Goal: Task Accomplishment & Management: Use online tool/utility

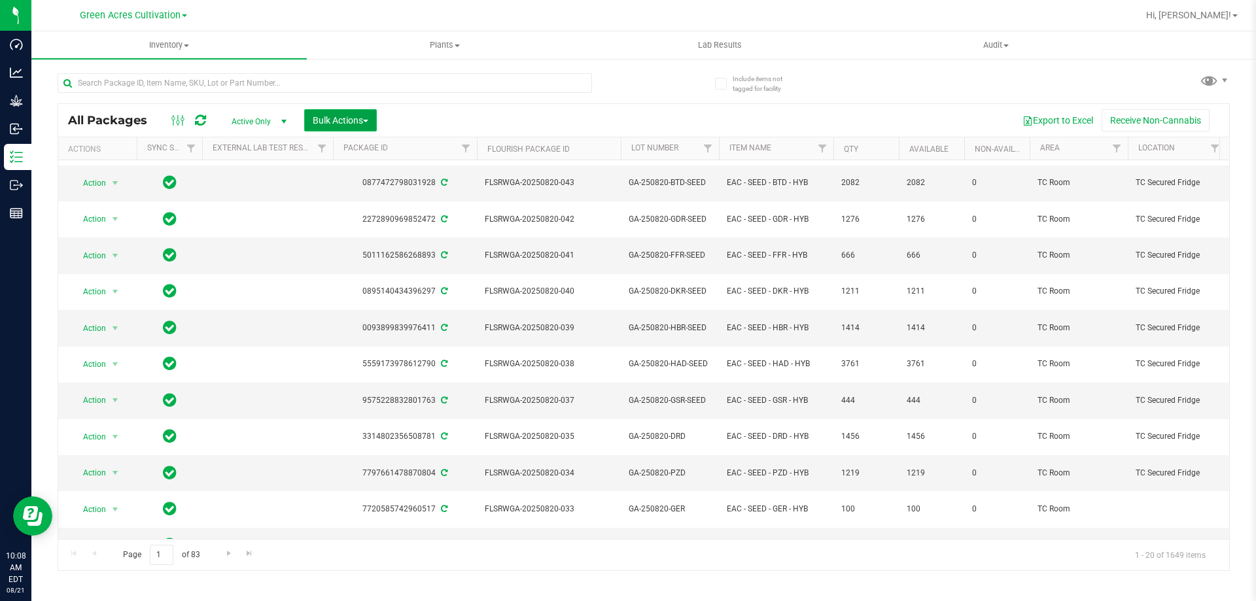
click at [375, 122] on button "Bulk Actions" at bounding box center [340, 120] width 73 height 22
click at [392, 150] on span "Add to outbound order" at bounding box center [356, 150] width 89 height 10
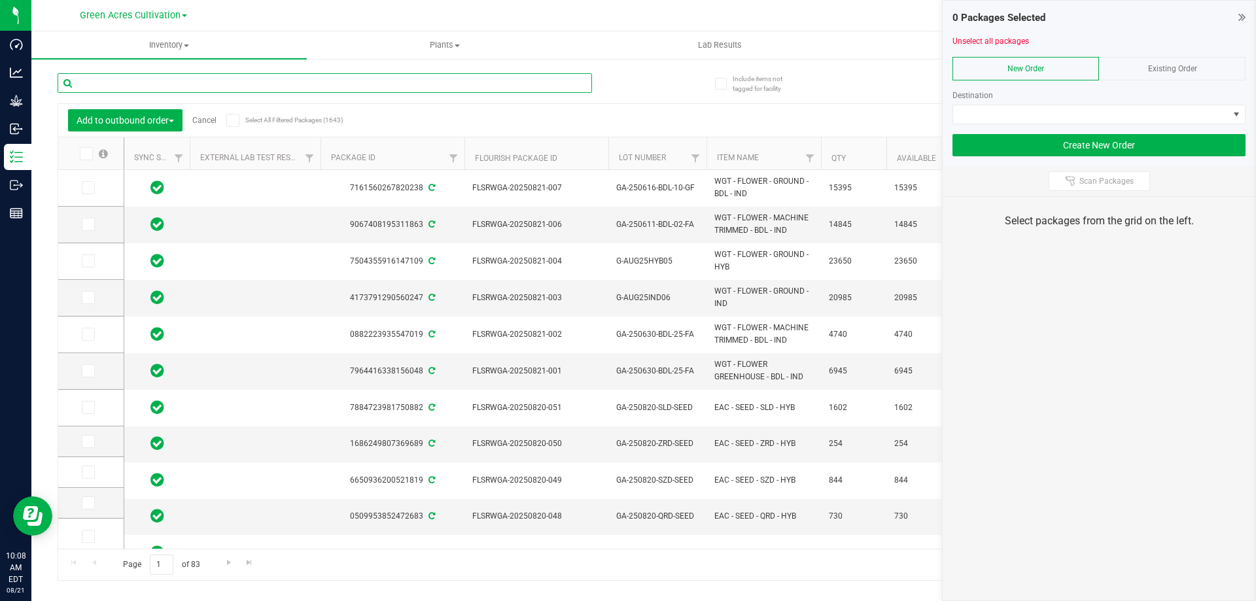
click at [203, 82] on input "text" at bounding box center [325, 83] width 534 height 20
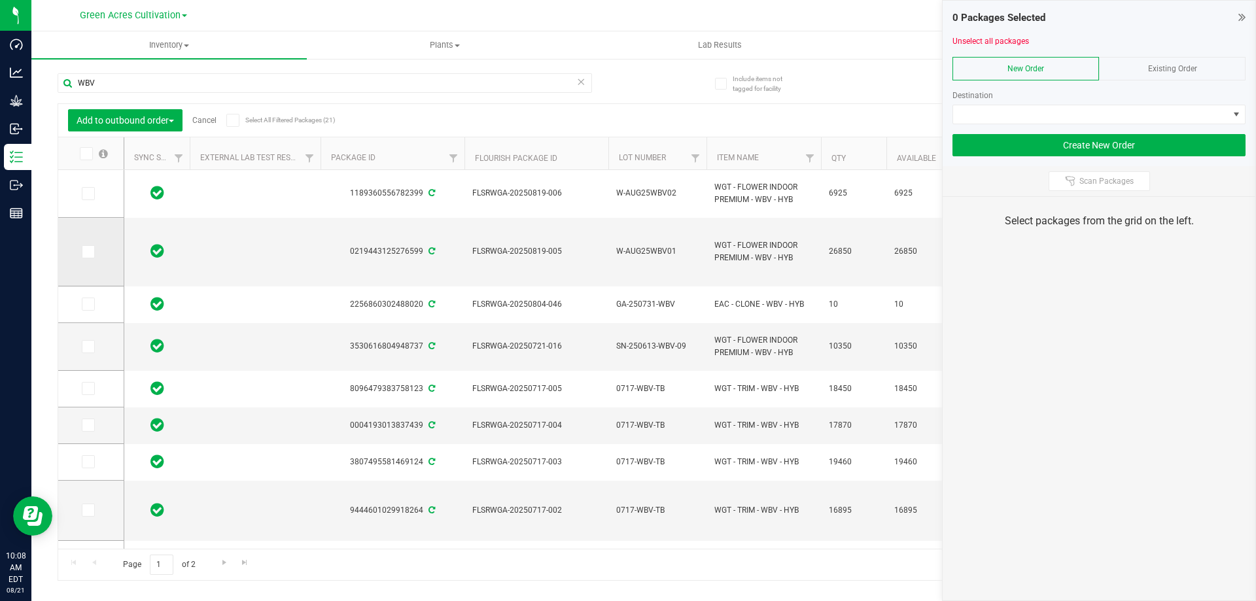
click at [82, 251] on span at bounding box center [88, 251] width 13 height 13
click at [0, 0] on input "checkbox" at bounding box center [0, 0] width 0 height 0
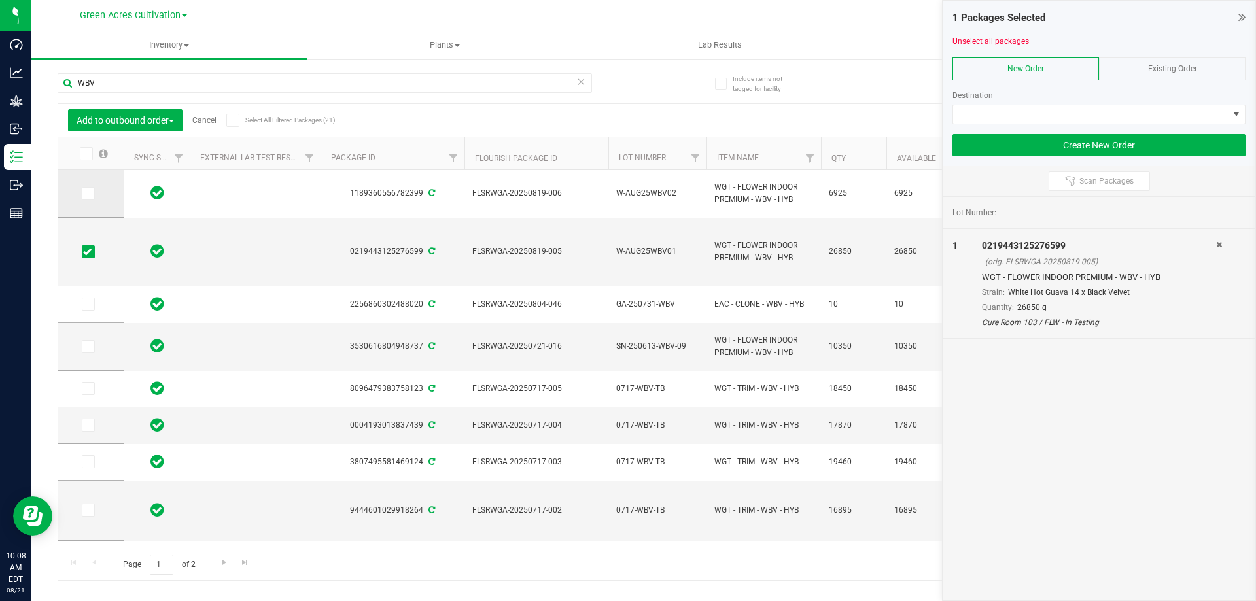
click at [89, 194] on icon at bounding box center [87, 194] width 9 height 0
click at [0, 0] on input "checkbox" at bounding box center [0, 0] width 0 height 0
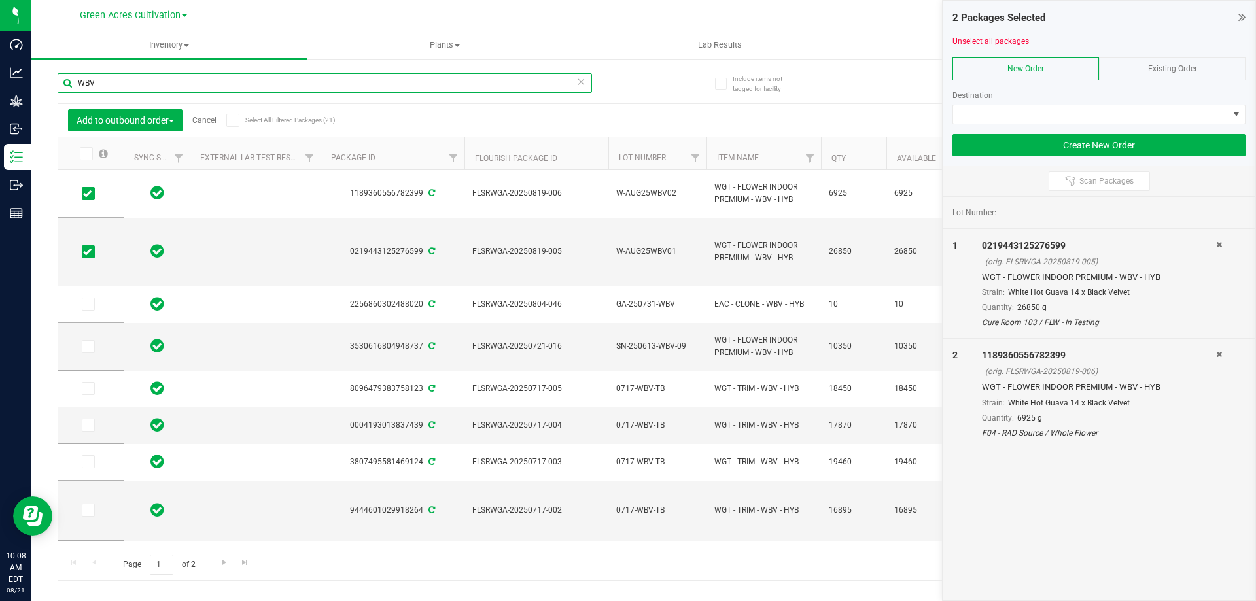
click at [249, 87] on input "WBV" at bounding box center [325, 83] width 534 height 20
type input "T"
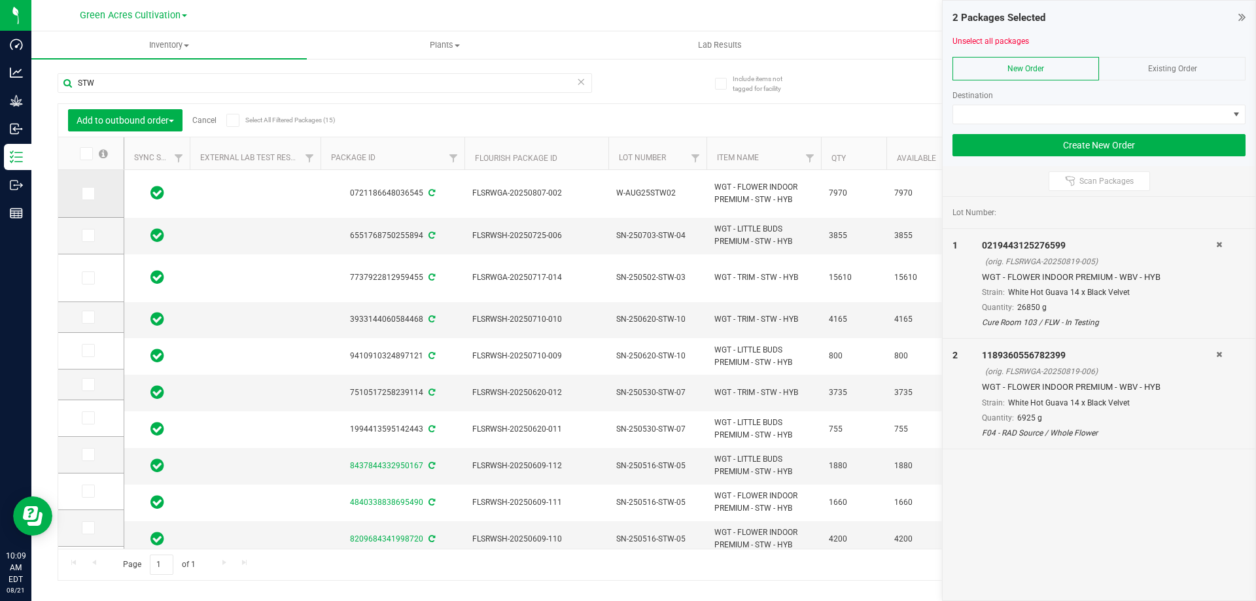
click at [88, 194] on icon at bounding box center [87, 194] width 9 height 0
click at [0, 0] on input "checkbox" at bounding box center [0, 0] width 0 height 0
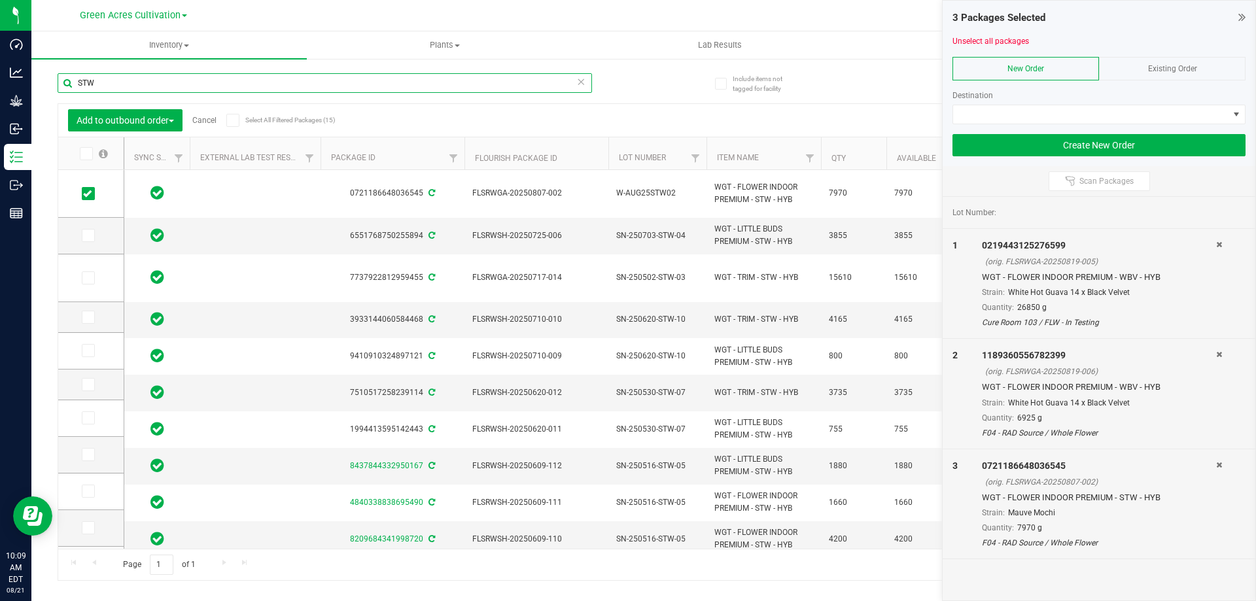
click at [112, 79] on input "STW" at bounding box center [325, 83] width 534 height 20
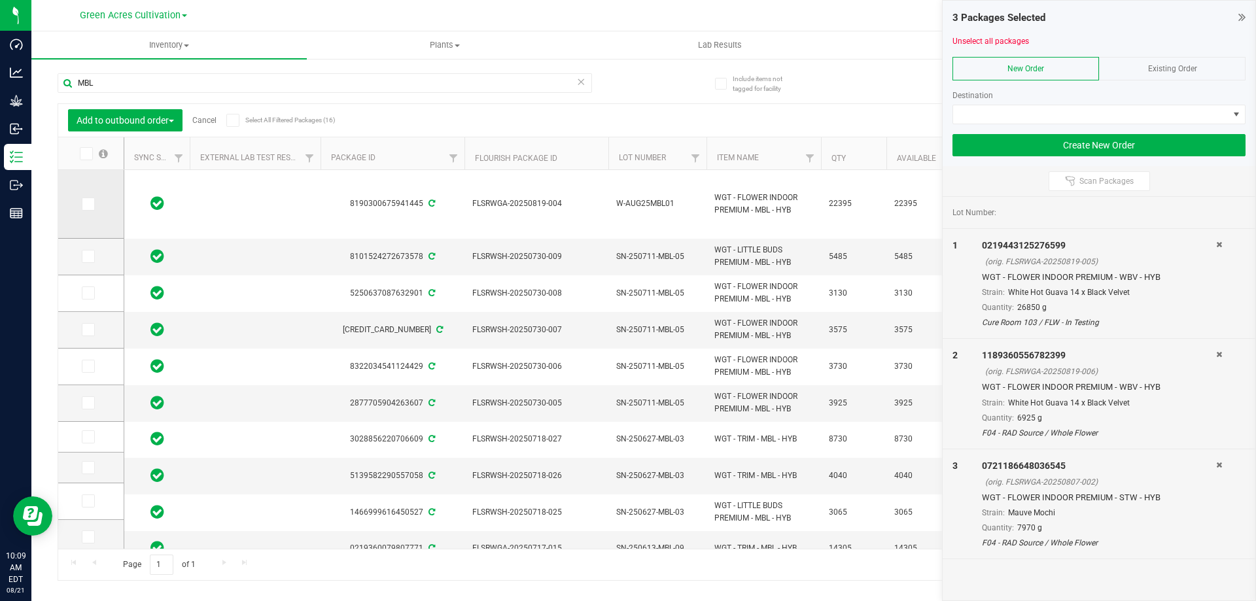
click at [92, 209] on span at bounding box center [88, 204] width 13 height 13
click at [0, 0] on input "checkbox" at bounding box center [0, 0] width 0 height 0
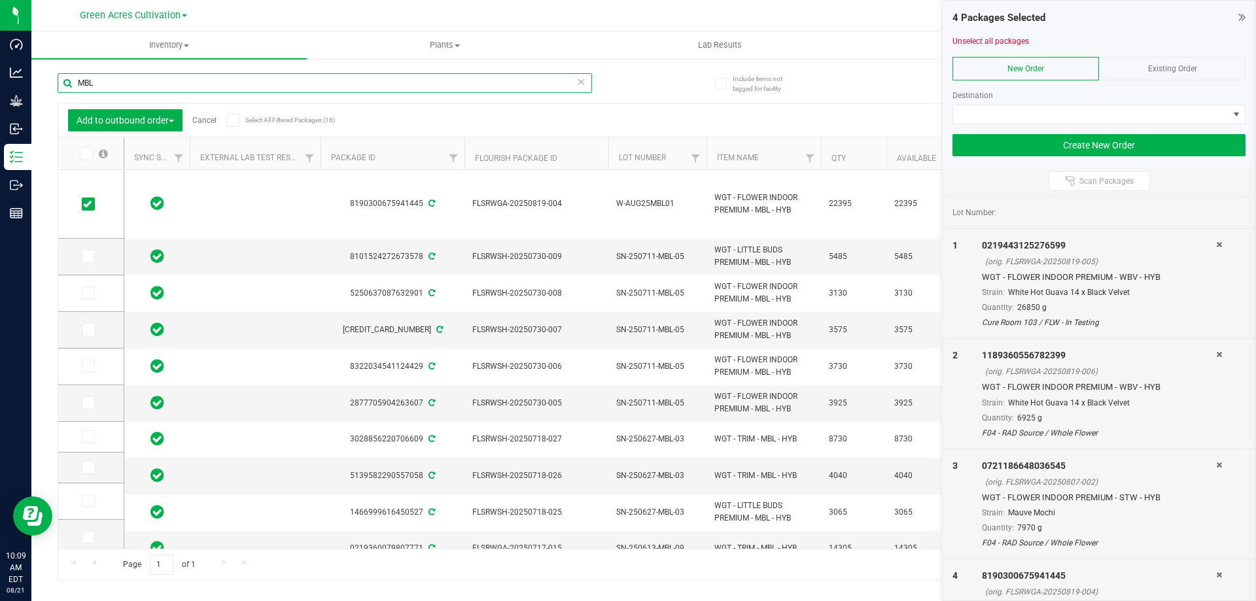
click at [105, 87] on input "MBL" at bounding box center [325, 83] width 534 height 20
click at [103, 87] on input "MBL" at bounding box center [325, 83] width 534 height 20
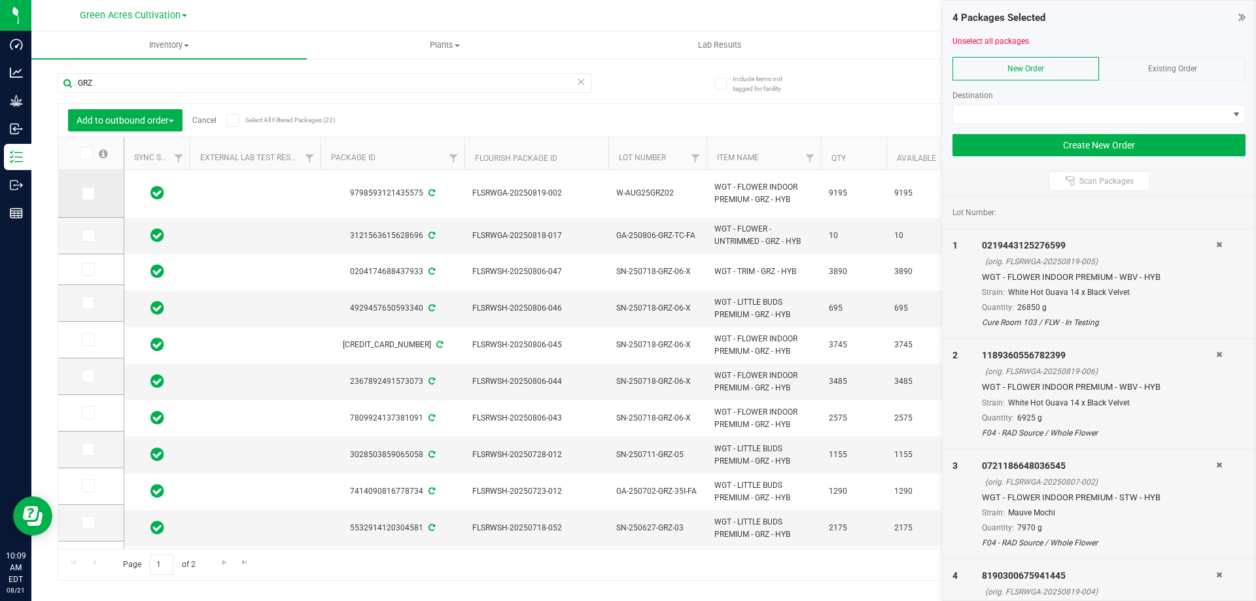
click at [85, 201] on td at bounding box center [90, 194] width 65 height 48
click at [88, 194] on icon at bounding box center [87, 194] width 9 height 0
click at [0, 0] on input "checkbox" at bounding box center [0, 0] width 0 height 0
click at [121, 80] on input "GRZ" at bounding box center [325, 83] width 534 height 20
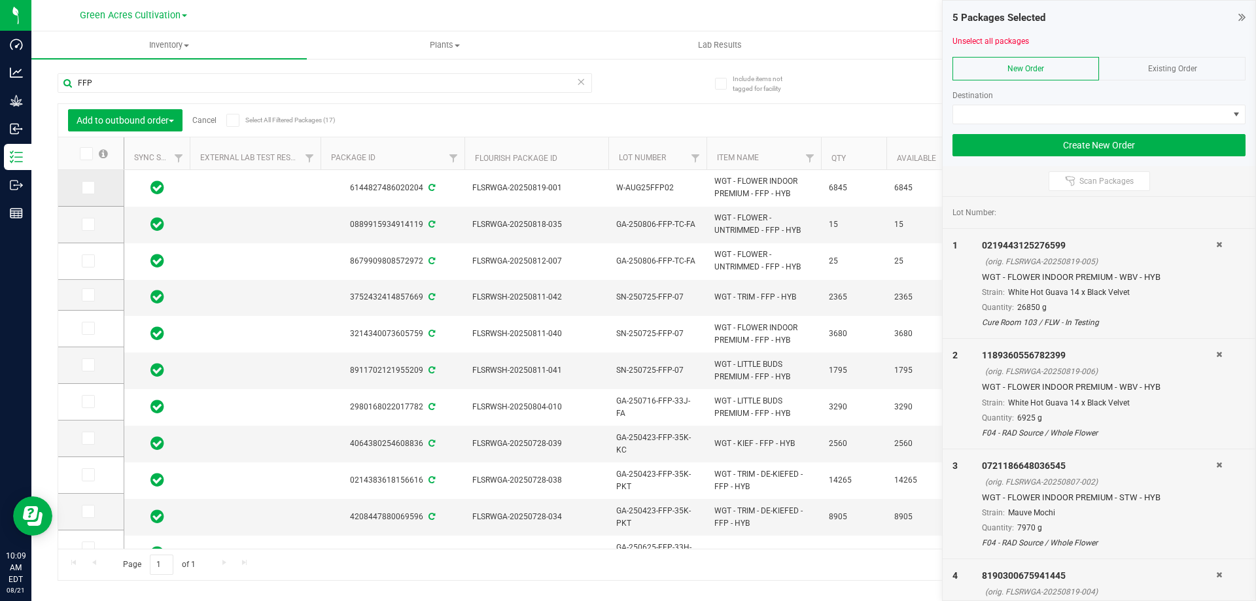
click at [89, 194] on span at bounding box center [88, 187] width 13 height 13
click at [0, 0] on input "checkbox" at bounding box center [0, 0] width 0 height 0
click at [135, 79] on input "FFP" at bounding box center [325, 83] width 534 height 20
type input "F"
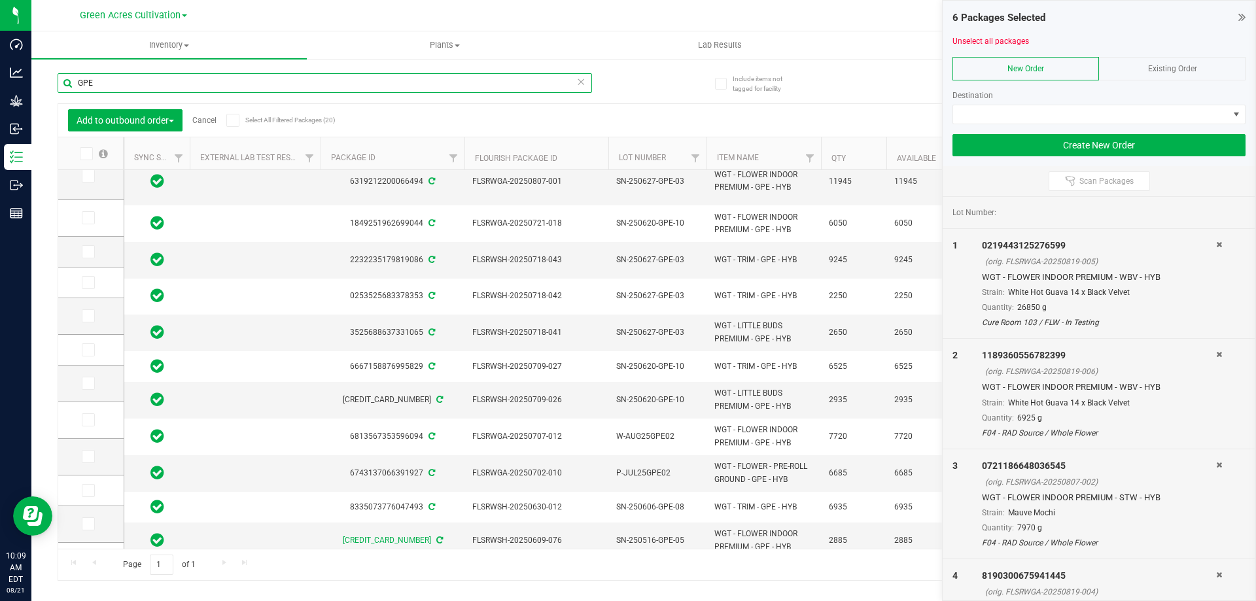
scroll to position [317, 0]
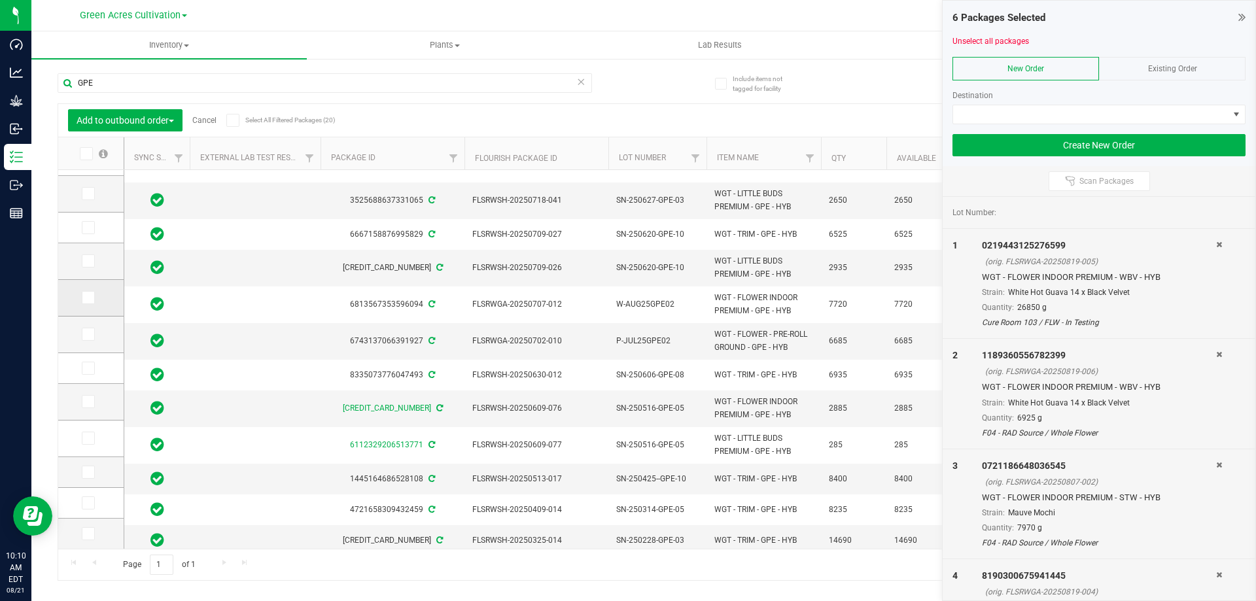
click at [94, 293] on span at bounding box center [88, 297] width 13 height 13
click at [0, 0] on input "checkbox" at bounding box center [0, 0] width 0 height 0
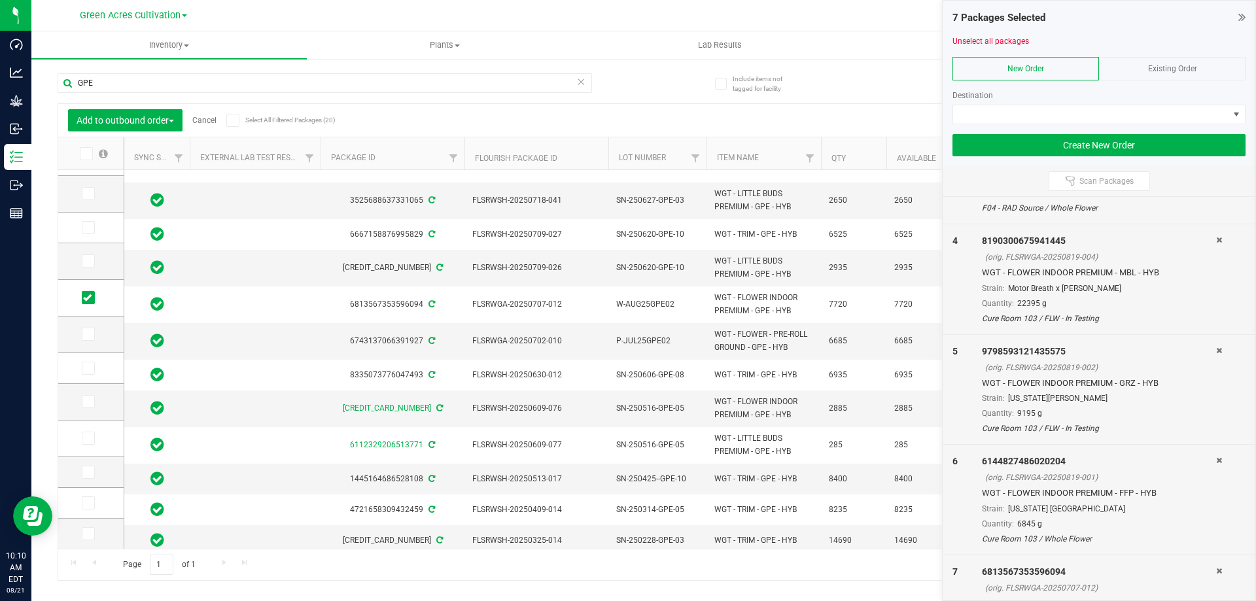
scroll to position [400, 0]
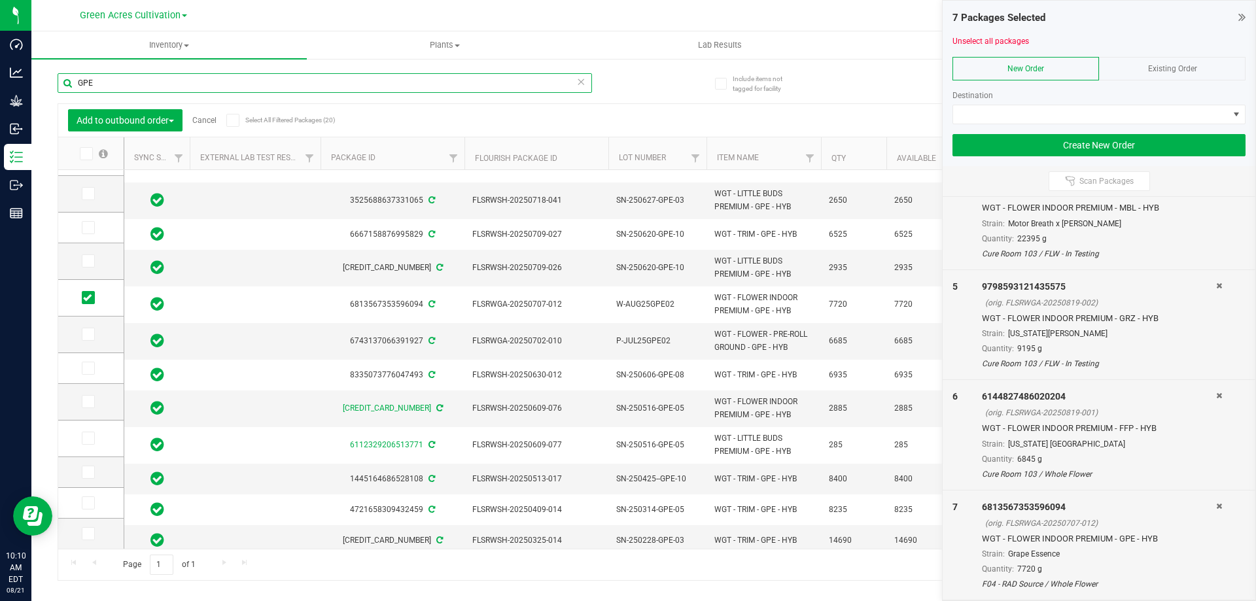
click at [491, 84] on input "GPE" at bounding box center [325, 83] width 534 height 20
click at [490, 83] on input "GPE" at bounding box center [325, 83] width 534 height 20
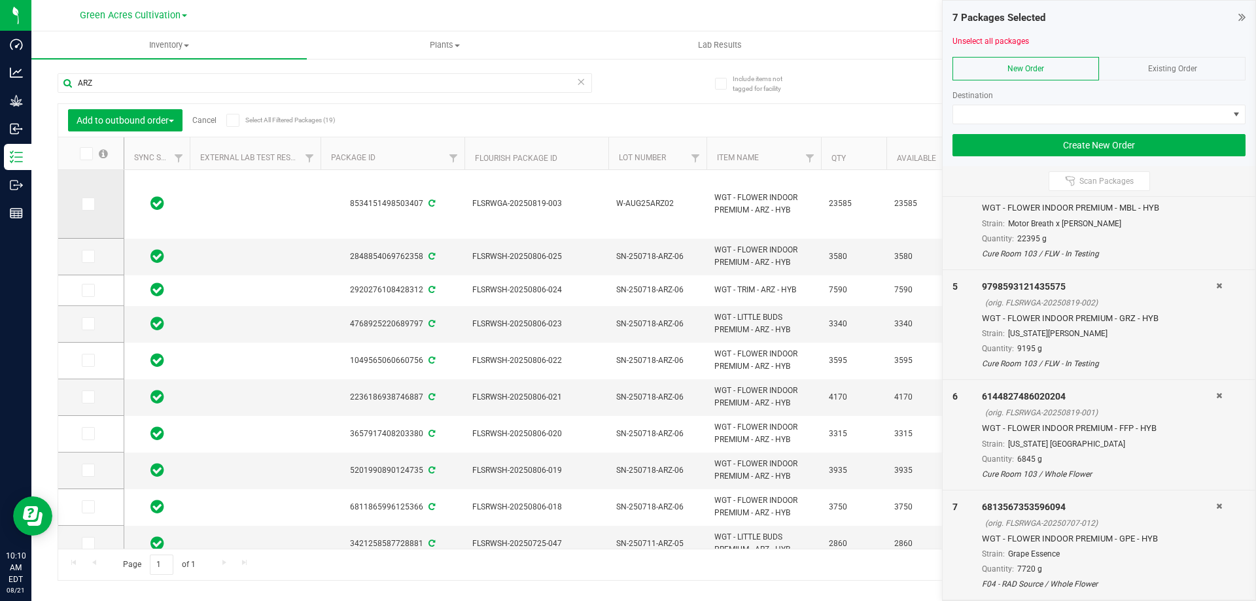
click at [83, 204] on icon at bounding box center [87, 204] width 9 height 0
click at [0, 0] on input "checkbox" at bounding box center [0, 0] width 0 height 0
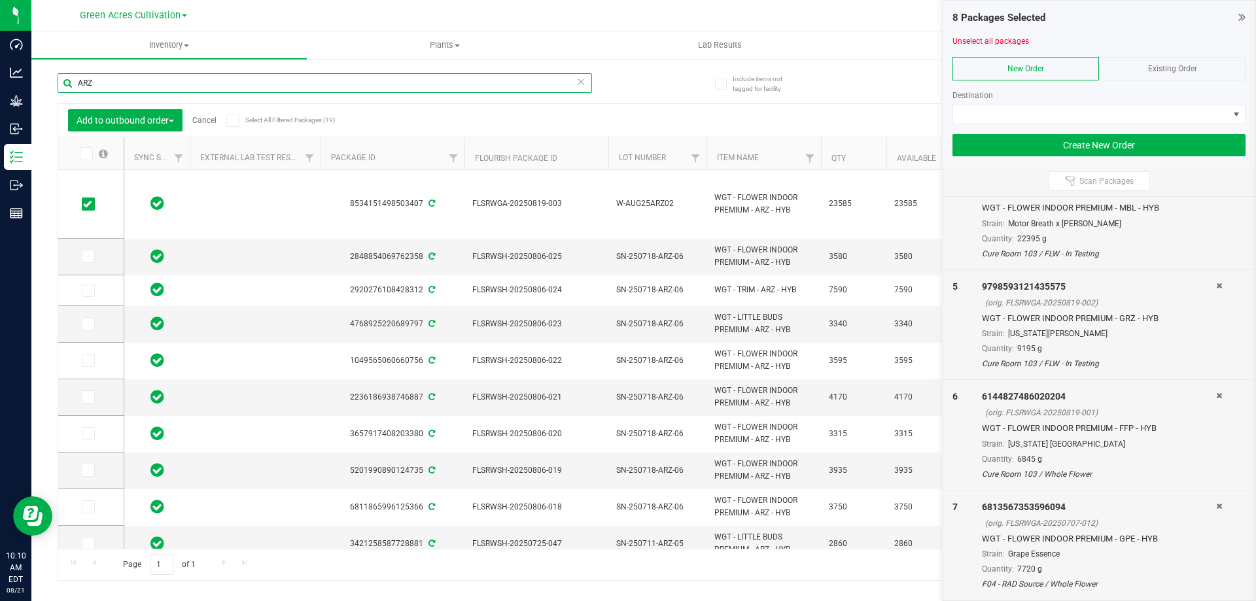
click at [123, 83] on input "ARZ" at bounding box center [325, 83] width 534 height 20
click at [122, 82] on input "ARZ" at bounding box center [325, 83] width 534 height 20
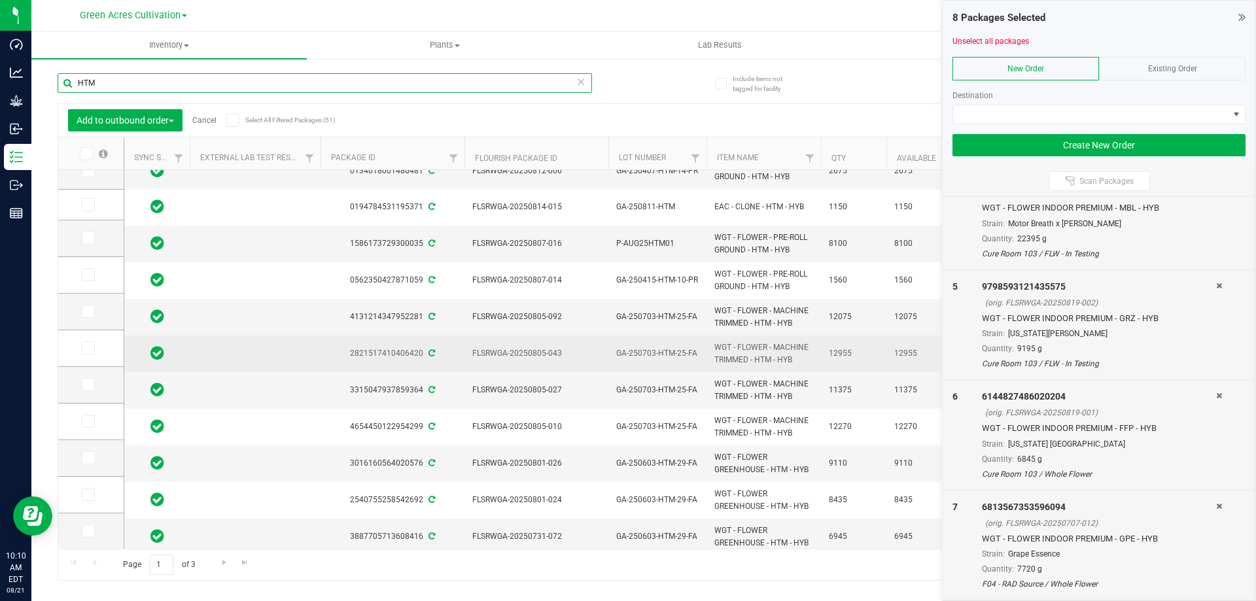
scroll to position [347, 0]
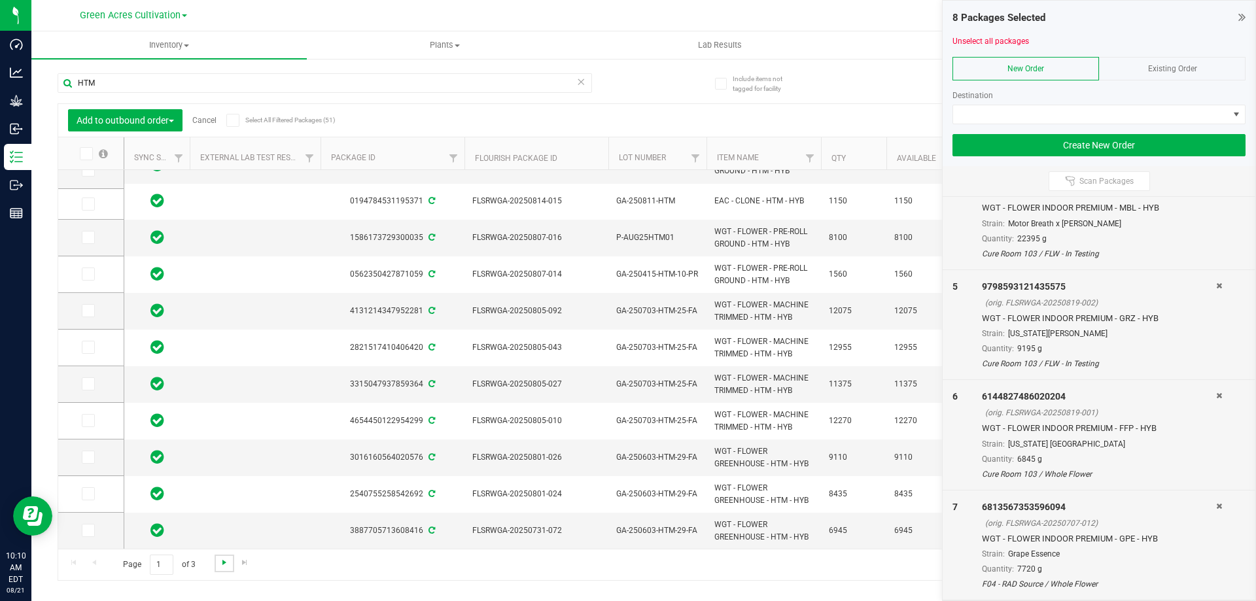
click at [225, 561] on span "Go to the next page" at bounding box center [224, 562] width 10 height 10
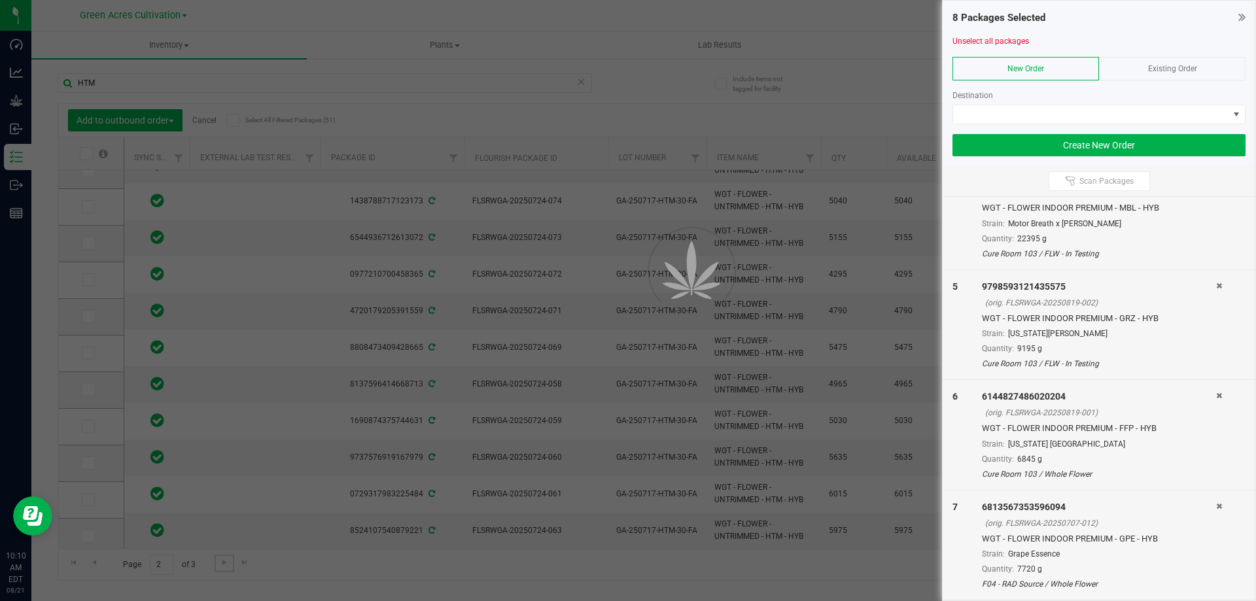
scroll to position [0, 0]
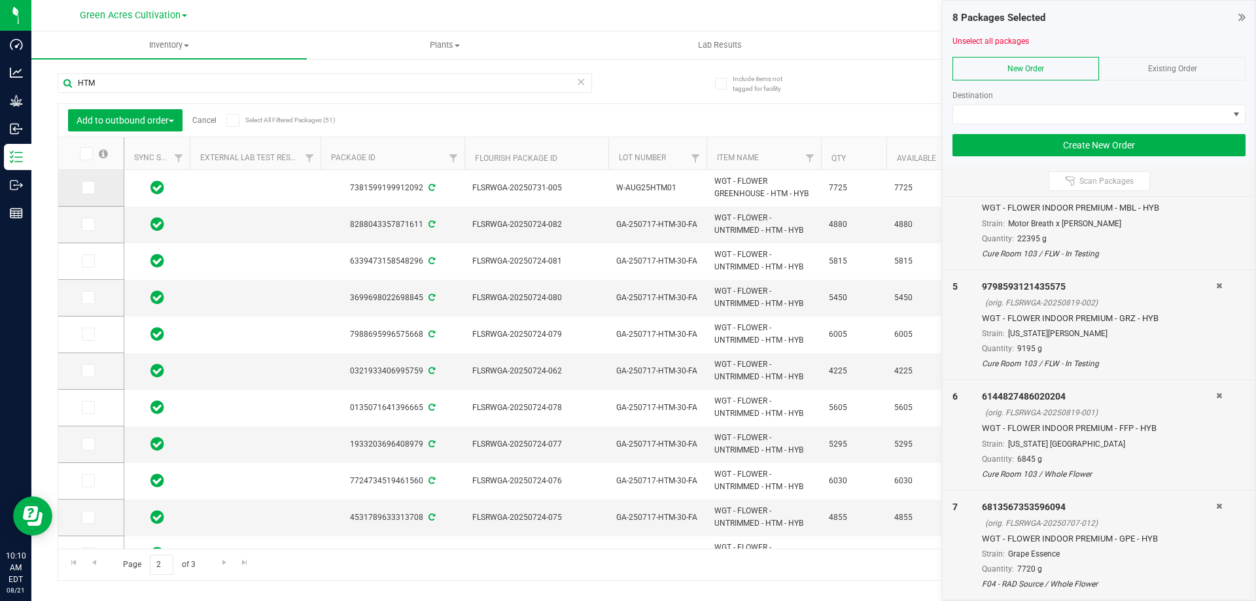
click at [84, 188] on icon at bounding box center [87, 188] width 9 height 0
click at [0, 0] on input "checkbox" at bounding box center [0, 0] width 0 height 0
click at [116, 80] on input "HTM" at bounding box center [325, 83] width 534 height 20
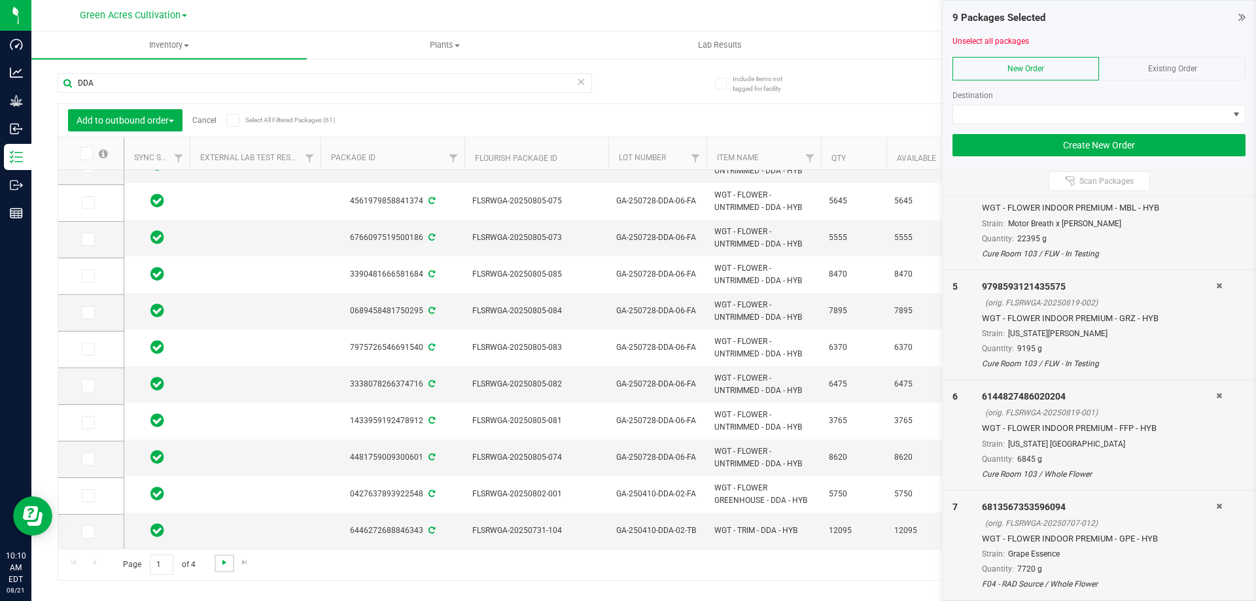
click at [222, 563] on span "Go to the next page" at bounding box center [224, 562] width 10 height 10
click at [220, 558] on span "Go to the next page" at bounding box center [224, 562] width 10 height 10
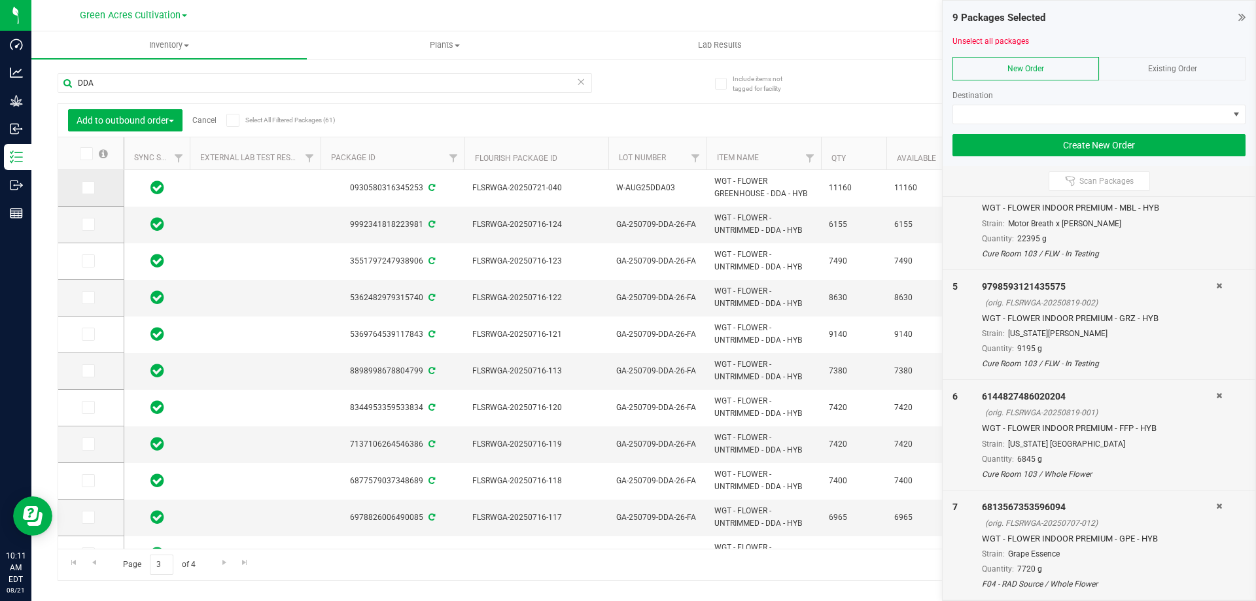
drag, startPoint x: 85, startPoint y: 187, endPoint x: 94, endPoint y: 187, distance: 8.5
click at [88, 188] on icon at bounding box center [87, 188] width 9 height 0
click at [0, 0] on input "checkbox" at bounding box center [0, 0] width 0 height 0
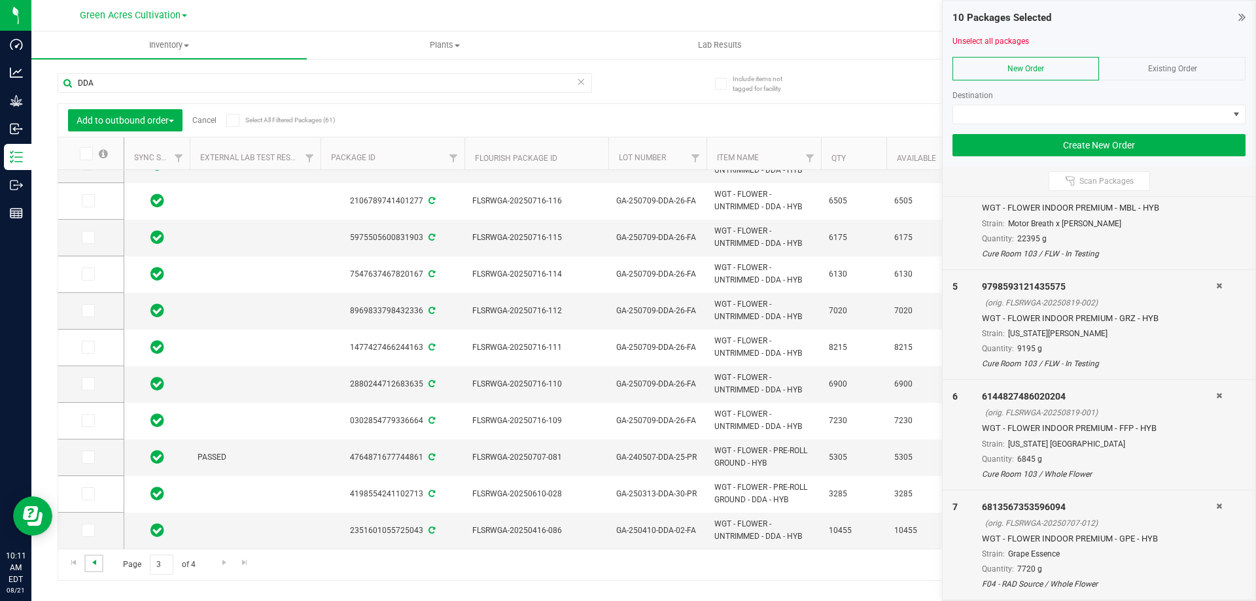
click at [95, 566] on span "Go to the previous page" at bounding box center [94, 562] width 10 height 10
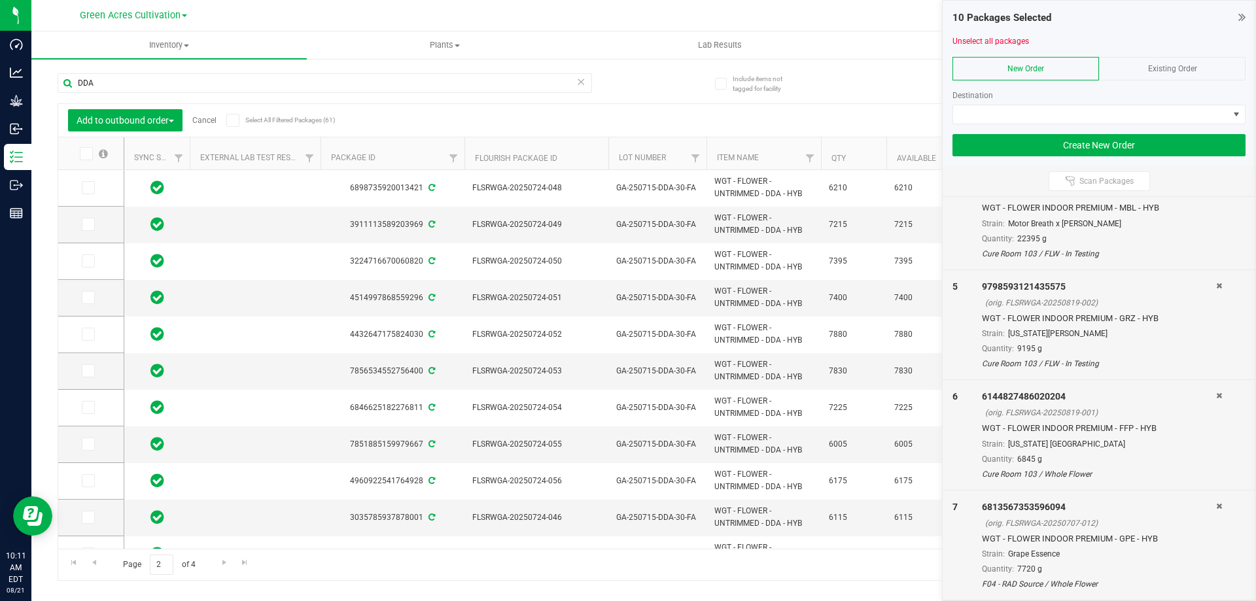
click at [401, 582] on div "Inventory All packages All inventory Waste log Create inventory Plants All plan…" at bounding box center [643, 316] width 1225 height 570
click at [243, 85] on input "DDA" at bounding box center [325, 83] width 534 height 20
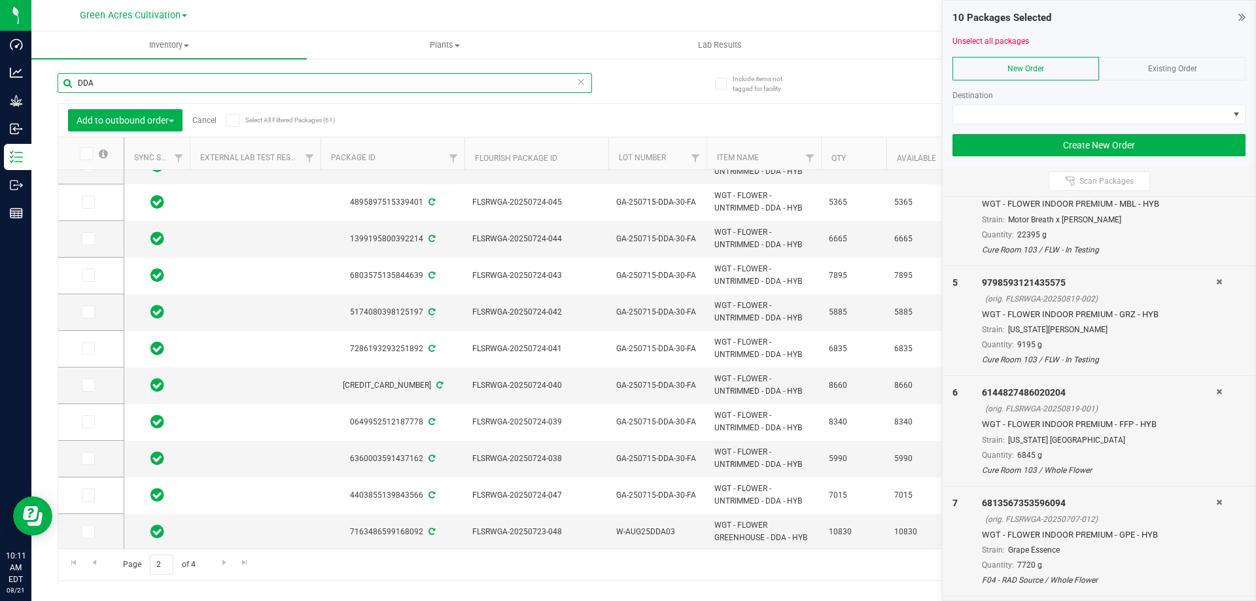
scroll to position [353, 0]
click at [90, 531] on icon at bounding box center [87, 531] width 9 height 0
click at [0, 0] on input "checkbox" at bounding box center [0, 0] width 0 height 0
click at [167, 85] on input "DDA" at bounding box center [325, 83] width 534 height 20
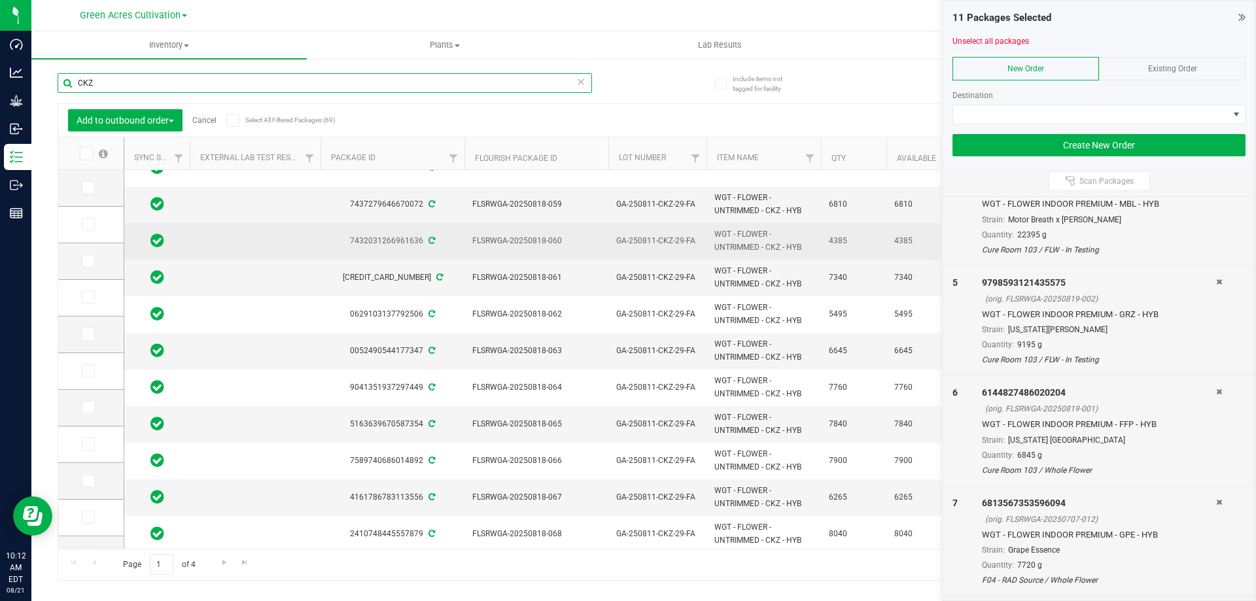
scroll to position [262, 0]
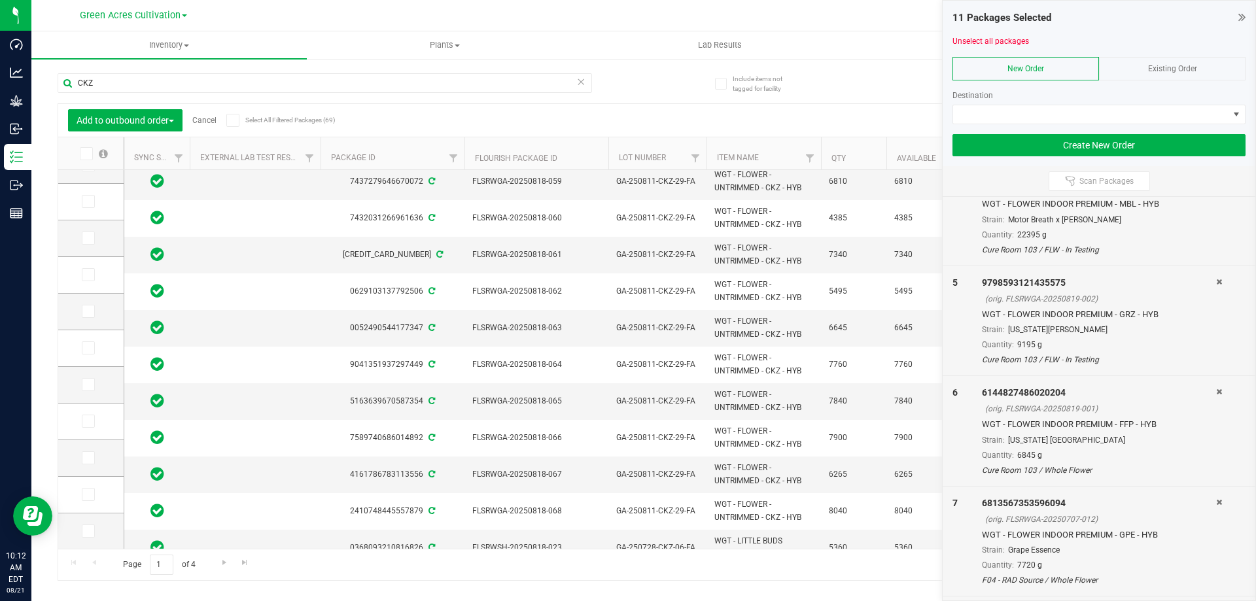
click at [440, 570] on div "Page 1 of 4 1 - 20 of 69 items" at bounding box center [643, 564] width 1171 height 31
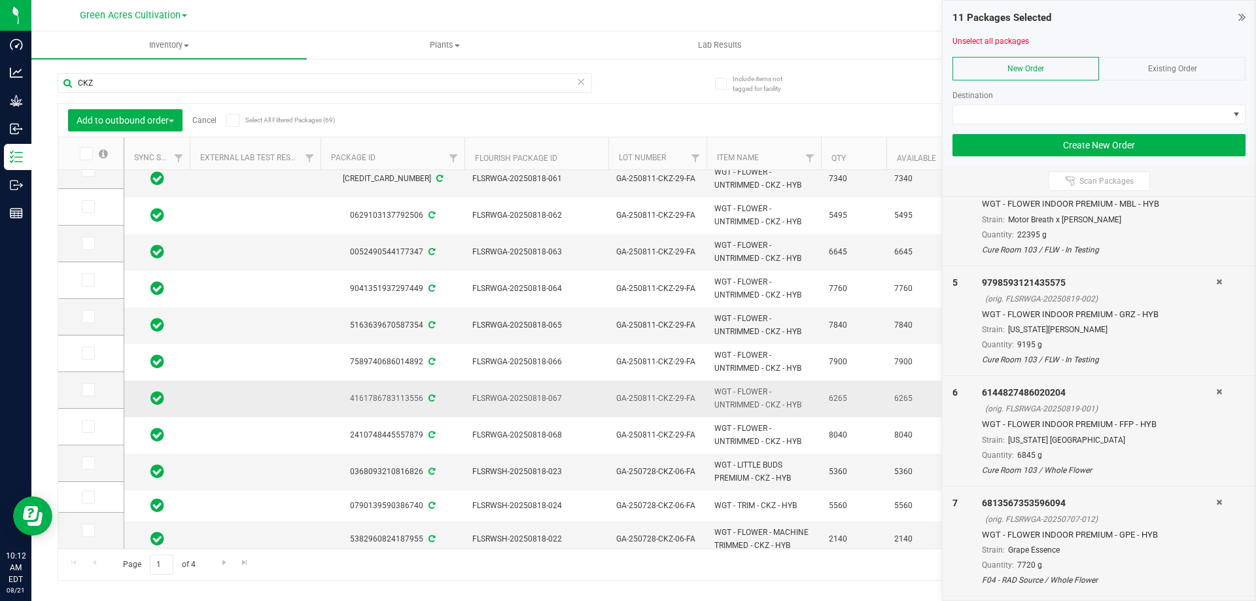
scroll to position [340, 0]
click at [224, 560] on span "Go to the next page" at bounding box center [224, 562] width 10 height 10
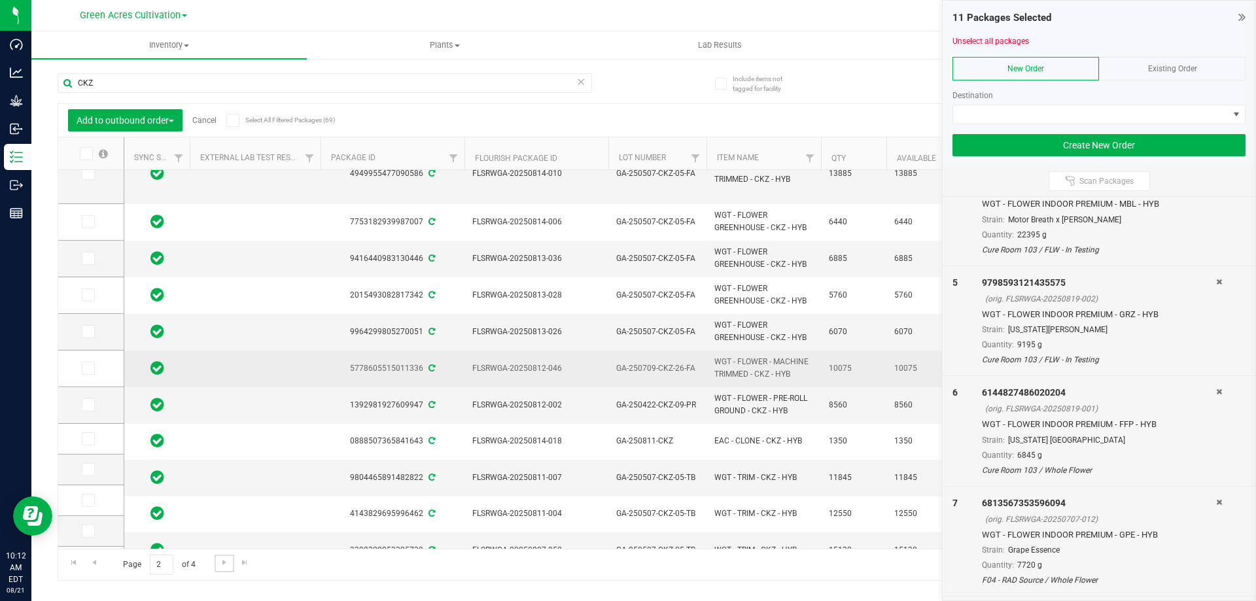
scroll to position [251, 0]
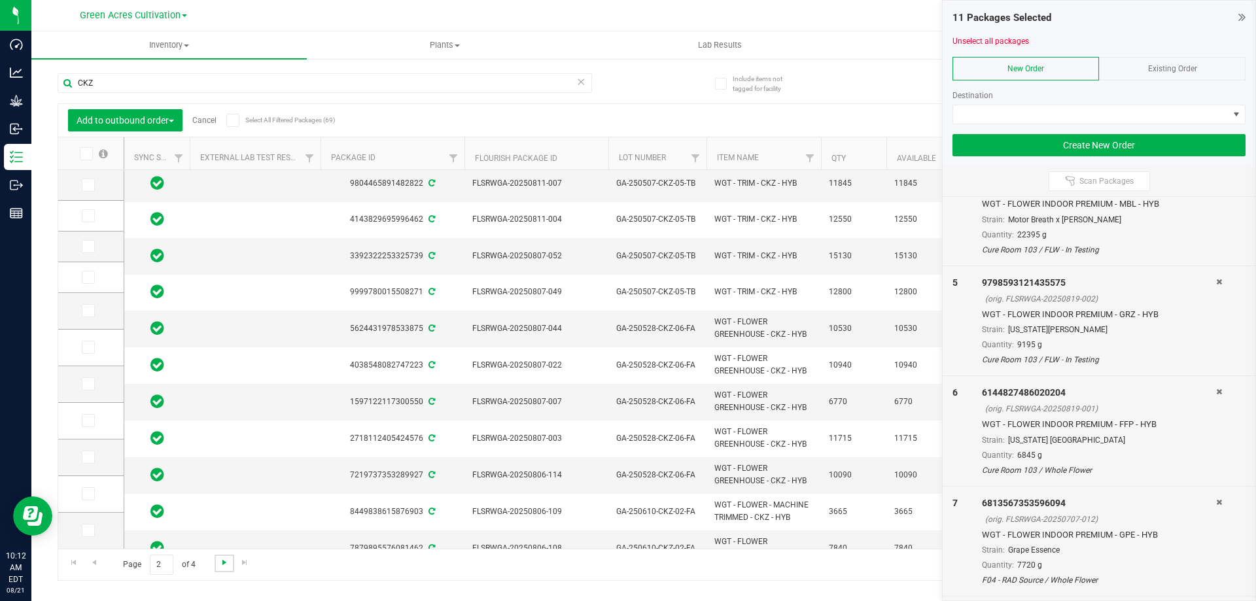
click at [219, 564] on span "Go to the next page" at bounding box center [224, 562] width 10 height 10
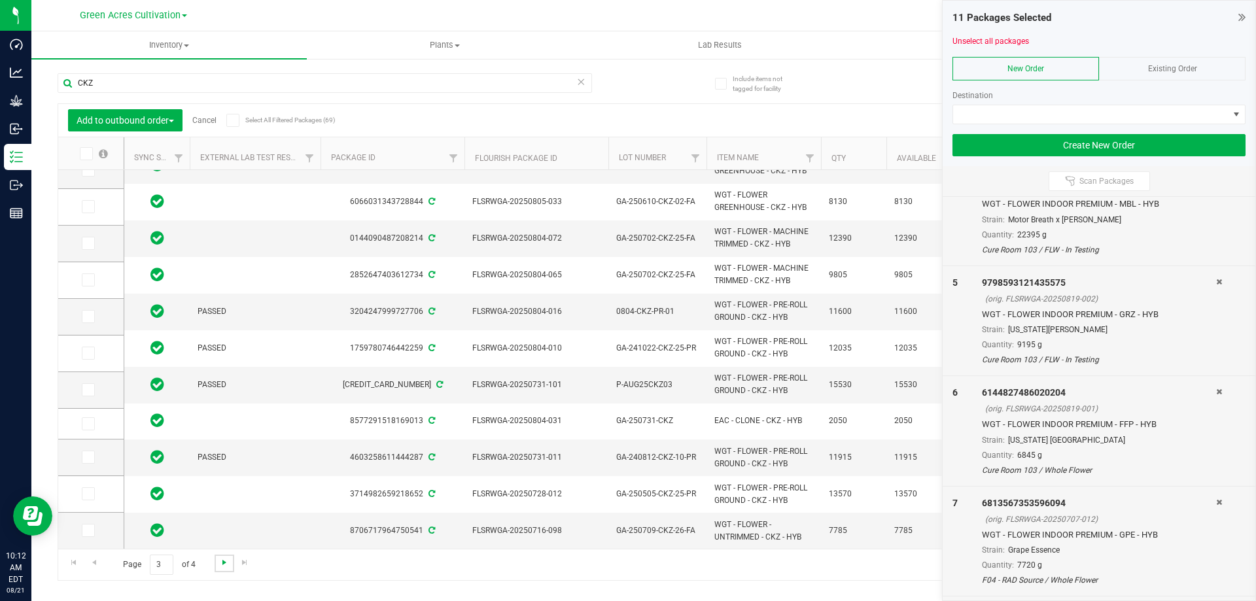
click at [221, 567] on span "Go to the next page" at bounding box center [224, 562] width 10 height 10
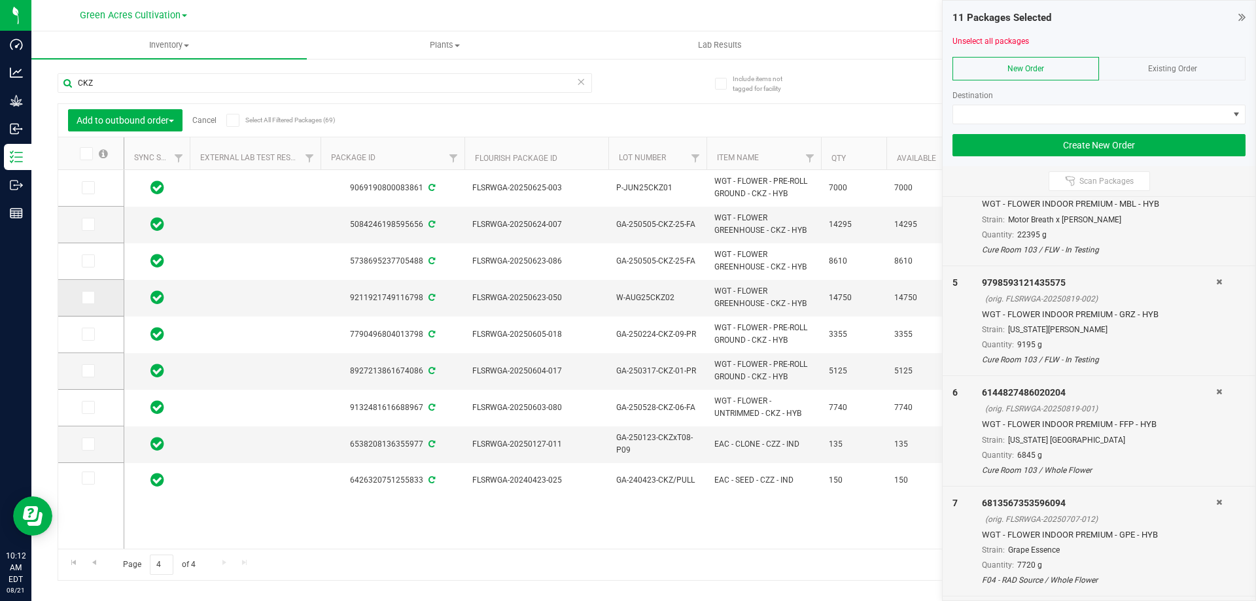
click at [87, 298] on icon at bounding box center [87, 298] width 9 height 0
click at [0, 0] on input "checkbox" at bounding box center [0, 0] width 0 height 0
click at [114, 86] on input "CKZ" at bounding box center [325, 83] width 534 height 20
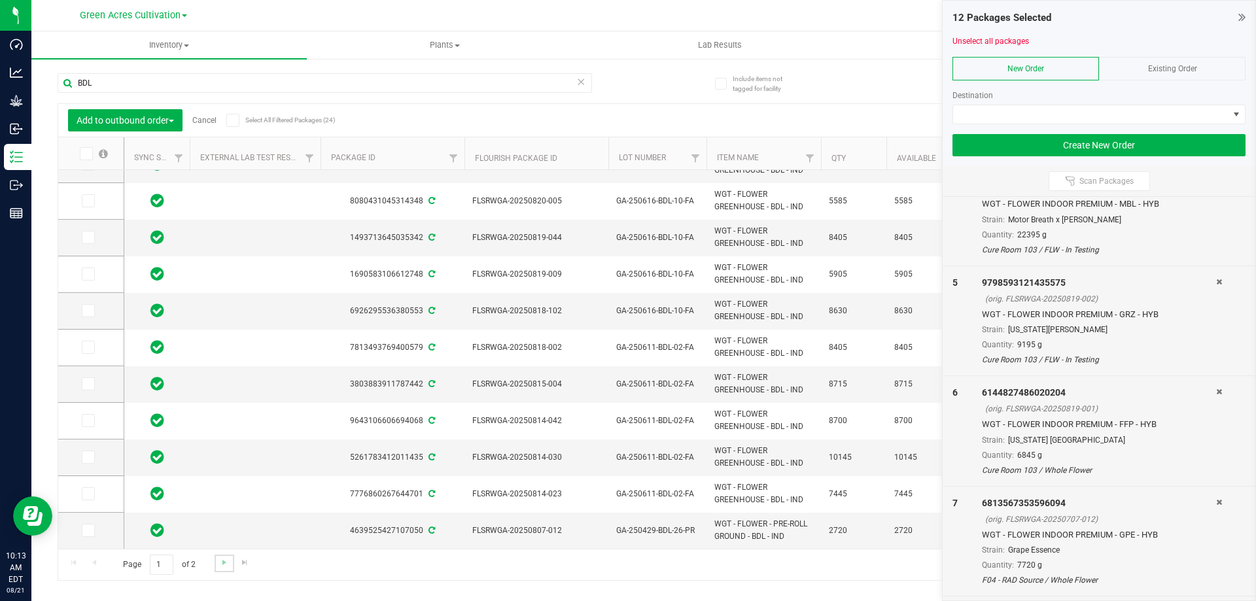
click at [219, 557] on link "Go to the next page" at bounding box center [224, 564] width 19 height 18
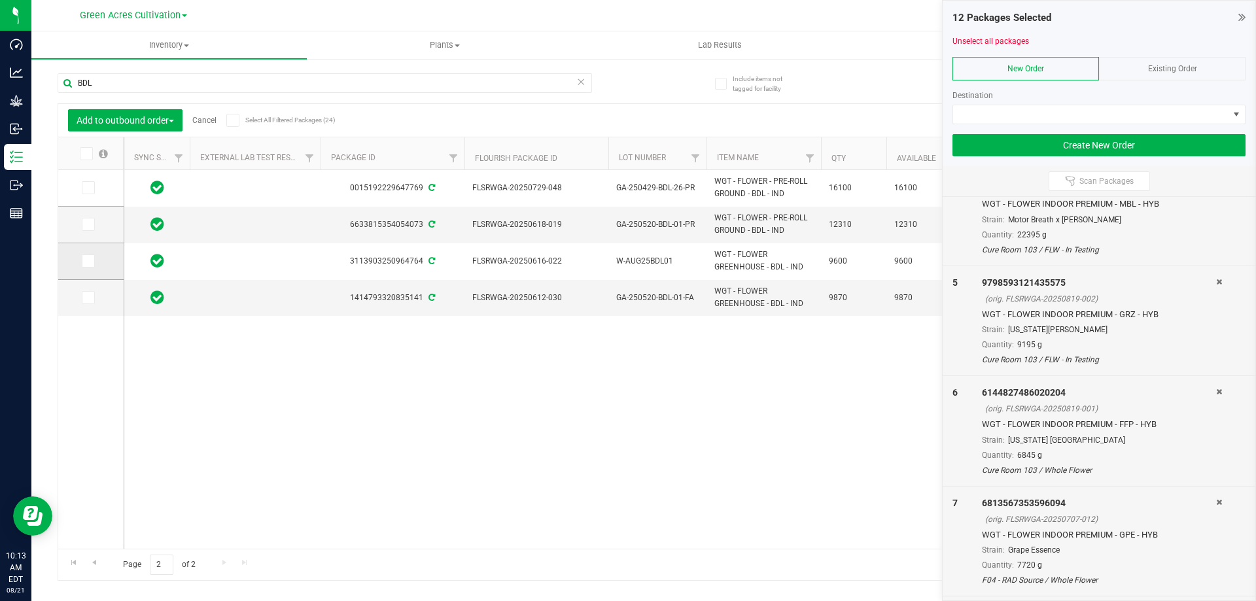
click at [88, 261] on icon at bounding box center [87, 261] width 9 height 0
click at [0, 0] on input "checkbox" at bounding box center [0, 0] width 0 height 0
click at [111, 82] on input "BDL" at bounding box center [325, 83] width 534 height 20
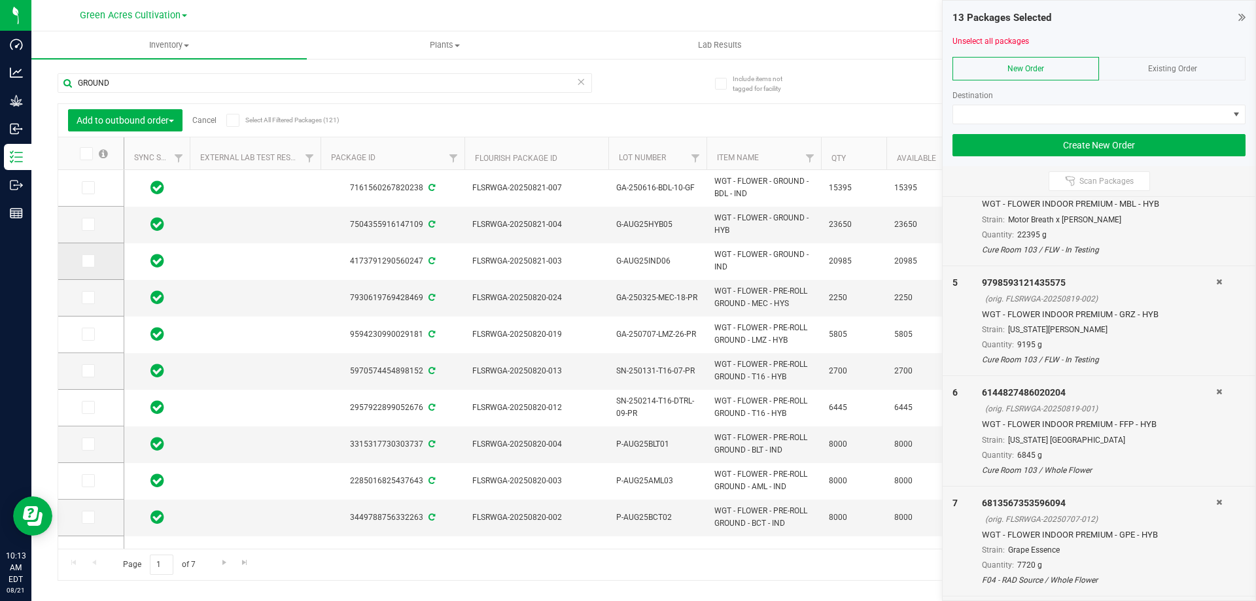
click at [87, 261] on icon at bounding box center [87, 261] width 9 height 0
click at [0, 0] on input "checkbox" at bounding box center [0, 0] width 0 height 0
click at [85, 224] on icon at bounding box center [87, 224] width 9 height 0
click at [0, 0] on input "checkbox" at bounding box center [0, 0] width 0 height 0
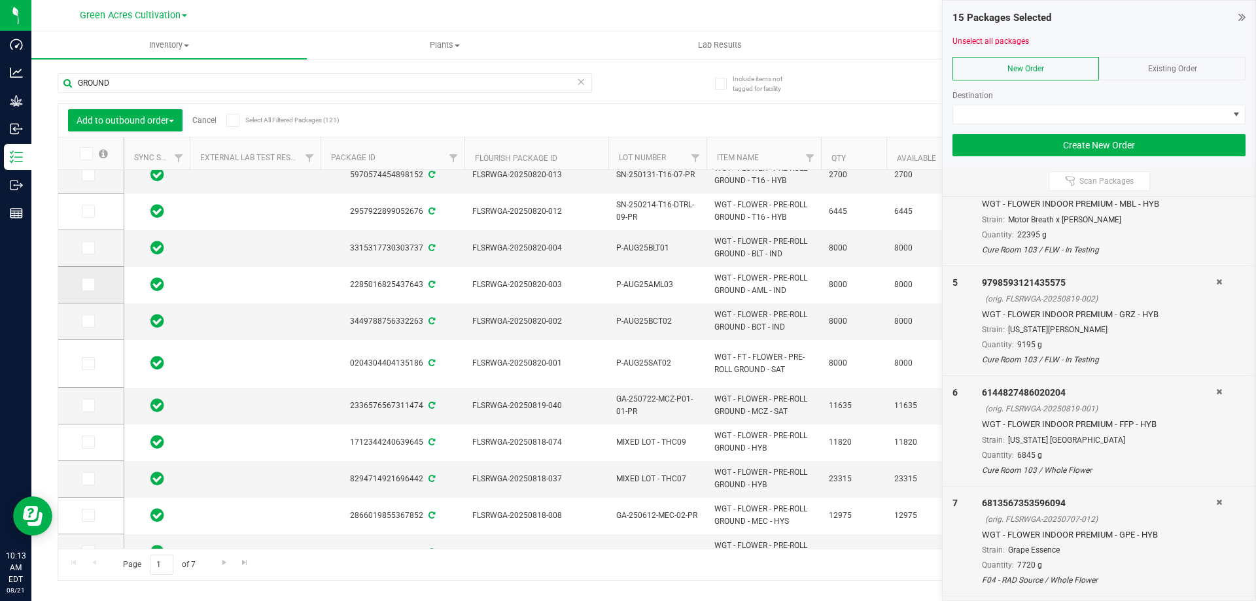
click at [89, 285] on icon at bounding box center [87, 285] width 9 height 0
click at [0, 0] on input "checkbox" at bounding box center [0, 0] width 0 height 0
click at [89, 321] on icon at bounding box center [87, 321] width 9 height 0
click at [0, 0] on input "checkbox" at bounding box center [0, 0] width 0 height 0
click at [92, 252] on span at bounding box center [88, 247] width 13 height 13
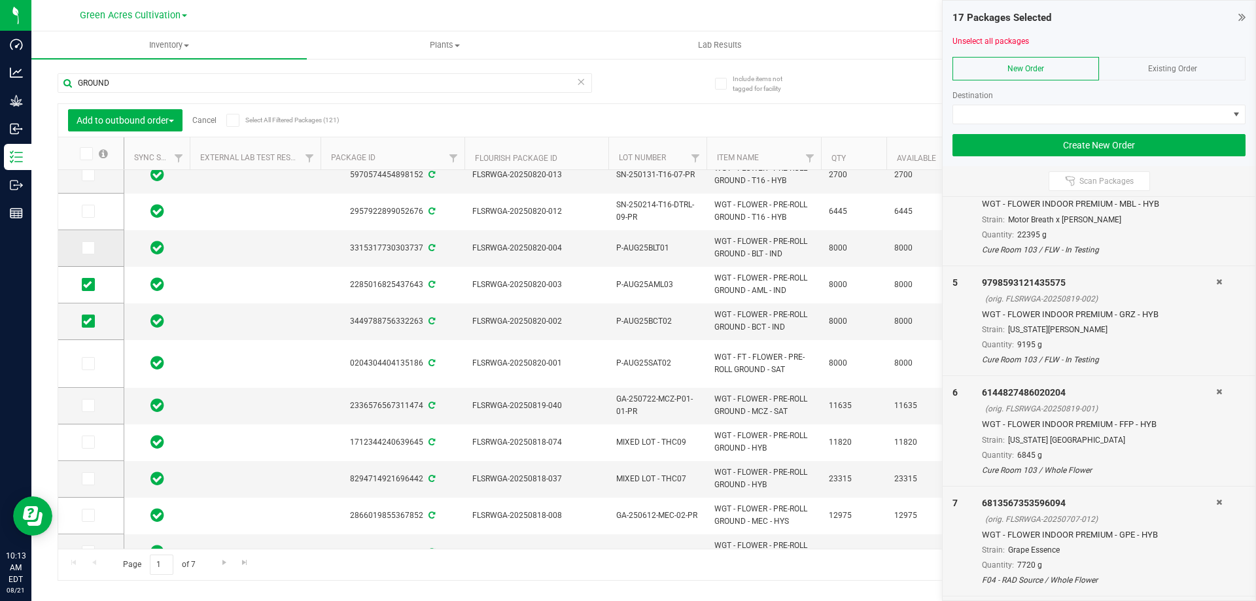
click at [0, 0] on input "checkbox" at bounding box center [0, 0] width 0 height 0
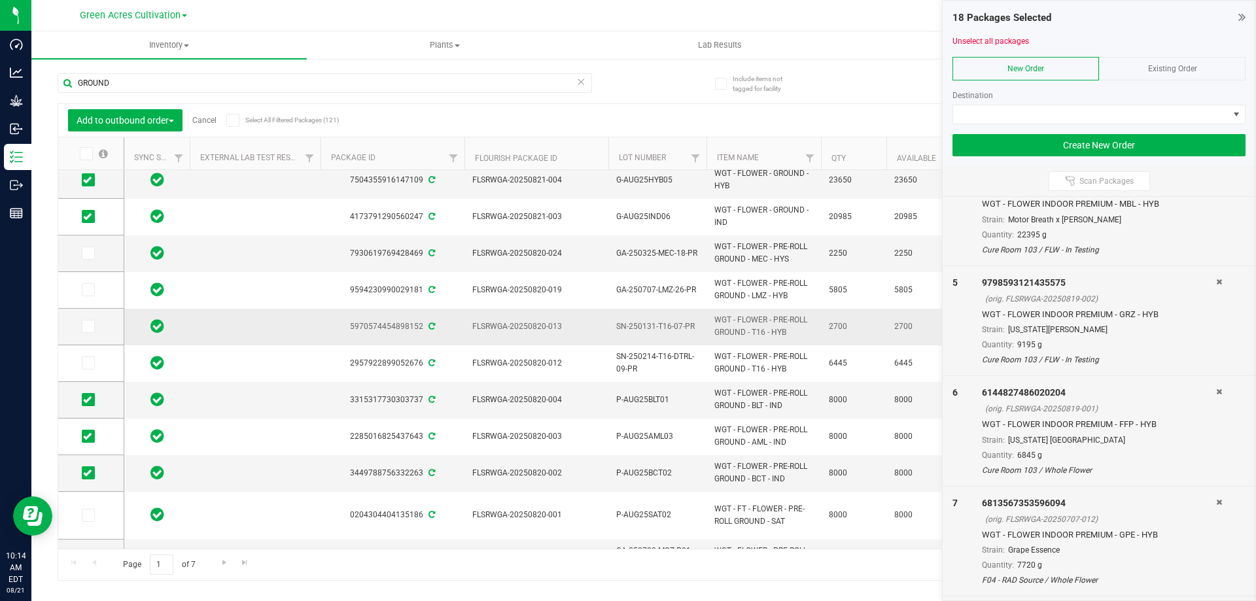
scroll to position [65, 0]
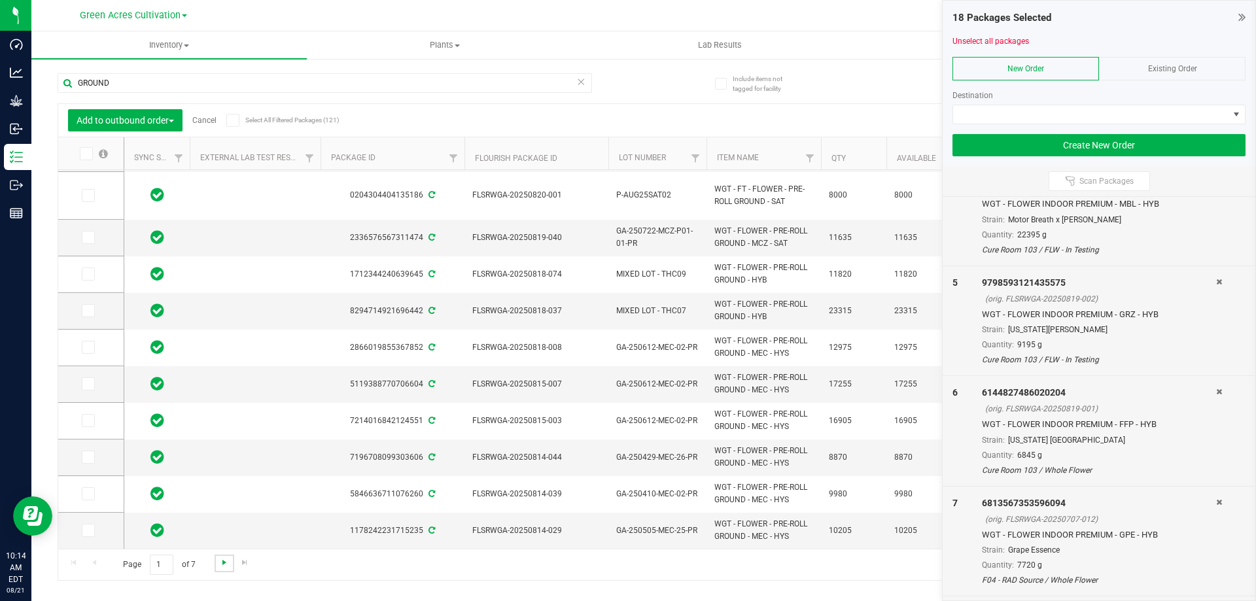
click at [219, 563] on span "Go to the next page" at bounding box center [224, 562] width 10 height 10
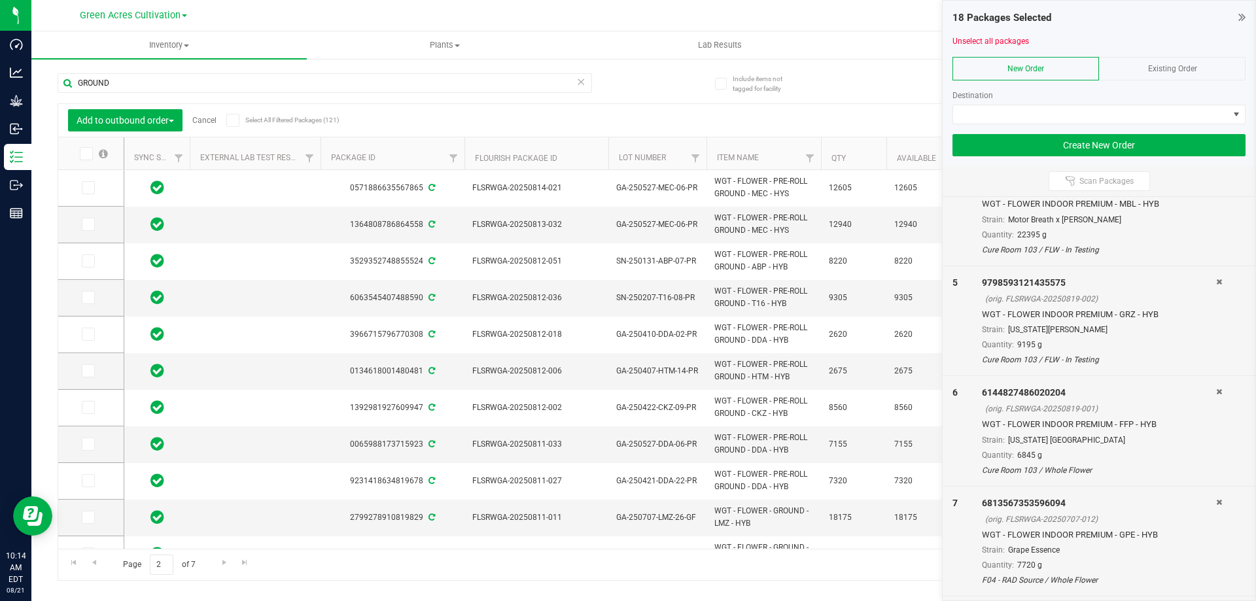
click at [512, 579] on div "Page 2 of 7 21 - 40 of 121 items" at bounding box center [643, 564] width 1171 height 31
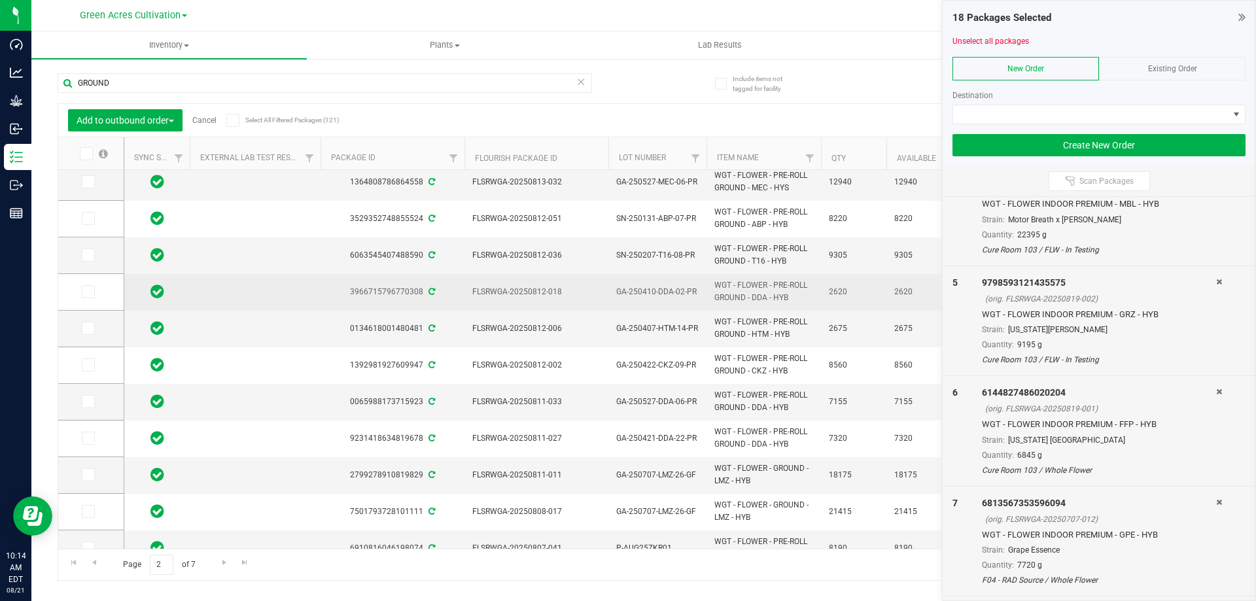
scroll to position [65, 0]
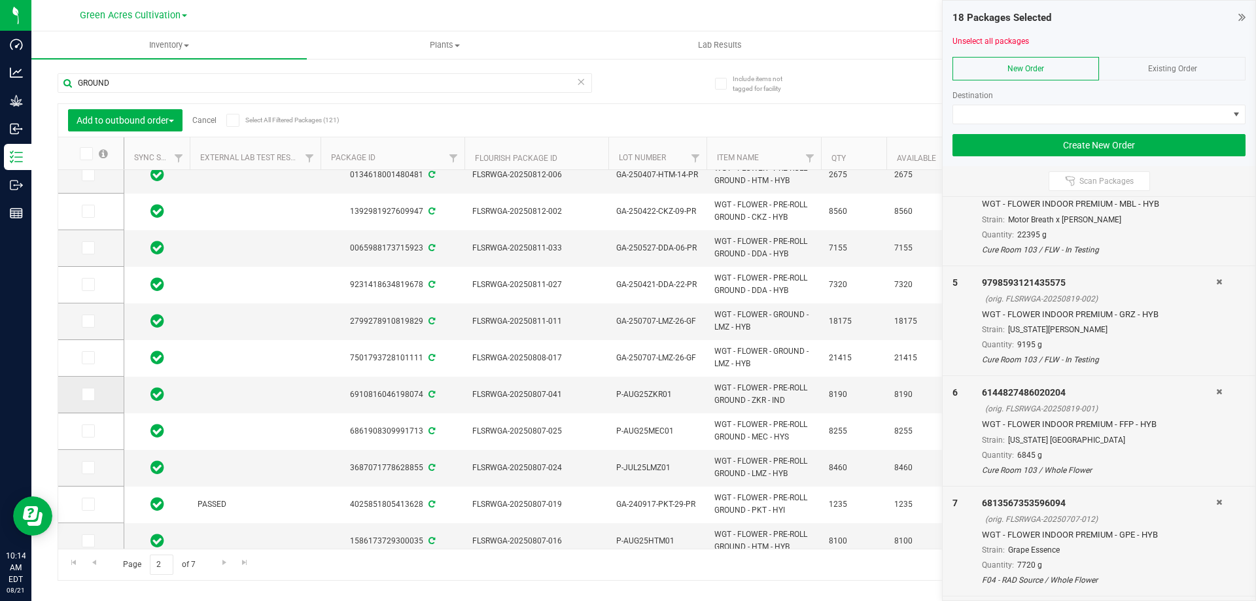
click at [82, 394] on span at bounding box center [88, 394] width 13 height 13
click at [0, 0] on input "checkbox" at bounding box center [0, 0] width 0 height 0
click at [351, 567] on div "Page 2 of 7 21 - 40 of 121 items" at bounding box center [643, 564] width 1171 height 31
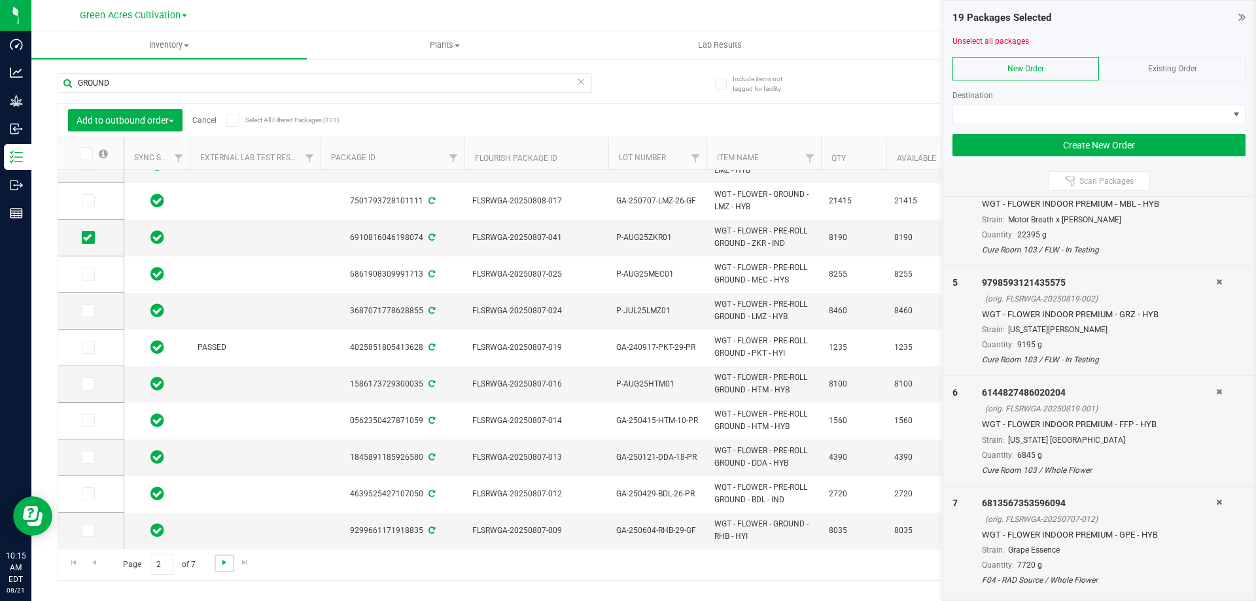
click at [224, 565] on span "Go to the next page" at bounding box center [224, 562] width 10 height 10
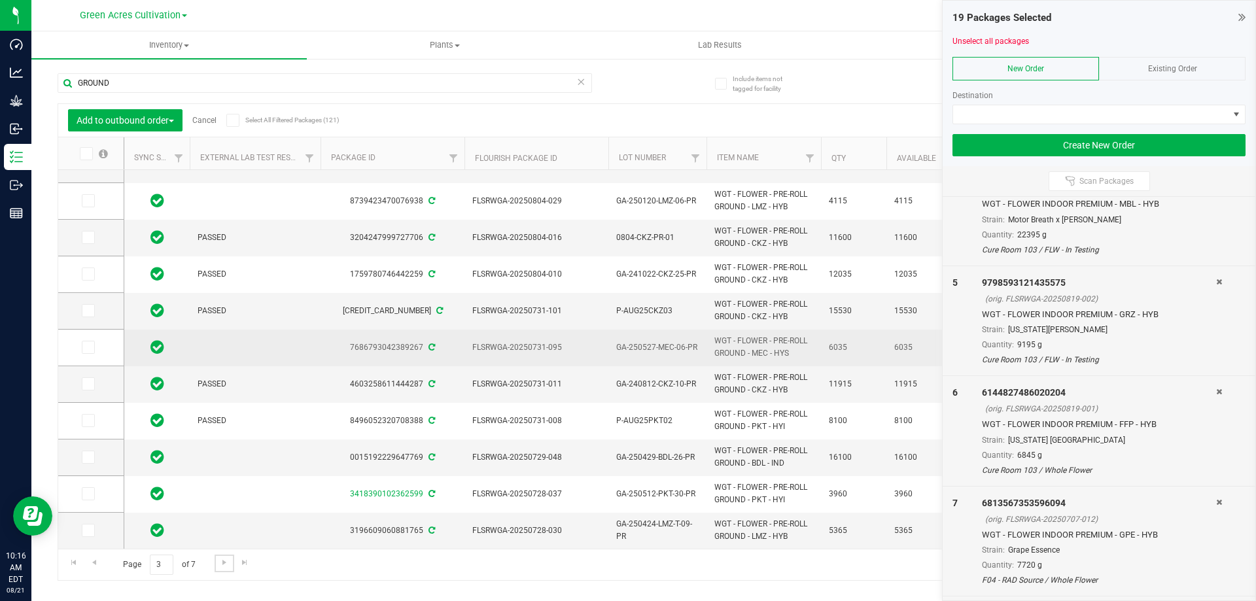
scroll to position [427, 0]
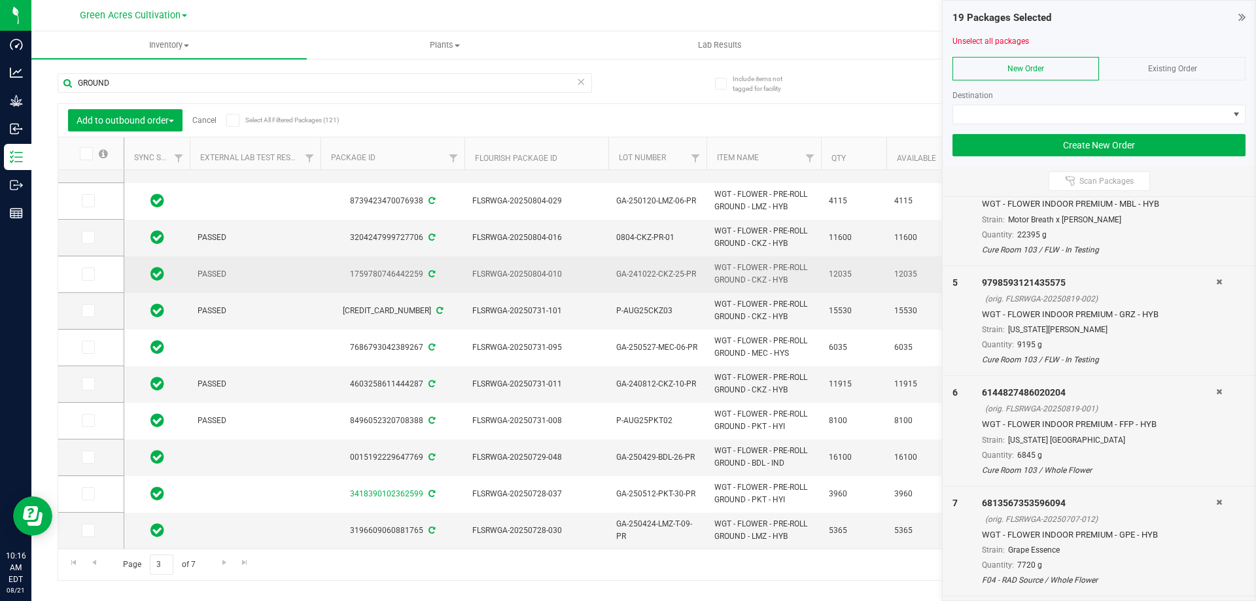
drag, startPoint x: 744, startPoint y: 269, endPoint x: 696, endPoint y: 260, distance: 49.3
copy tr "WGT - FLOWER - PRE-ROLL GROUND"
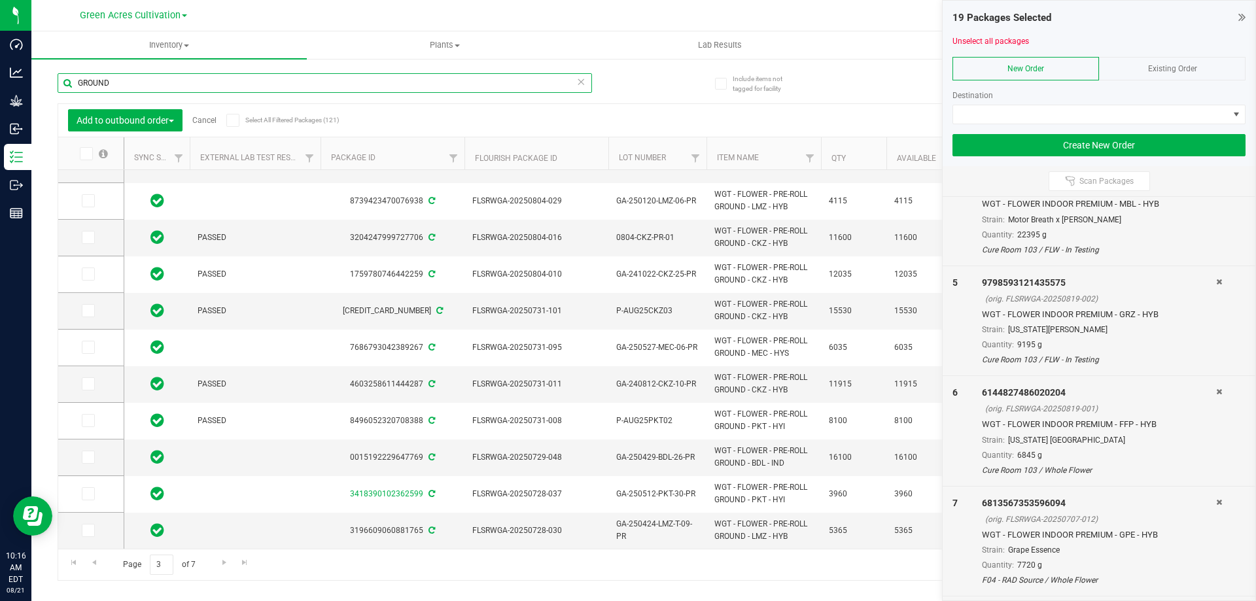
click at [321, 77] on input "GROUND" at bounding box center [325, 83] width 534 height 20
paste input "WGT - FLOWER - PRE-ROLL"
click at [288, 83] on input "WGT - FLOWER - PRE-ROLL GROUND" at bounding box center [325, 83] width 534 height 20
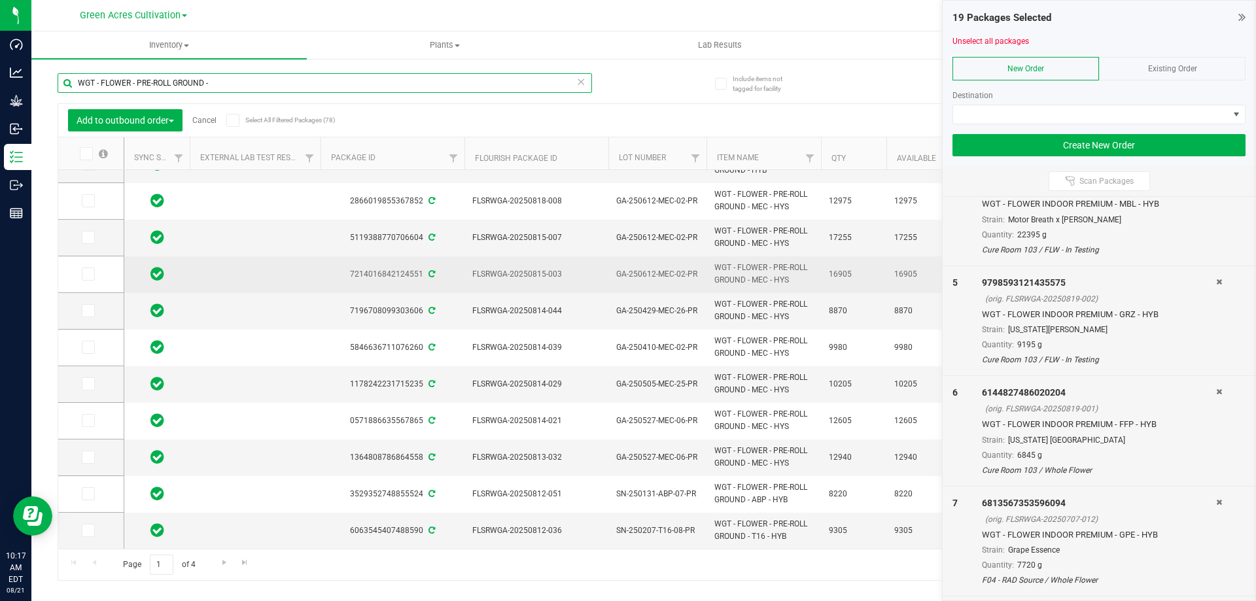
scroll to position [363, 0]
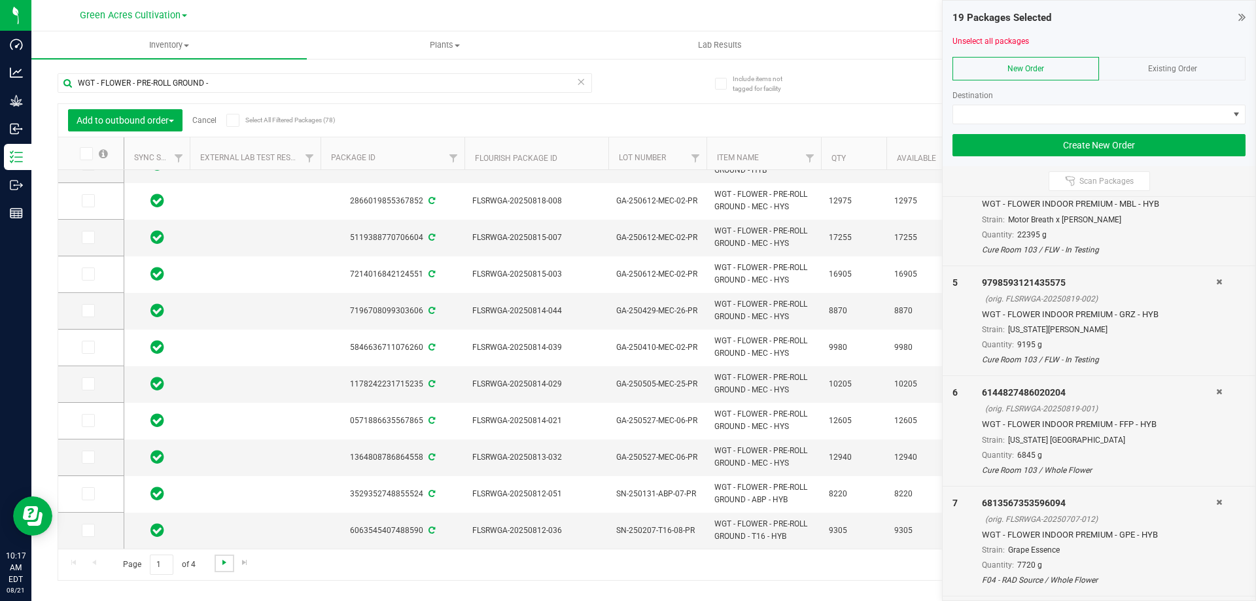
click at [224, 563] on span "Go to the next page" at bounding box center [224, 562] width 10 height 10
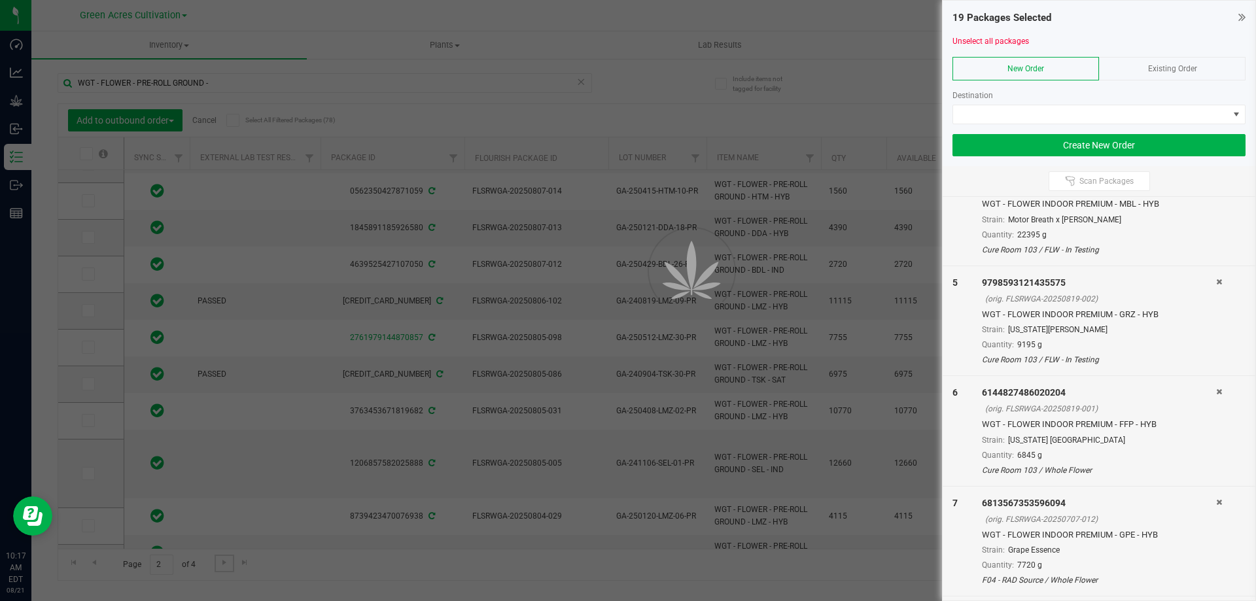
scroll to position [0, 0]
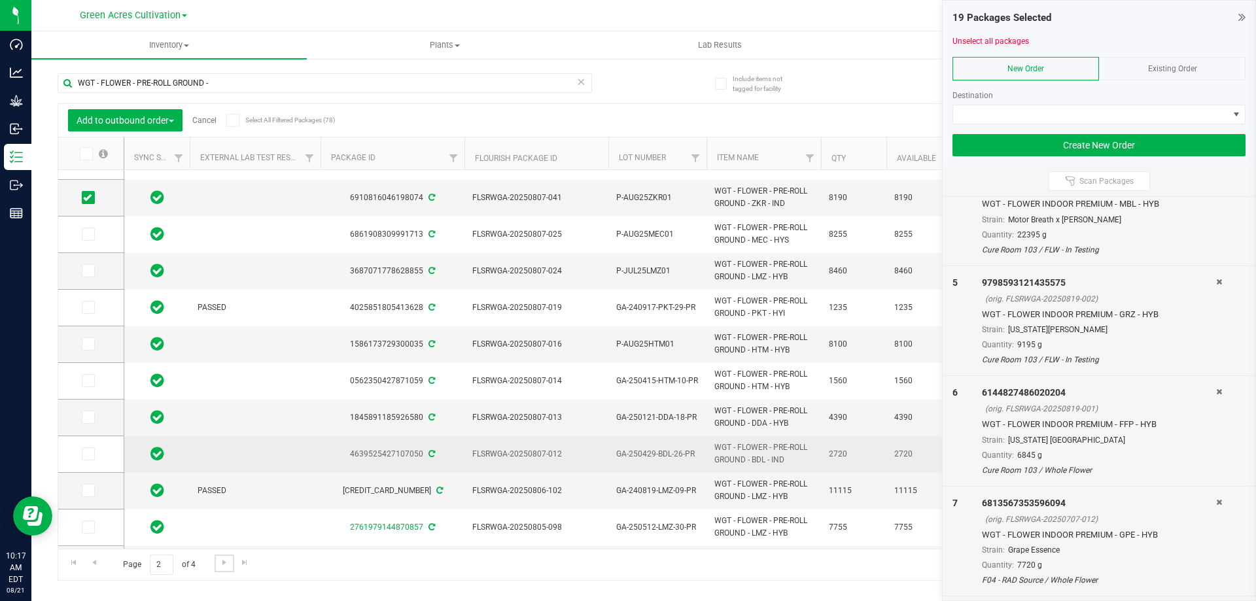
scroll to position [196, 0]
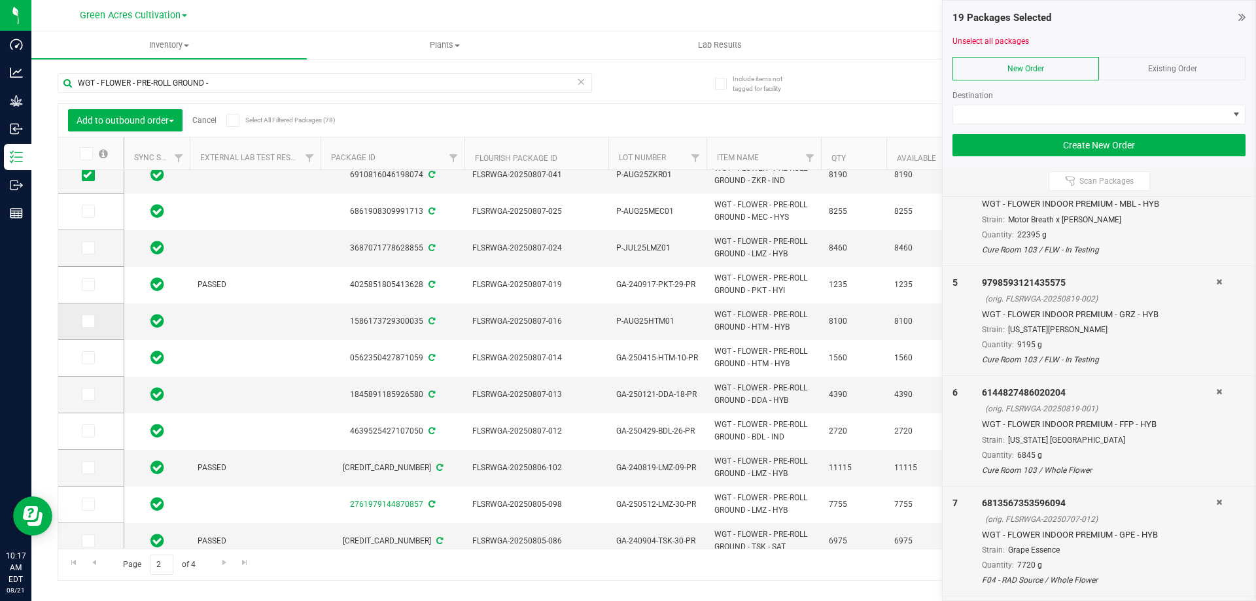
click at [88, 321] on icon at bounding box center [87, 321] width 9 height 0
click at [0, 0] on input "checkbox" at bounding box center [0, 0] width 0 height 0
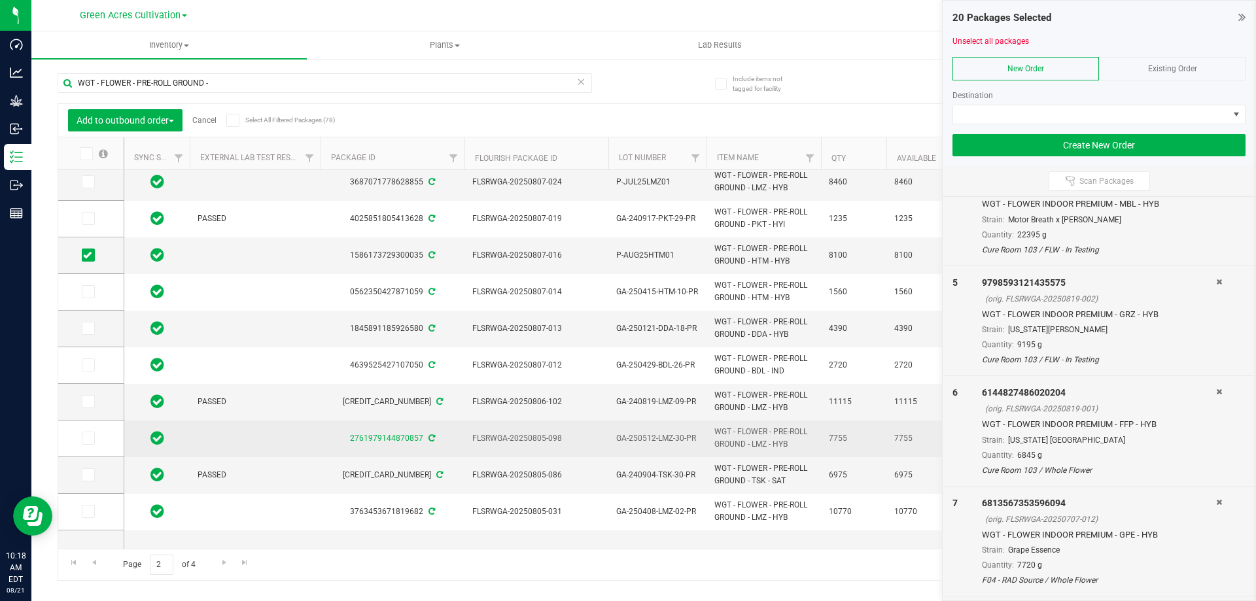
scroll to position [262, 0]
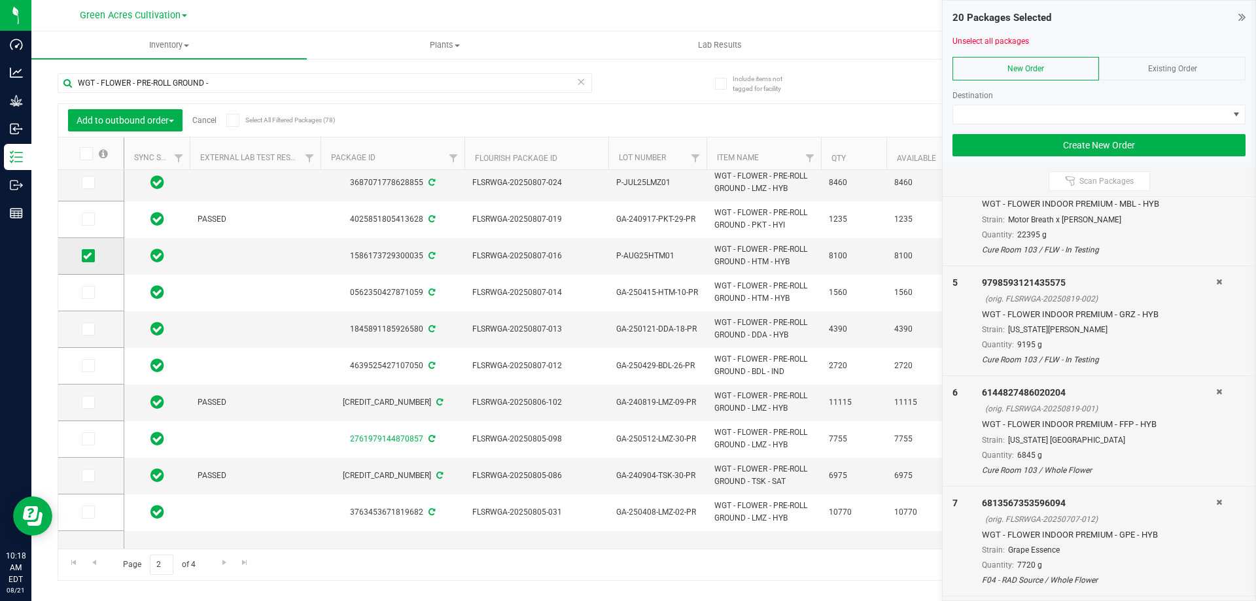
click at [90, 256] on icon at bounding box center [87, 256] width 9 height 0
click at [0, 0] on input "checkbox" at bounding box center [0, 0] width 0 height 0
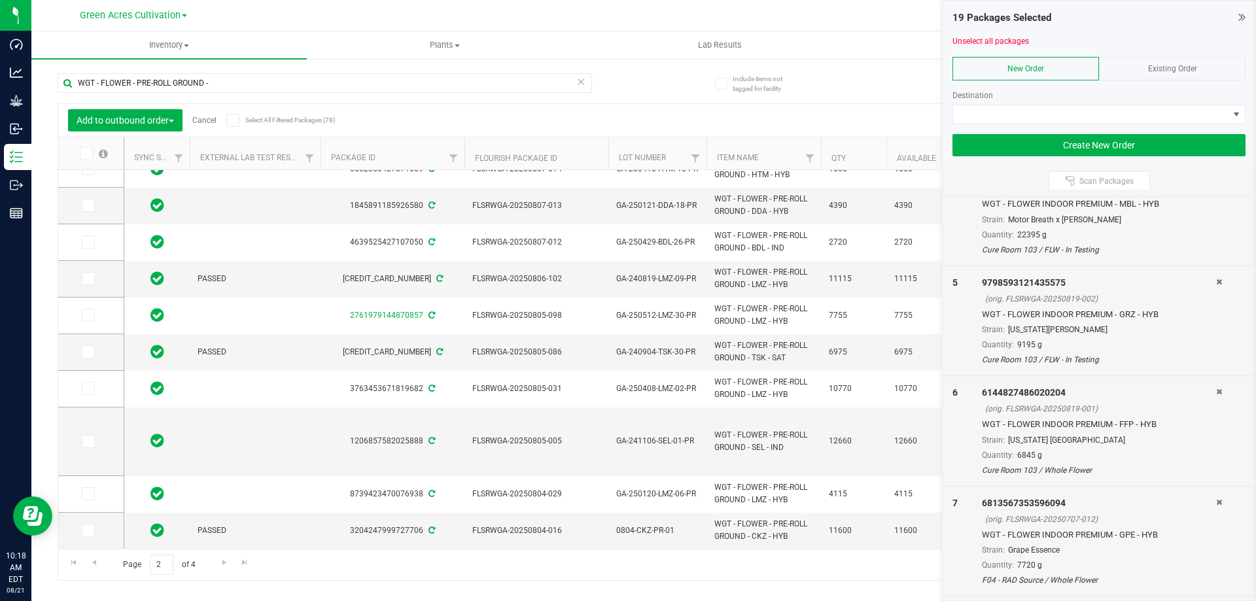
click at [224, 553] on div "Page 2 of 4 21 - 40 of 78 items" at bounding box center [643, 564] width 1171 height 31
click at [224, 560] on span "Go to the next page" at bounding box center [224, 562] width 10 height 10
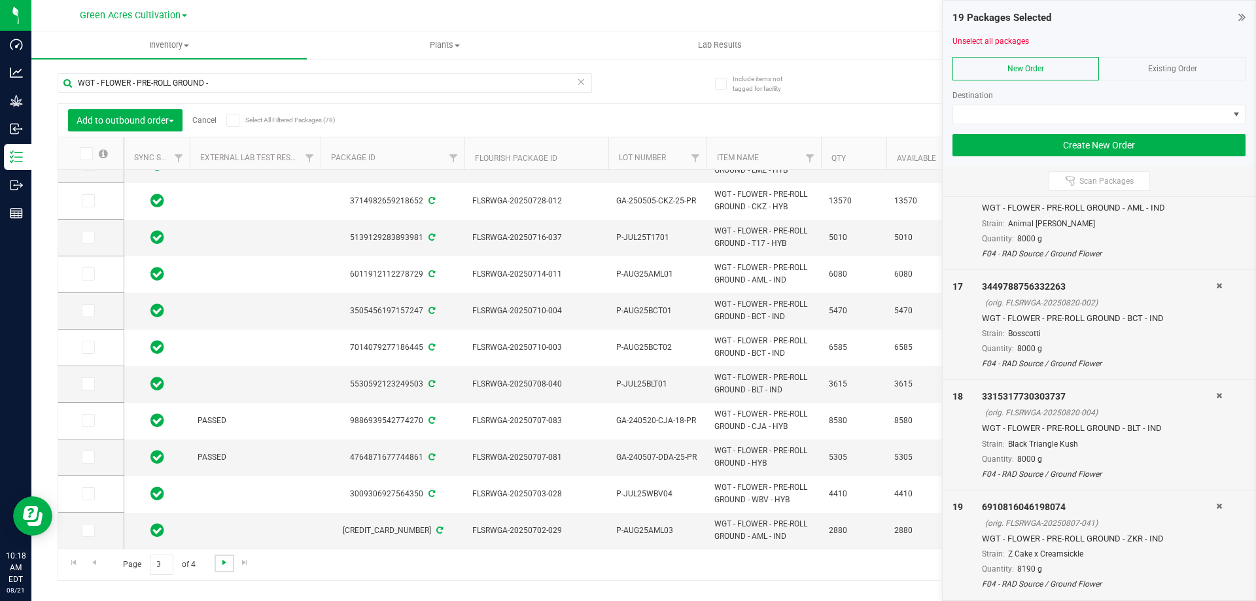
click at [222, 567] on span "Go to the next page" at bounding box center [224, 562] width 10 height 10
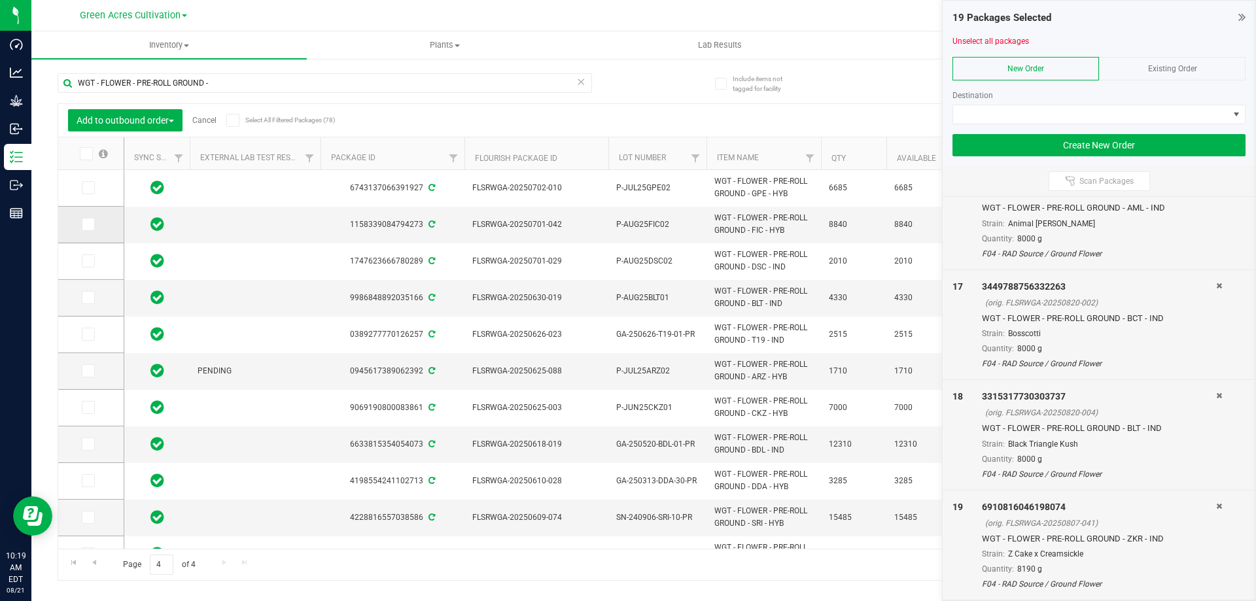
click at [86, 224] on icon at bounding box center [87, 224] width 9 height 0
click at [0, 0] on input "checkbox" at bounding box center [0, 0] width 0 height 0
click at [348, 86] on input "WGT - FLOWER - PRE-ROLL GROUND -" at bounding box center [325, 83] width 534 height 20
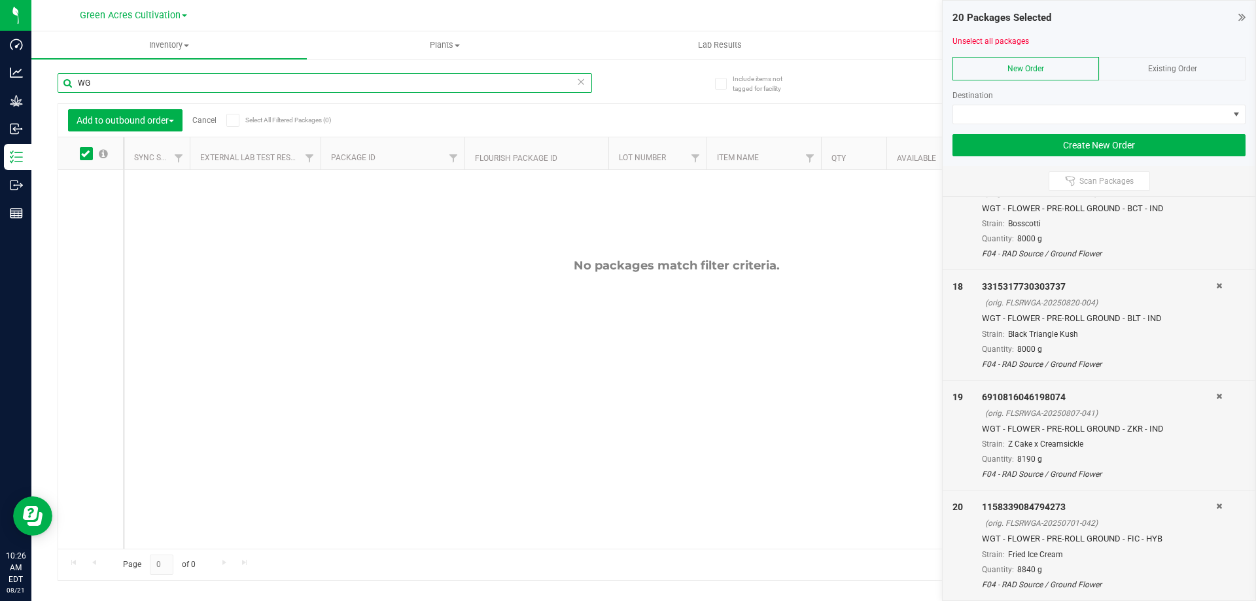
type input "W"
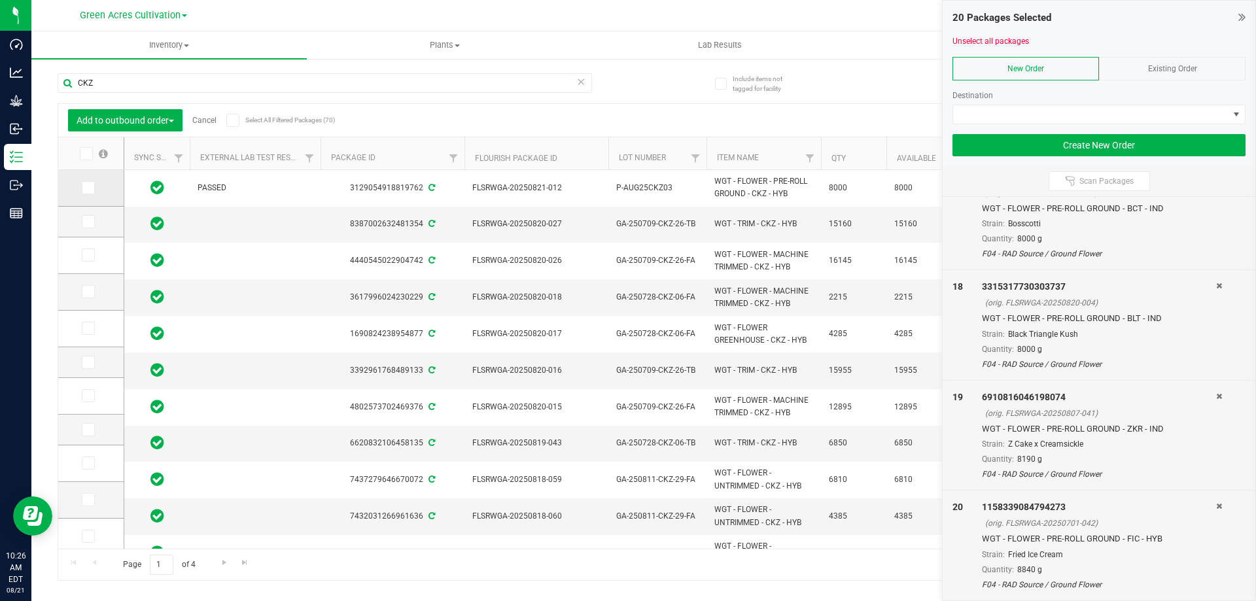
click at [85, 188] on icon at bounding box center [87, 188] width 9 height 0
click at [0, 0] on input "checkbox" at bounding box center [0, 0] width 0 height 0
click at [238, 73] on input "CKZ" at bounding box center [325, 83] width 534 height 20
click at [237, 73] on input "CKZ" at bounding box center [325, 83] width 534 height 20
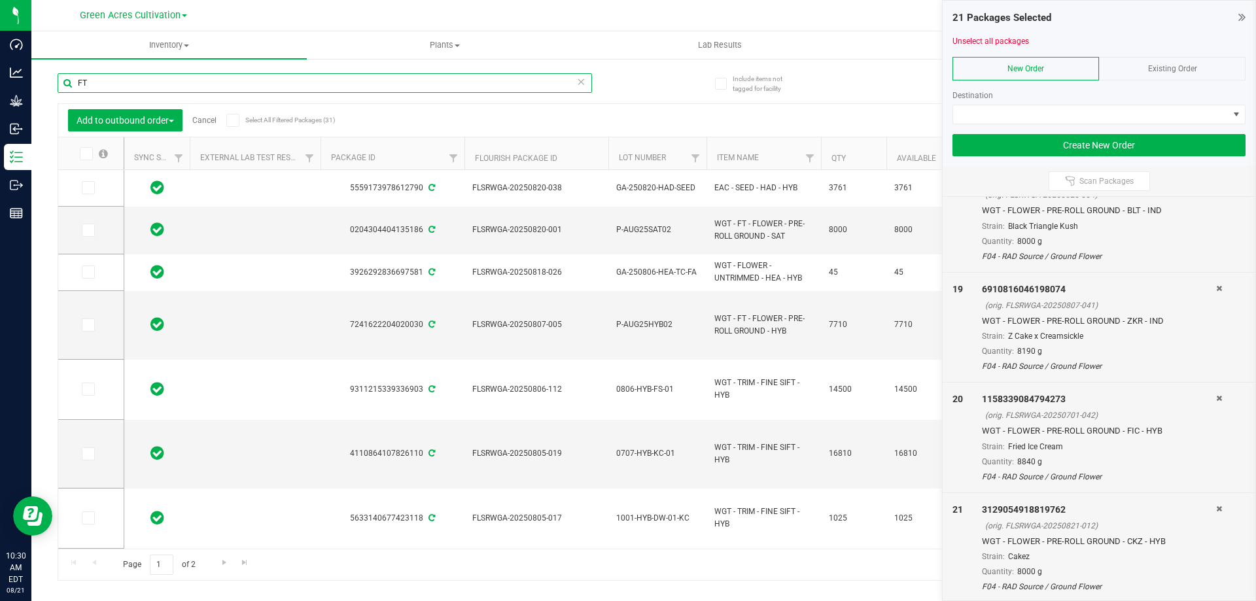
scroll to position [1913, 0]
click at [85, 230] on icon at bounding box center [87, 230] width 9 height 0
click at [0, 0] on input "checkbox" at bounding box center [0, 0] width 0 height 0
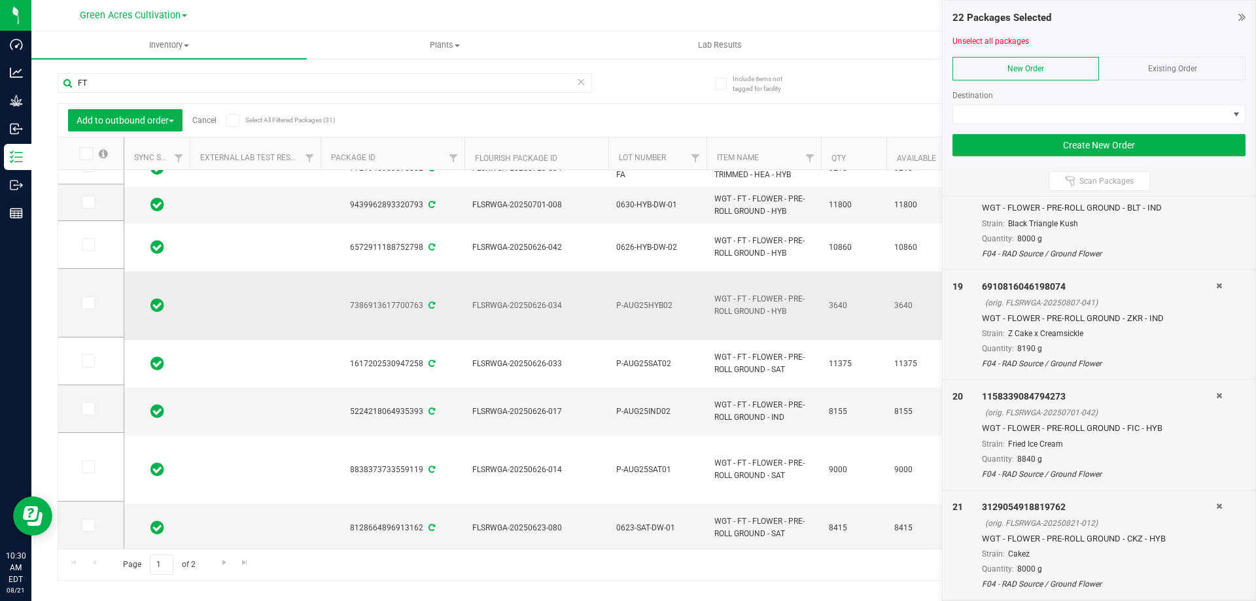
scroll to position [684, 0]
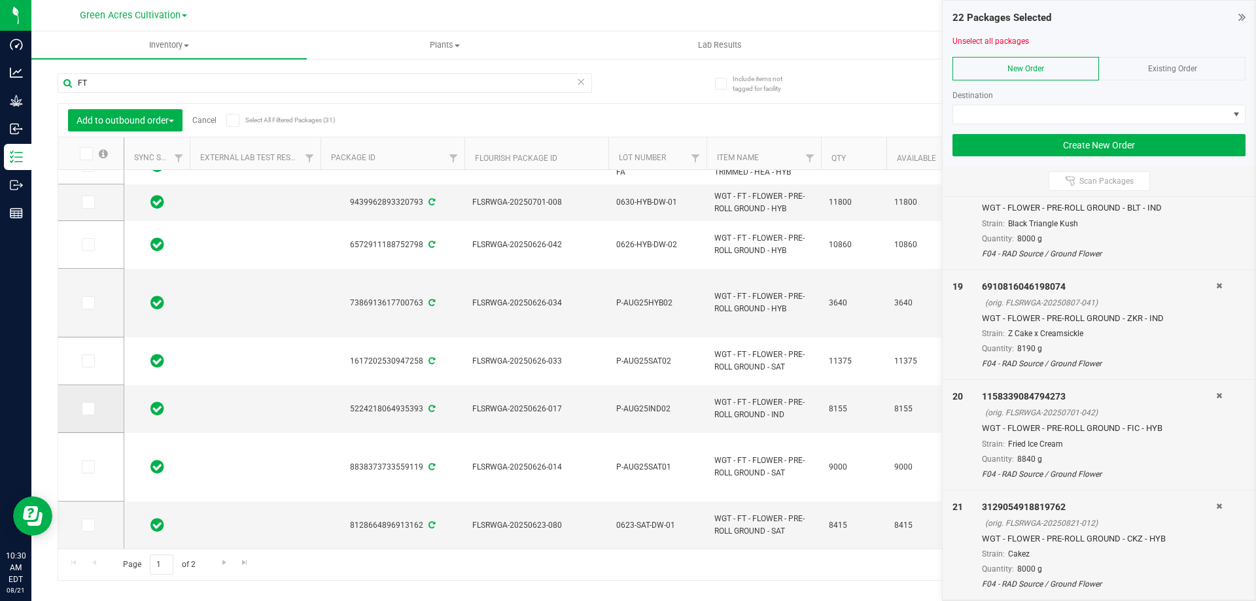
click at [88, 409] on icon at bounding box center [87, 409] width 9 height 0
click at [0, 0] on input "checkbox" at bounding box center [0, 0] width 0 height 0
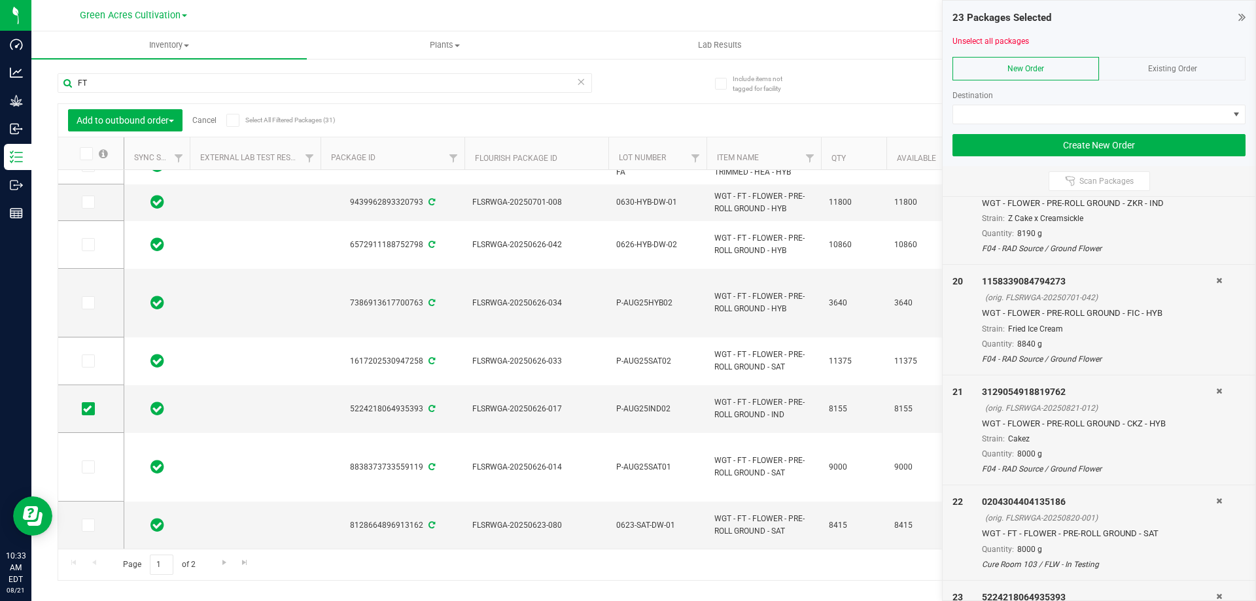
scroll to position [2103, 0]
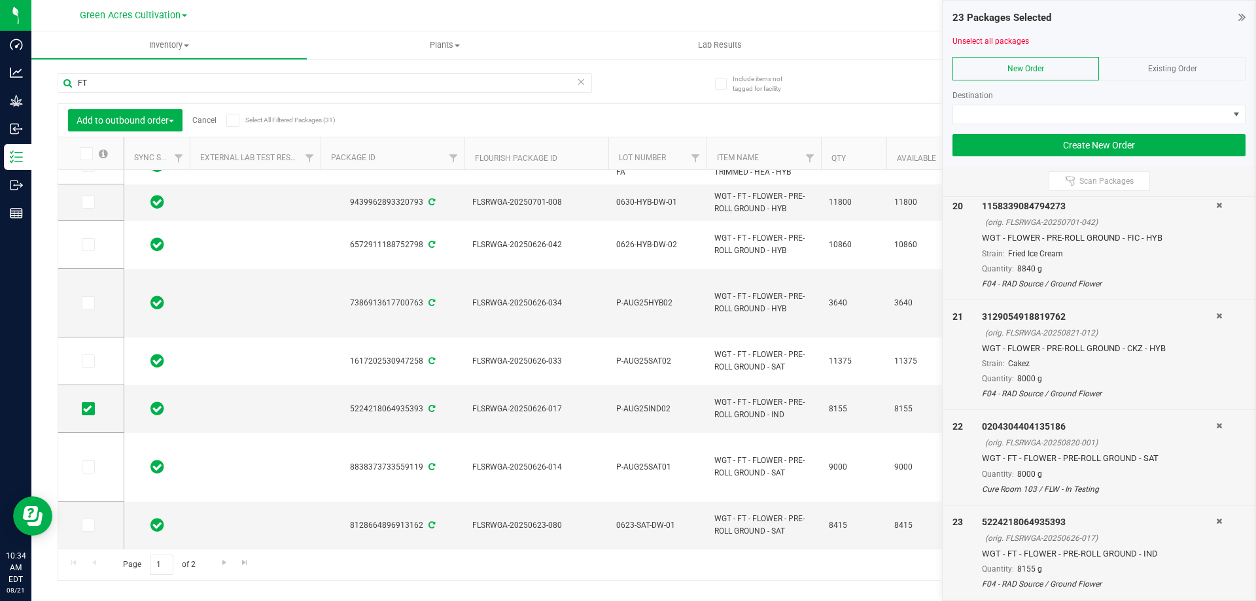
click at [1216, 427] on icon at bounding box center [1219, 426] width 6 height 8
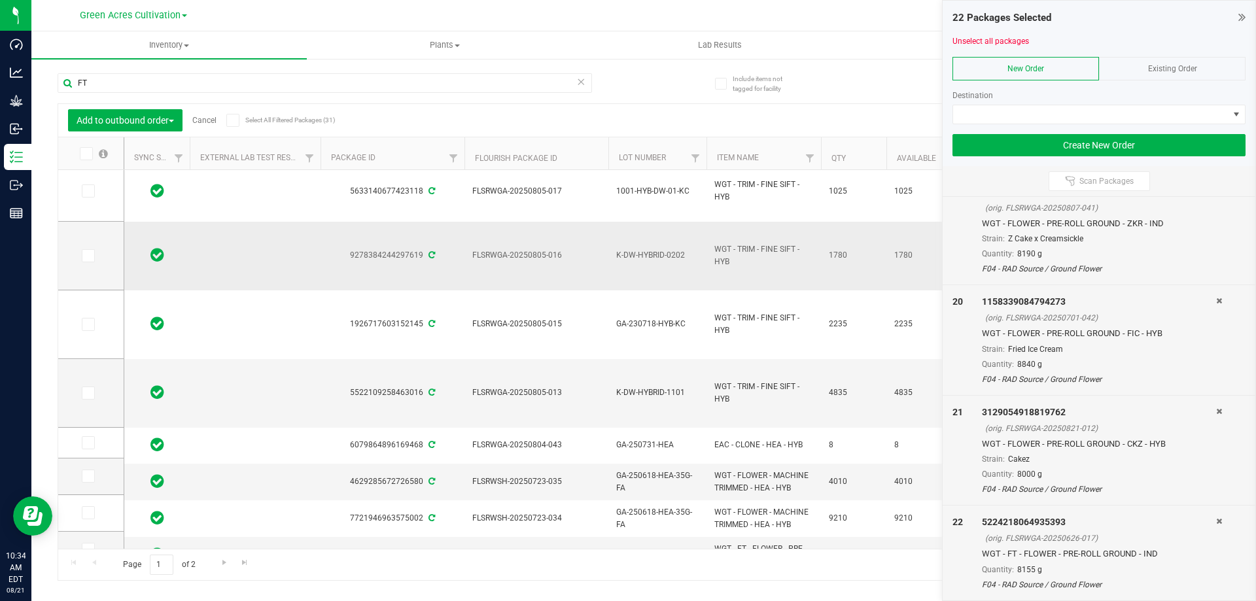
scroll to position [0, 0]
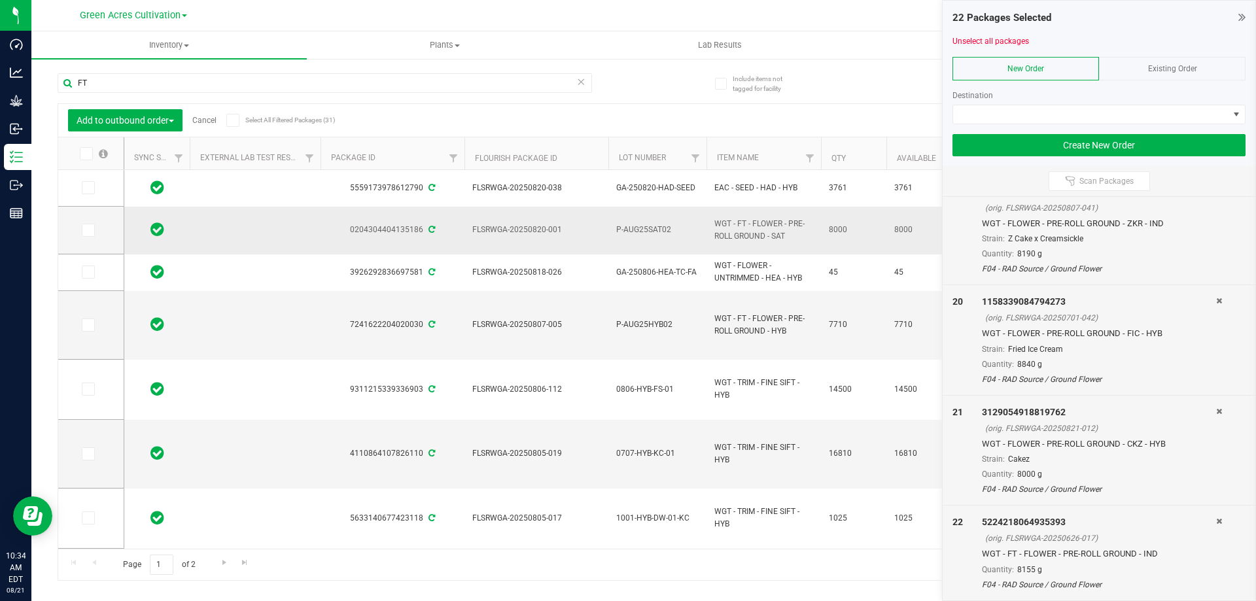
drag, startPoint x: 789, startPoint y: 236, endPoint x: 697, endPoint y: 222, distance: 92.7
copy tr "WGT - FT - FLOWER - PRE-ROLL GROUND - SAT"
click at [406, 87] on input "FT" at bounding box center [325, 83] width 534 height 20
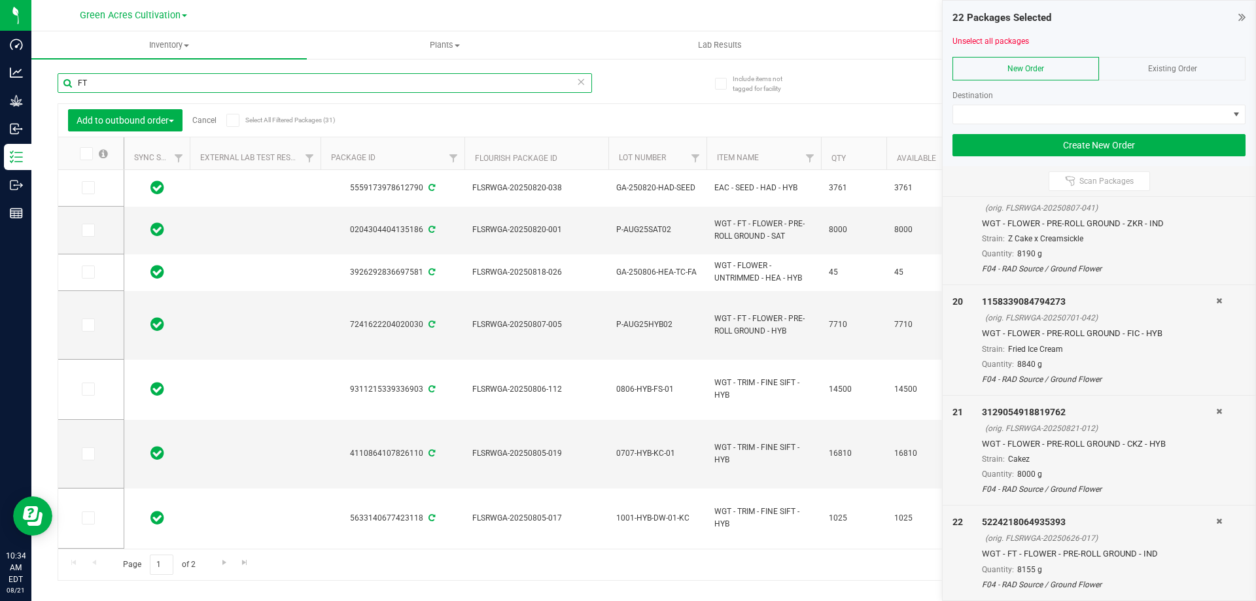
type input "V"
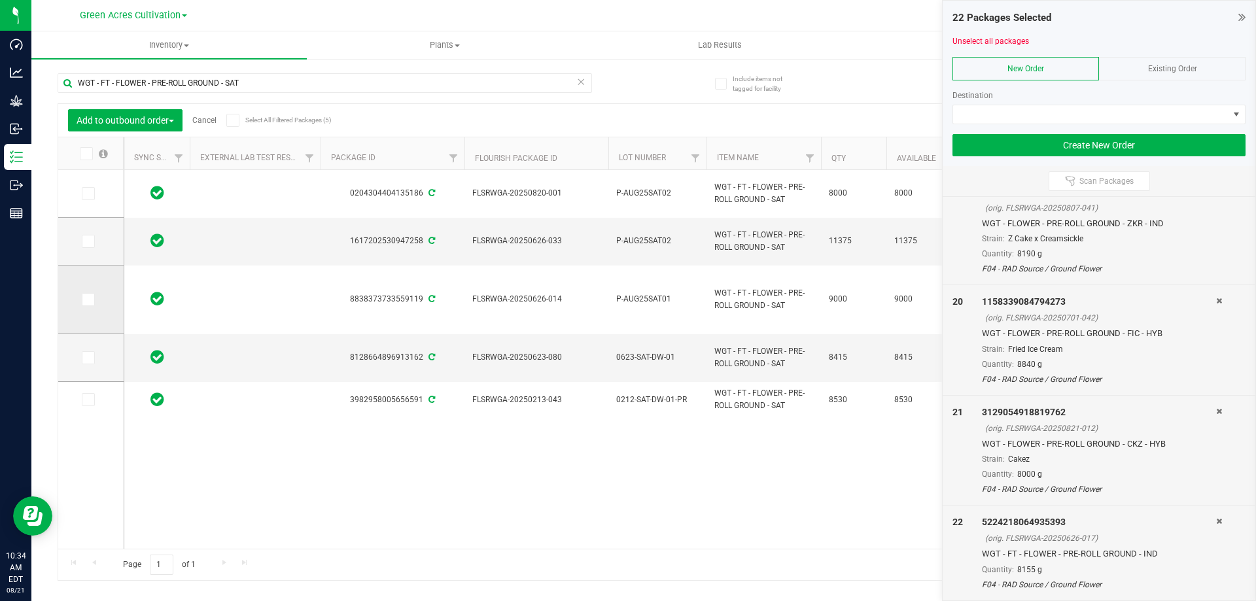
click at [91, 300] on icon at bounding box center [87, 300] width 9 height 0
click at [0, 0] on input "checkbox" at bounding box center [0, 0] width 0 height 0
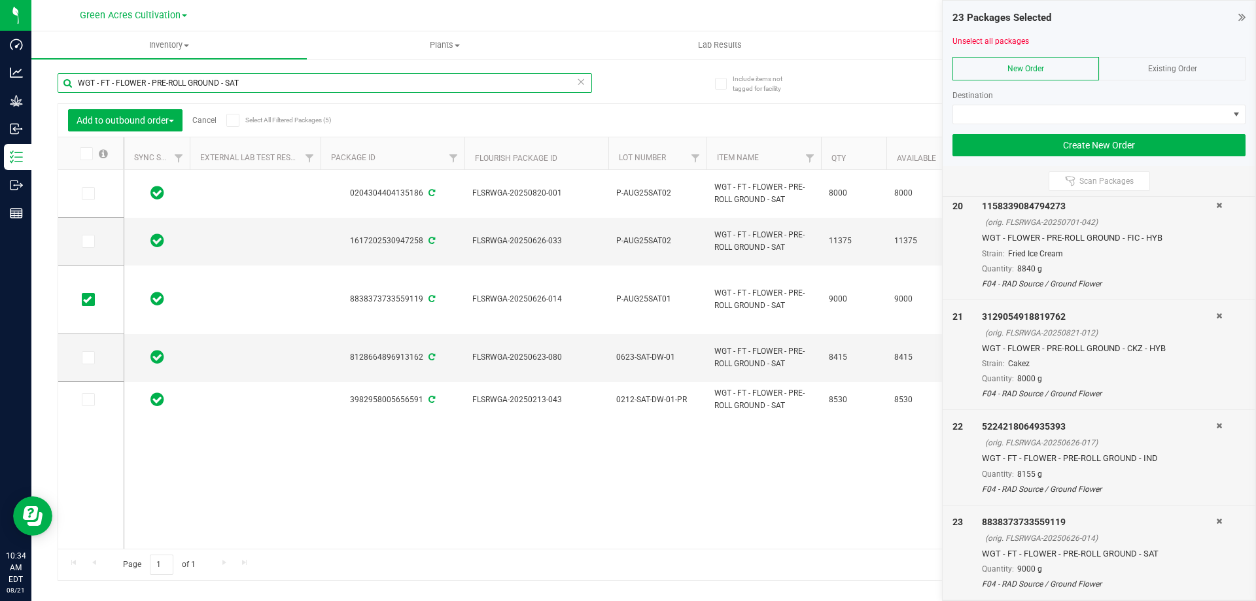
click at [289, 85] on input "WGT - FT - FLOWER - PRE-ROLL GROUND - SAT" at bounding box center [325, 83] width 534 height 20
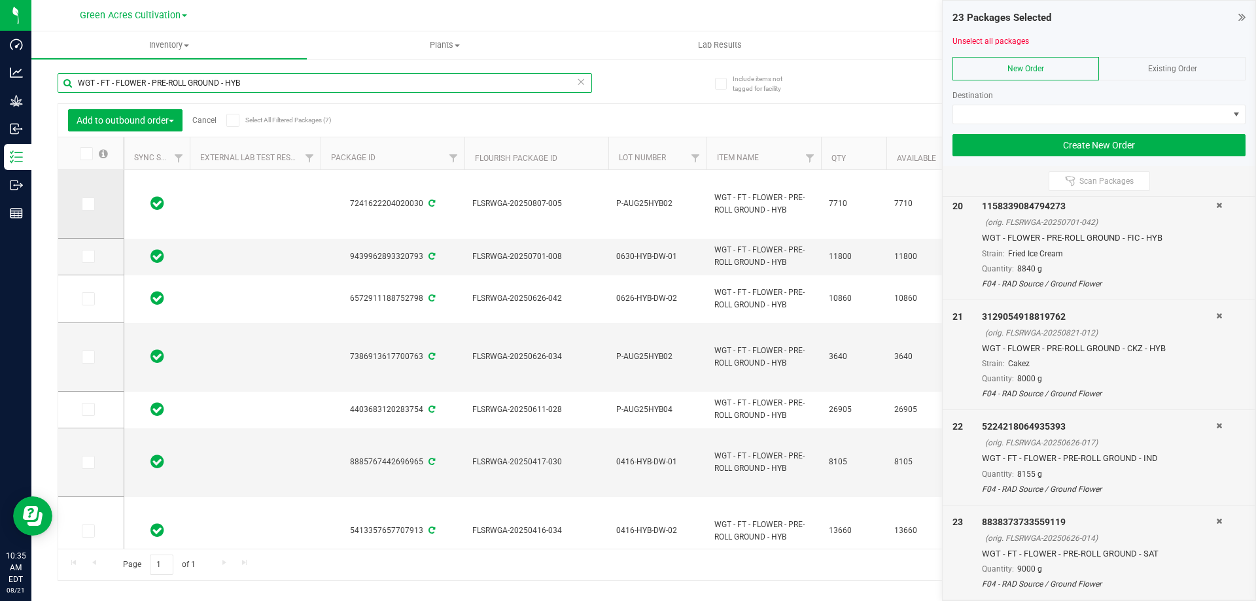
type input "WGT - FT - FLOWER - PRE-ROLL GROUND - HYB"
click at [87, 204] on icon at bounding box center [87, 204] width 9 height 0
click at [0, 0] on input "checkbox" at bounding box center [0, 0] width 0 height 0
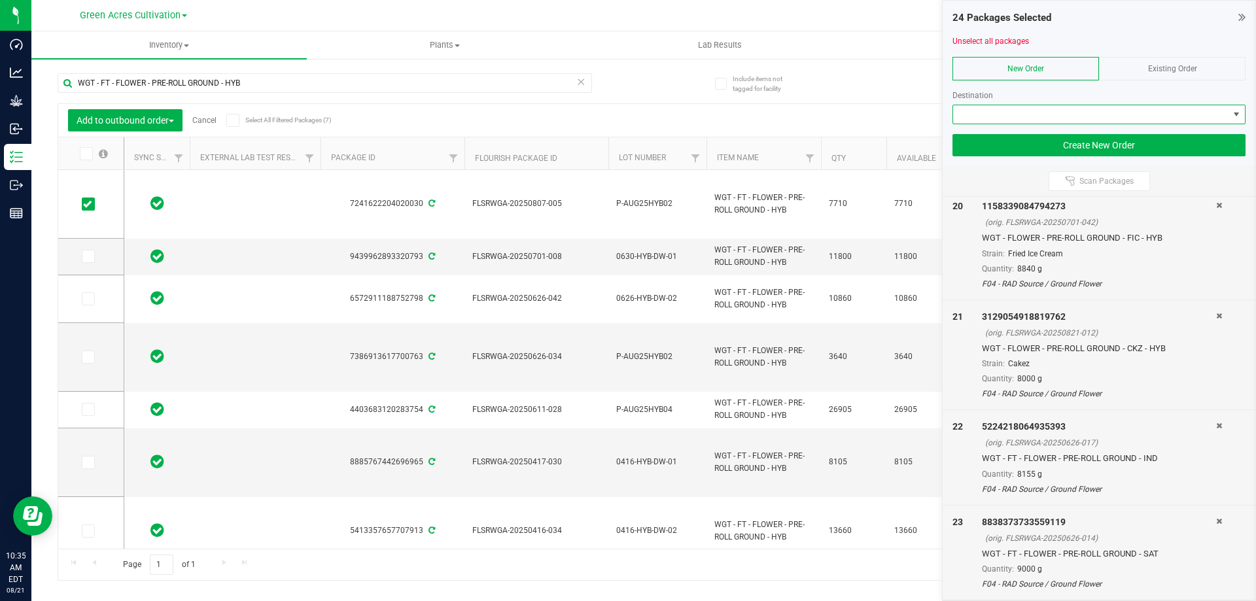
click at [1044, 120] on span at bounding box center [1090, 114] width 275 height 18
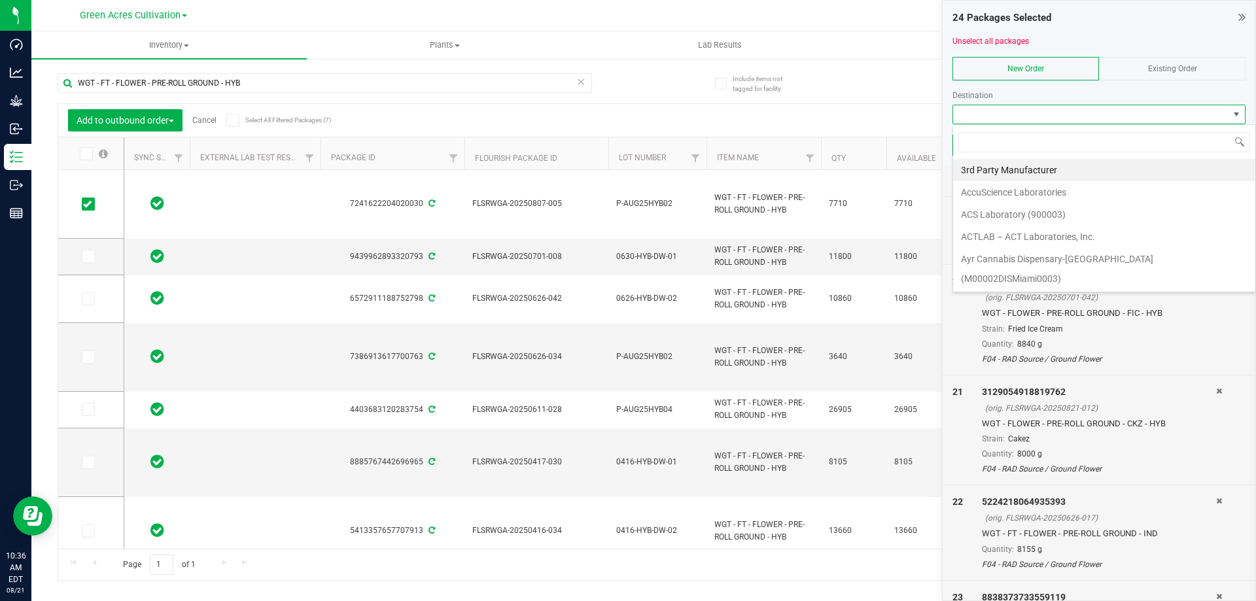
scroll to position [2093, 0]
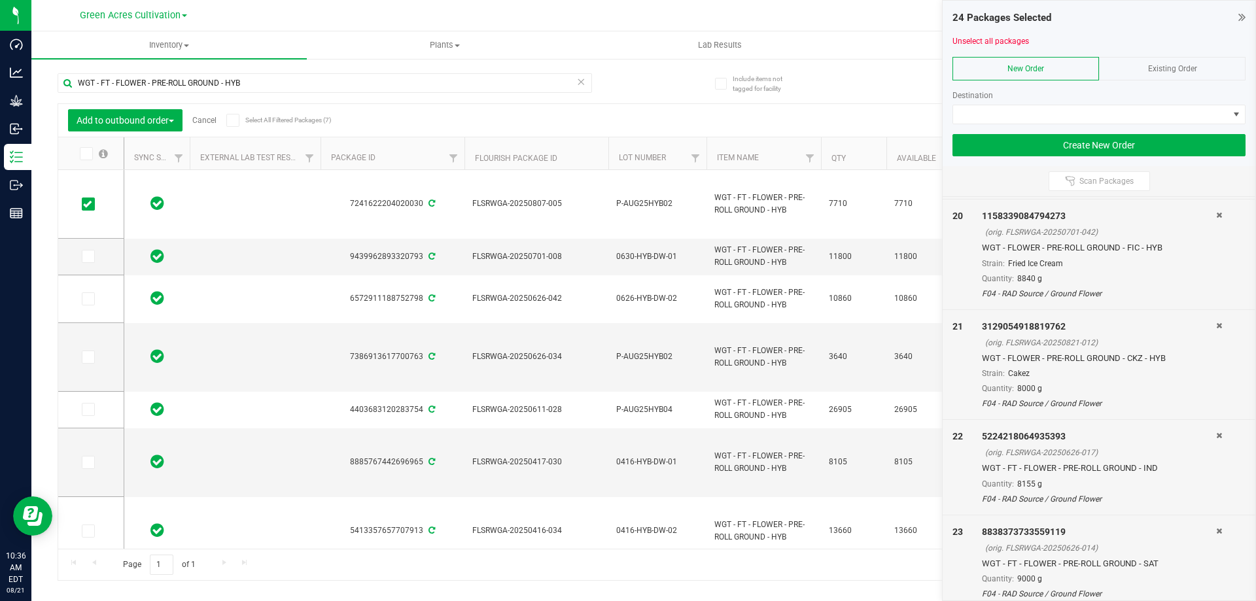
click at [1216, 324] on icon at bounding box center [1219, 326] width 6 height 8
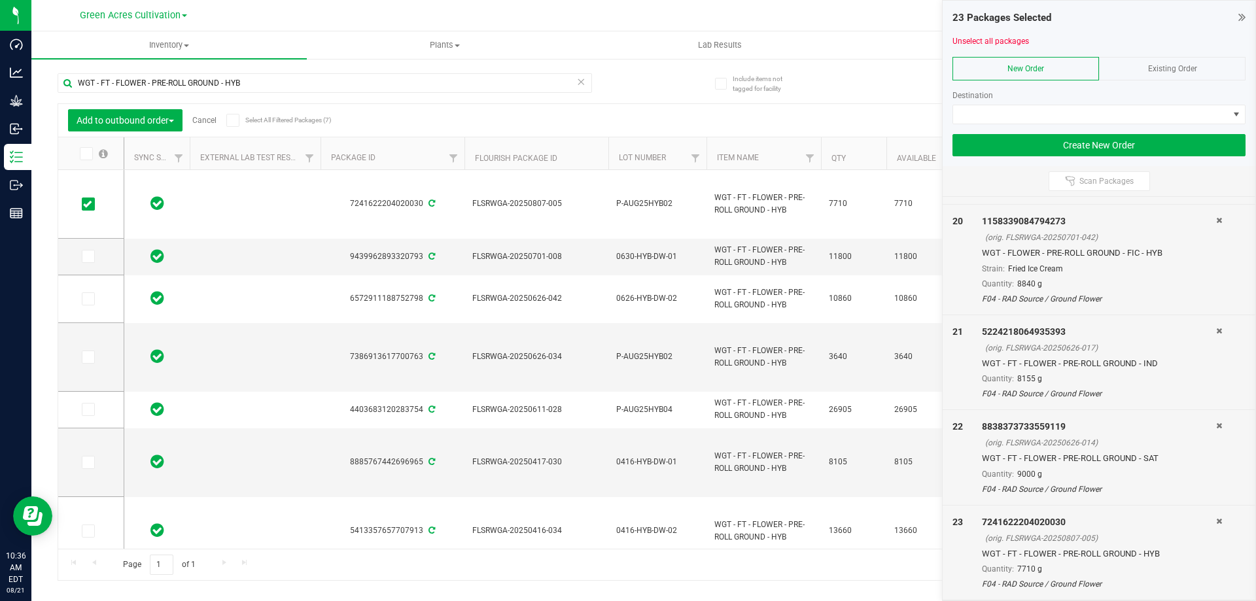
scroll to position [2088, 0]
click at [1074, 110] on span at bounding box center [1090, 114] width 275 height 18
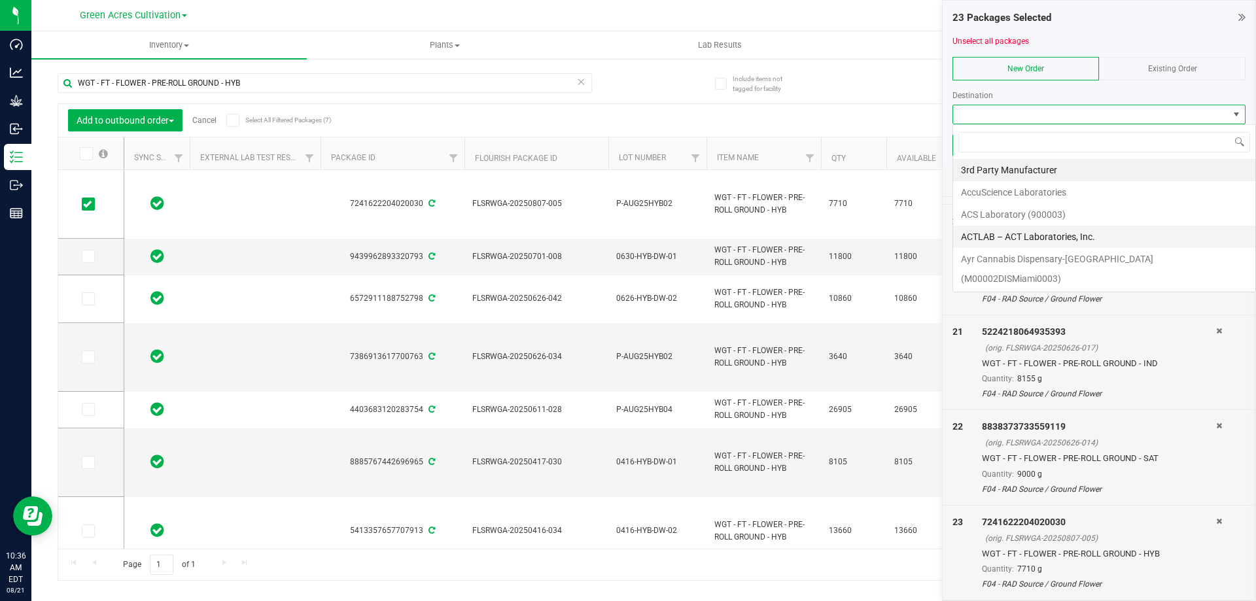
scroll to position [20, 293]
type input "GRE"
click at [1066, 166] on li "Green Acres Manufacturing" at bounding box center [1104, 170] width 302 height 22
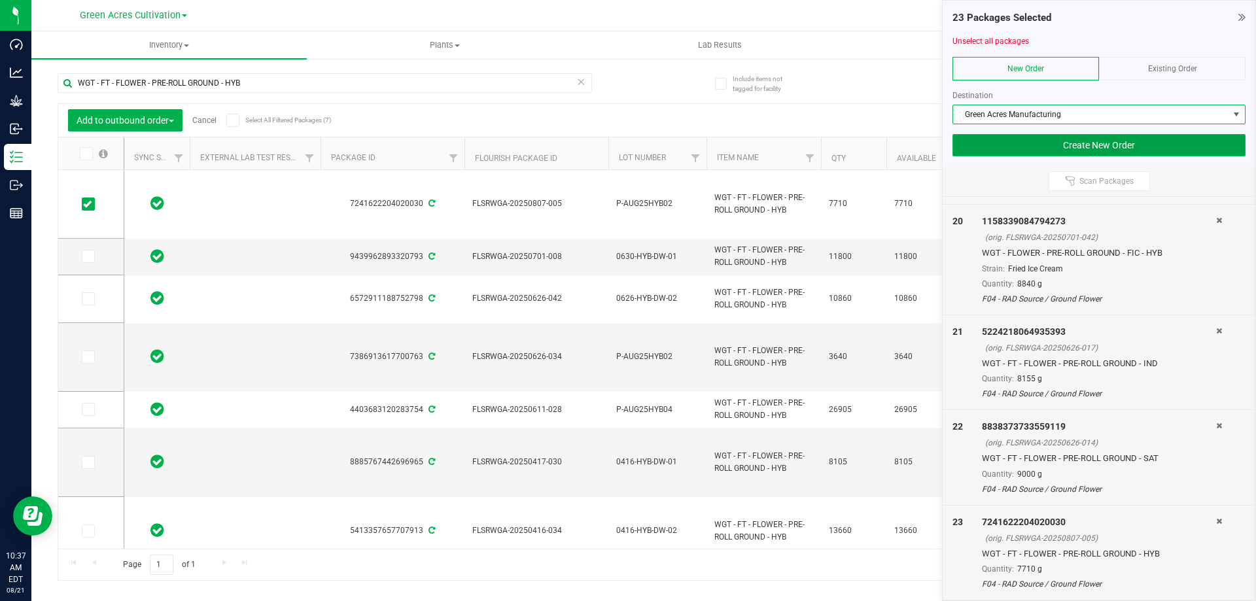
click at [1095, 145] on button "Create New Order" at bounding box center [1098, 145] width 293 height 22
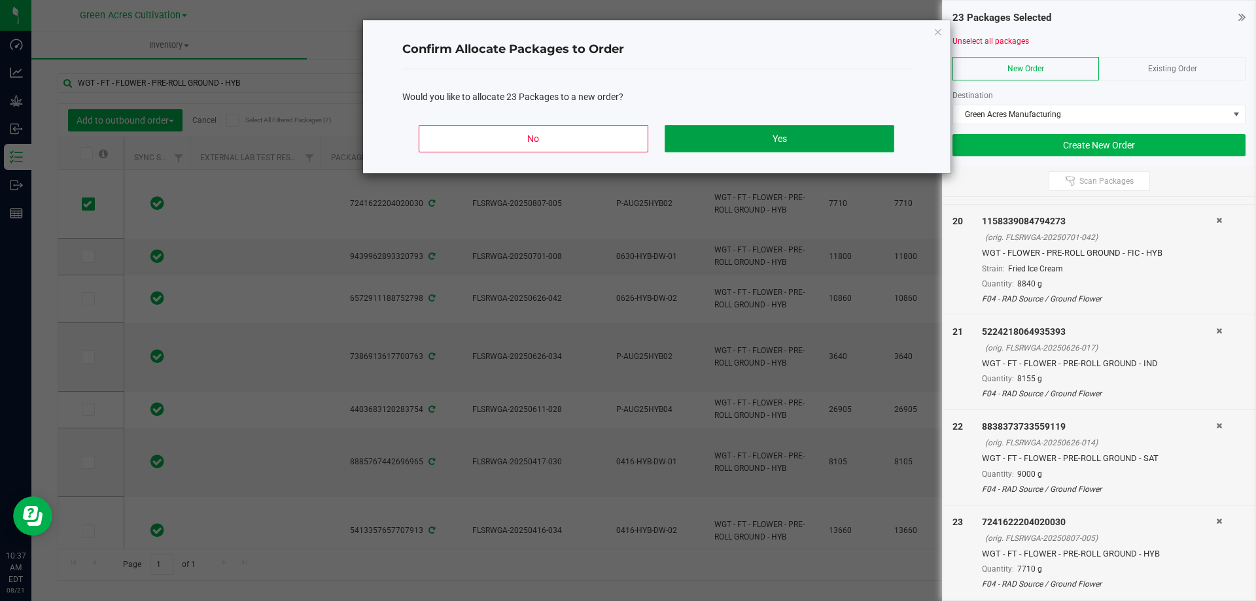
click at [867, 147] on button "Yes" at bounding box center [779, 138] width 229 height 27
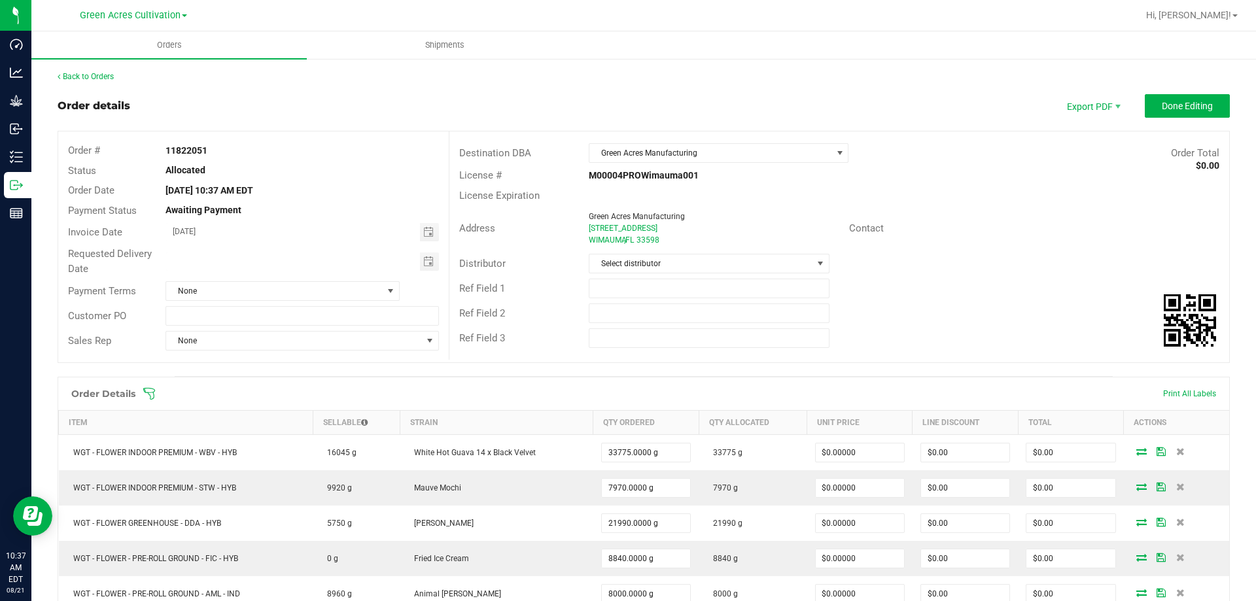
click at [178, 156] on strong "11822051" at bounding box center [187, 150] width 42 height 10
copy strong "11822051"
click at [440, 44] on span "Shipments" at bounding box center [445, 45] width 75 height 12
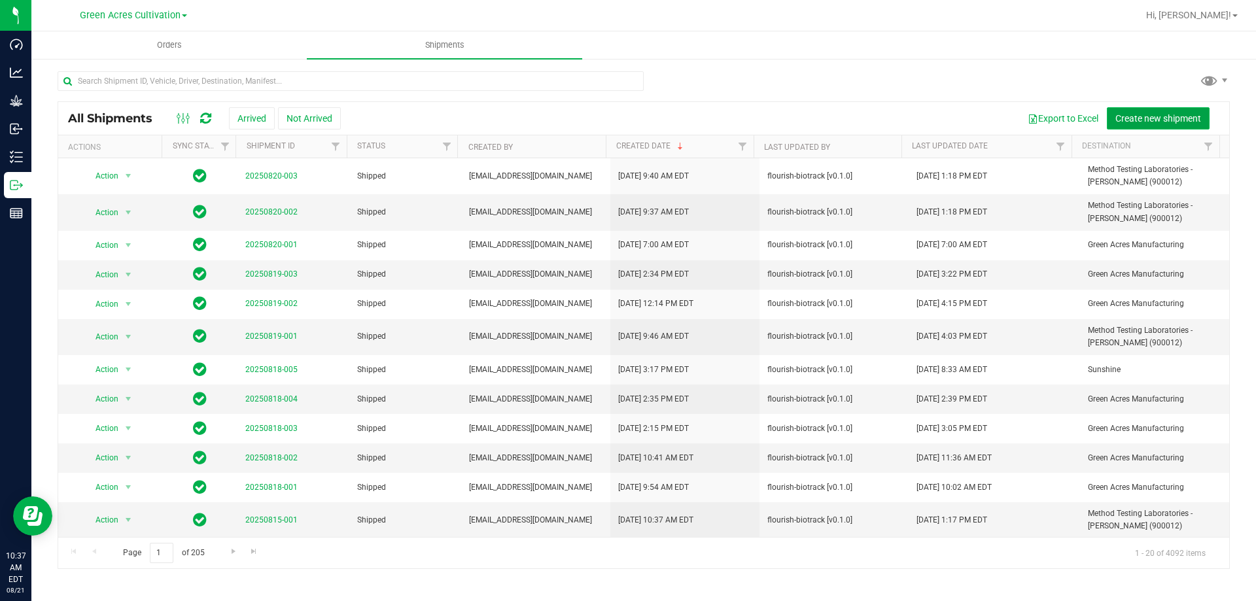
click at [1151, 116] on span "Create new shipment" at bounding box center [1158, 118] width 86 height 10
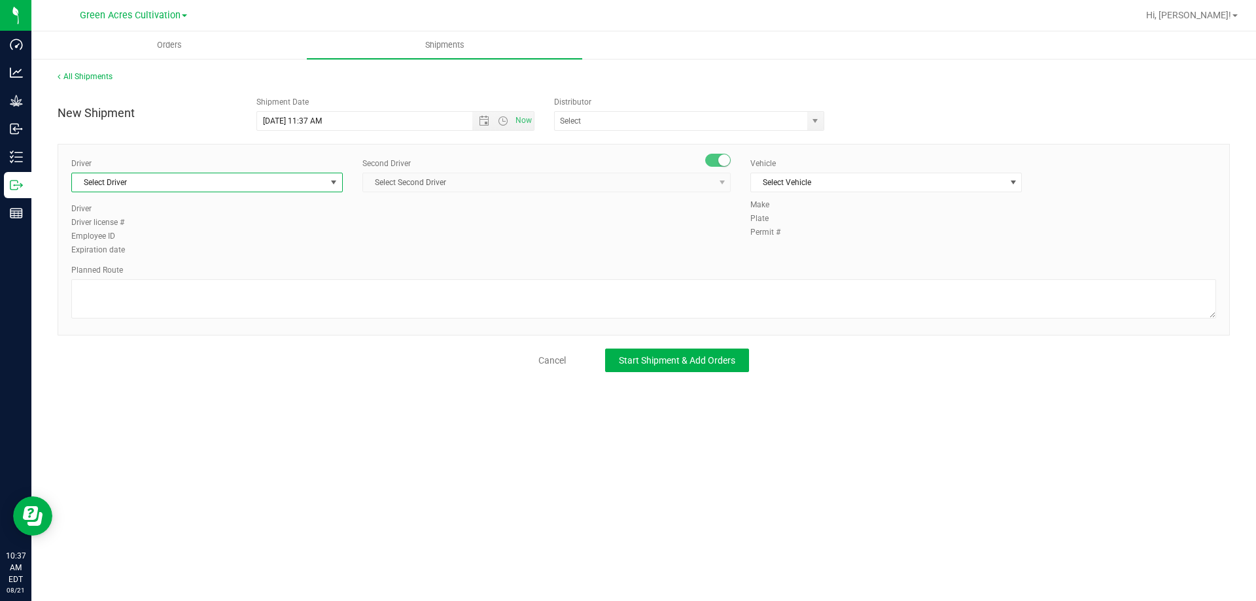
click at [157, 179] on span "Select Driver" at bounding box center [199, 182] width 254 height 18
click at [127, 234] on li "BT Driver1" at bounding box center [207, 238] width 270 height 20
type input "BT"
click at [438, 184] on span "Select Second Driver" at bounding box center [538, 182] width 351 height 18
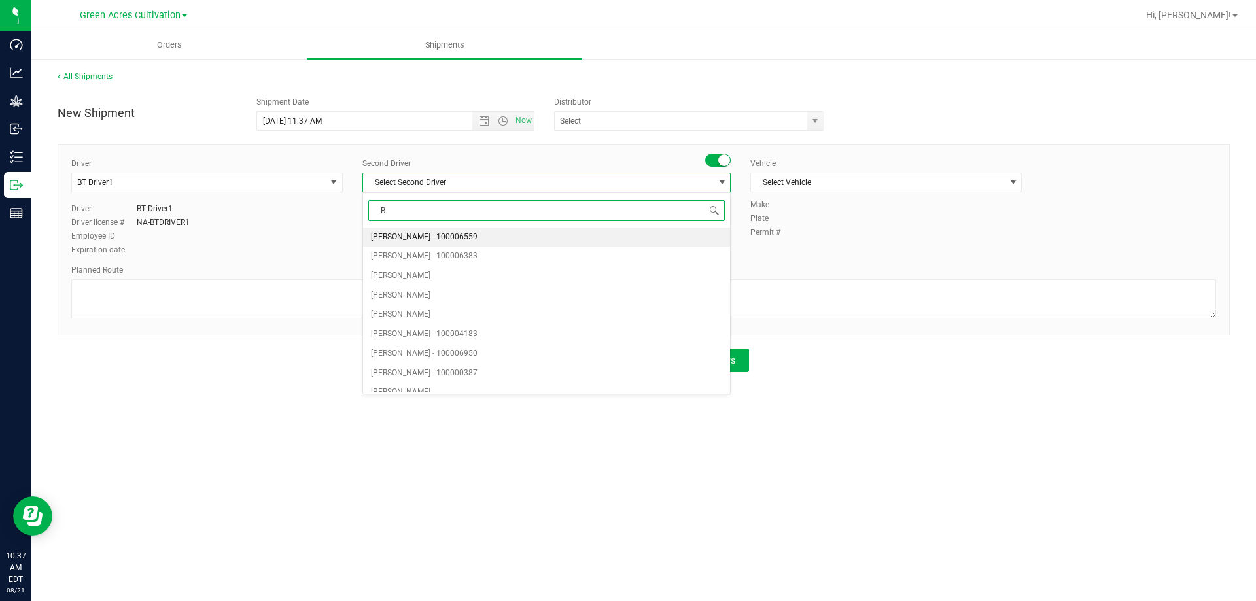
type input "BT"
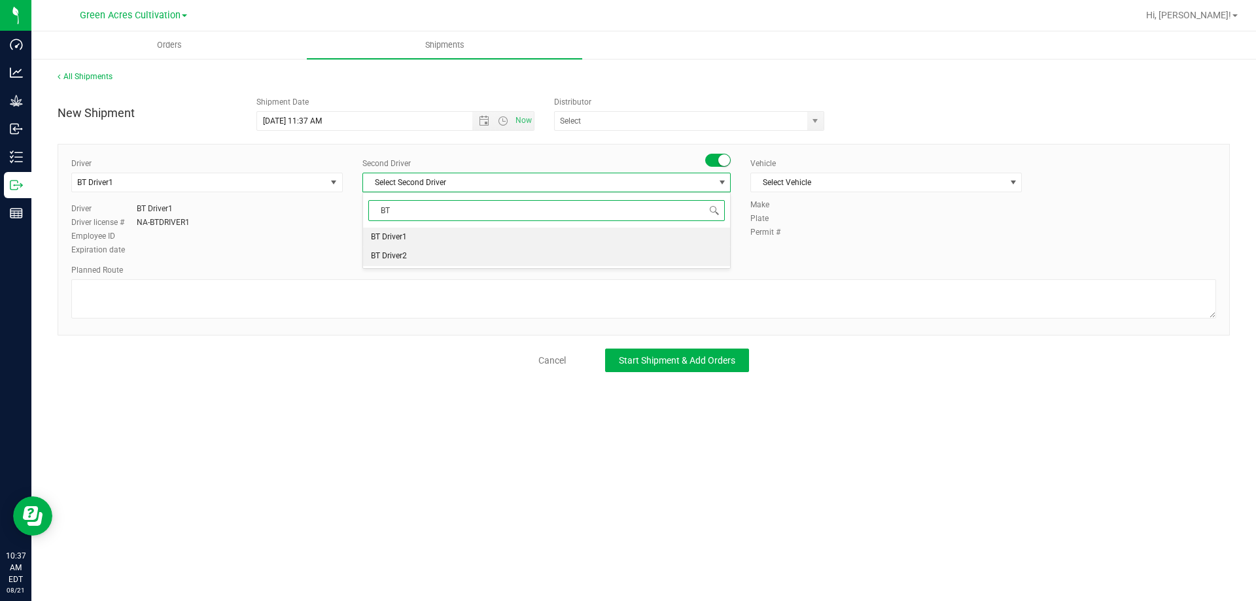
click at [385, 256] on span "BT Driver2" at bounding box center [389, 256] width 36 height 17
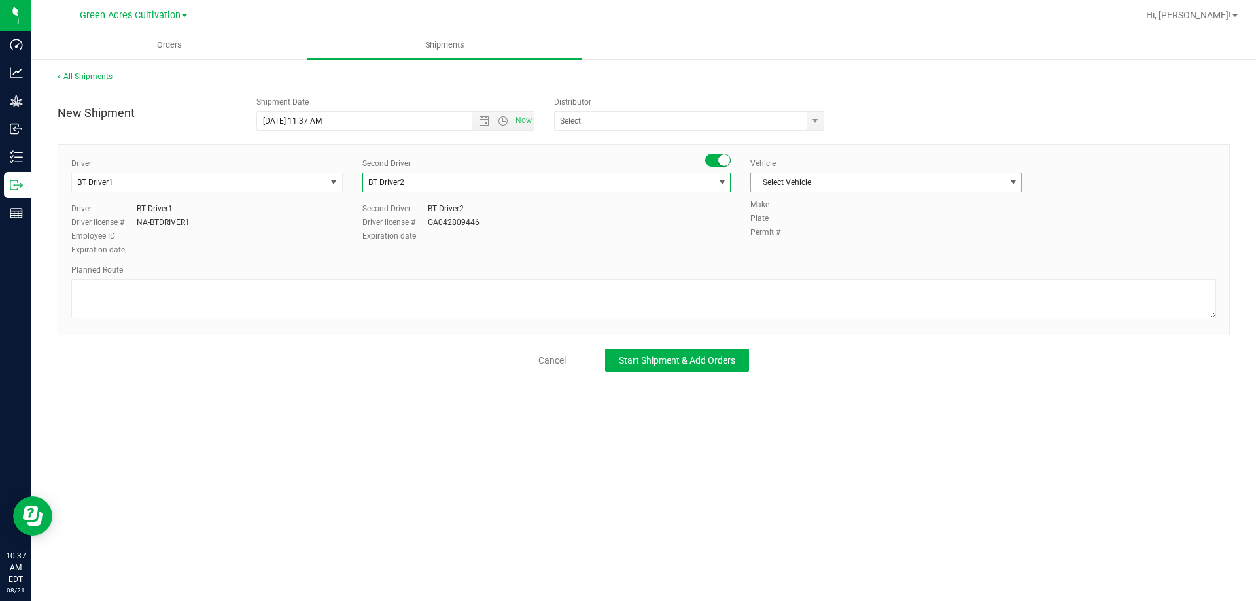
click at [790, 181] on span "Select Vehicle" at bounding box center [878, 182] width 254 height 18
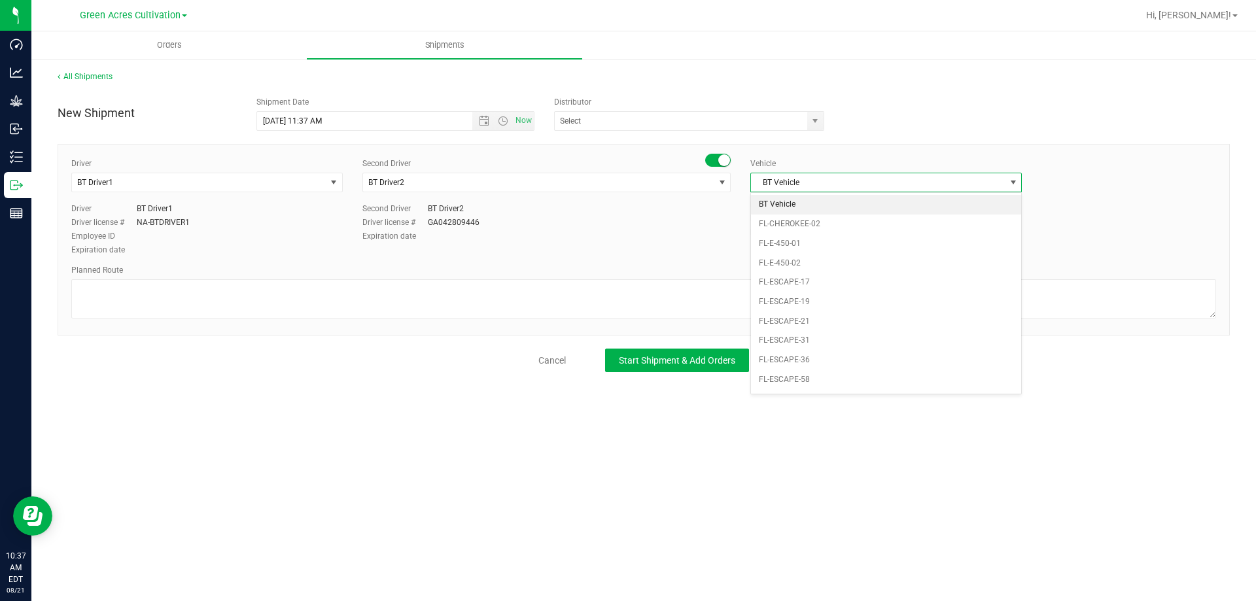
click at [773, 200] on li "BT Vehicle" at bounding box center [886, 205] width 270 height 20
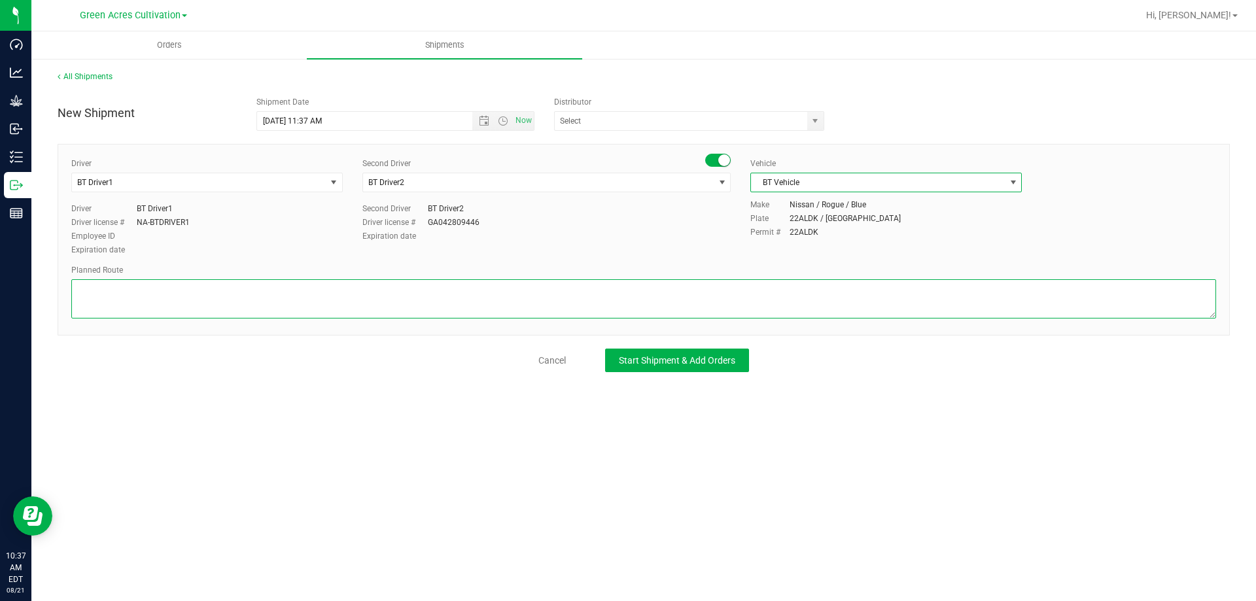
click at [463, 300] on textarea at bounding box center [643, 298] width 1145 height 39
type textarea "FROM CULTIVATION TO PACKAGING"
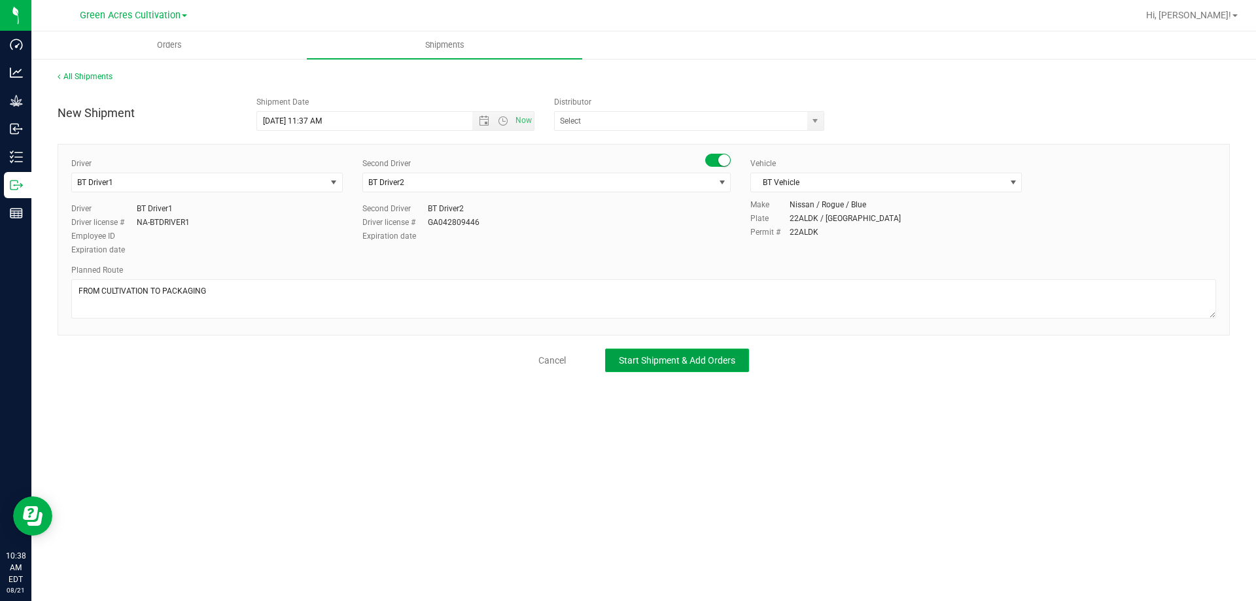
click at [678, 364] on span "Start Shipment & Add Orders" at bounding box center [677, 360] width 116 height 10
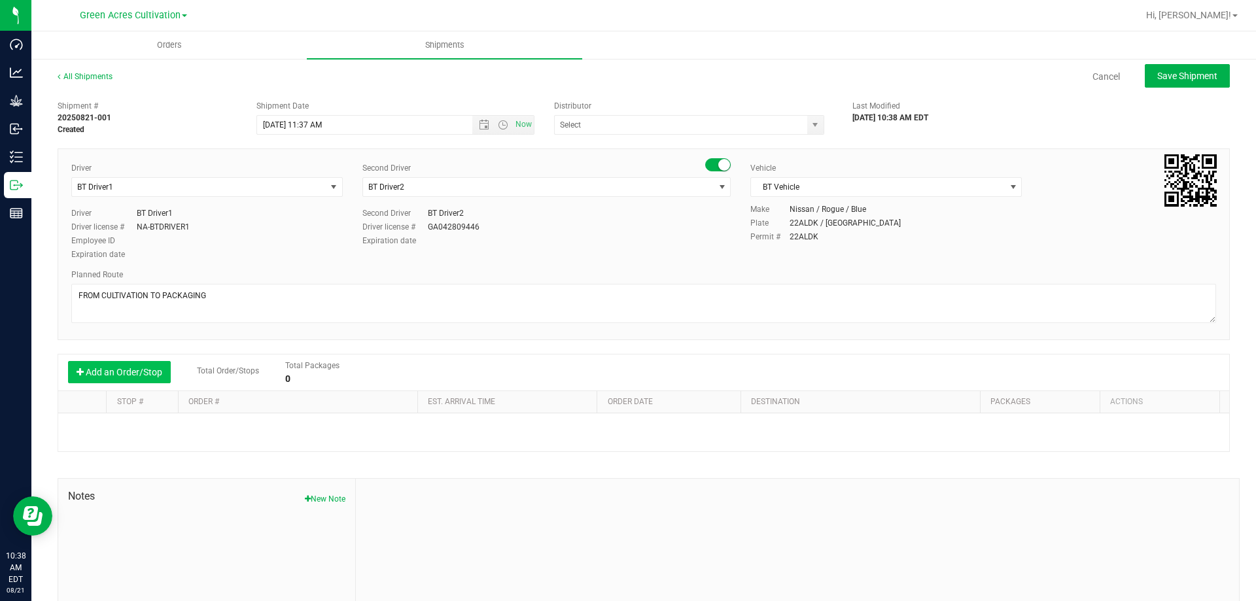
click at [129, 372] on button "Add an Order/Stop" at bounding box center [119, 372] width 103 height 22
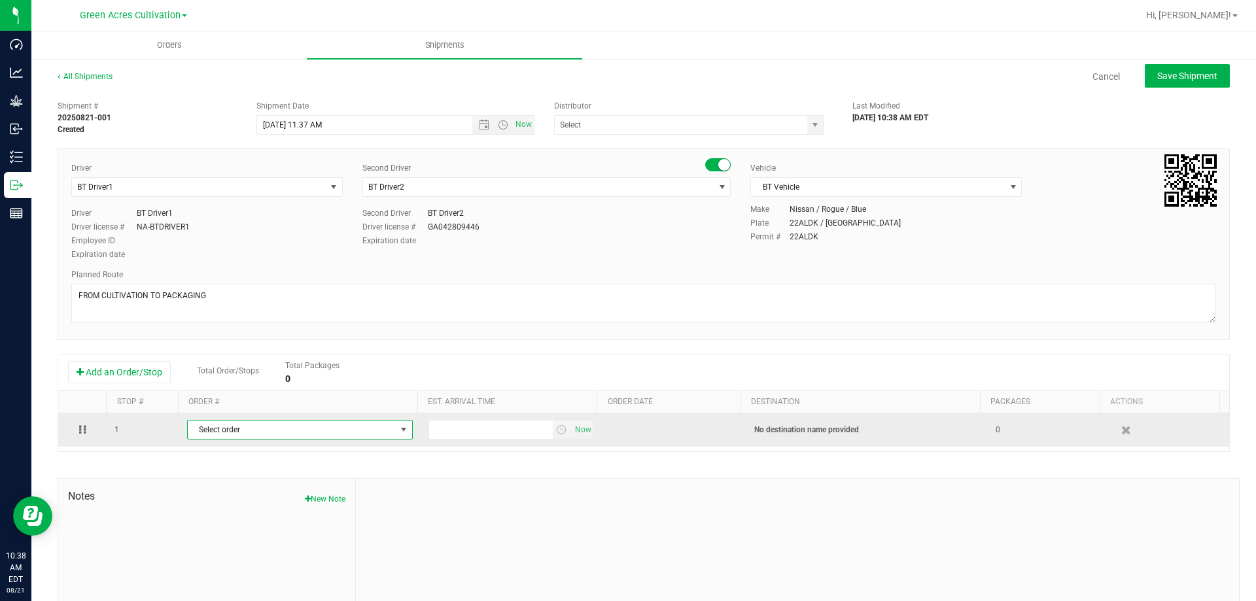
click at [201, 430] on span "Select order" at bounding box center [292, 430] width 208 height 18
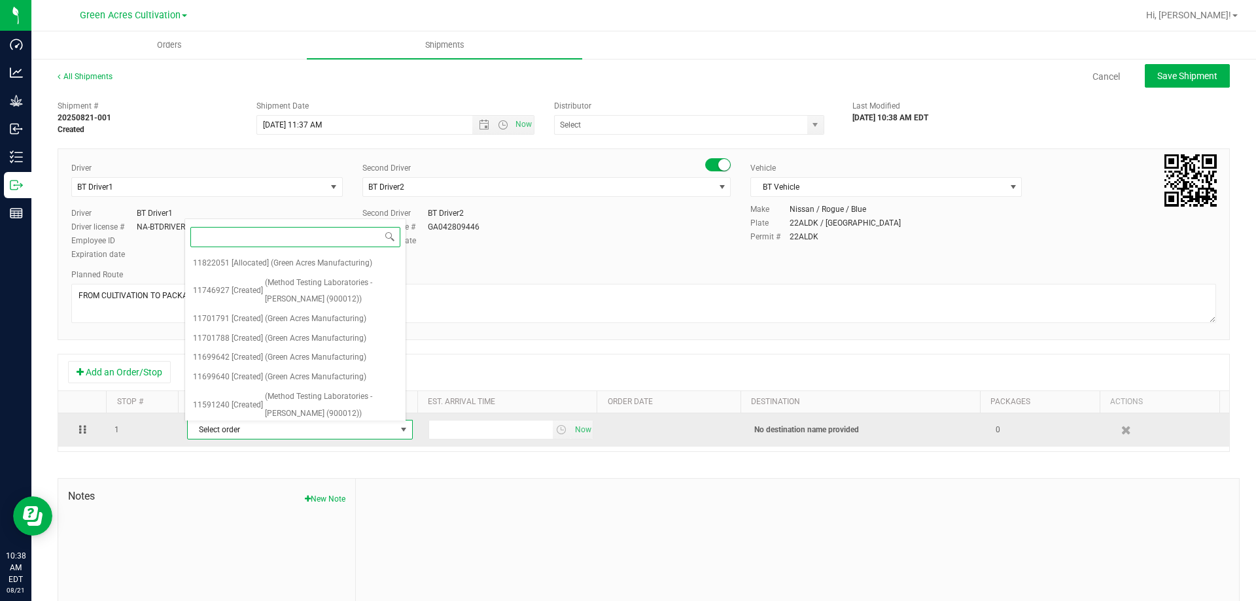
paste input "11822051"
type input "11822051"
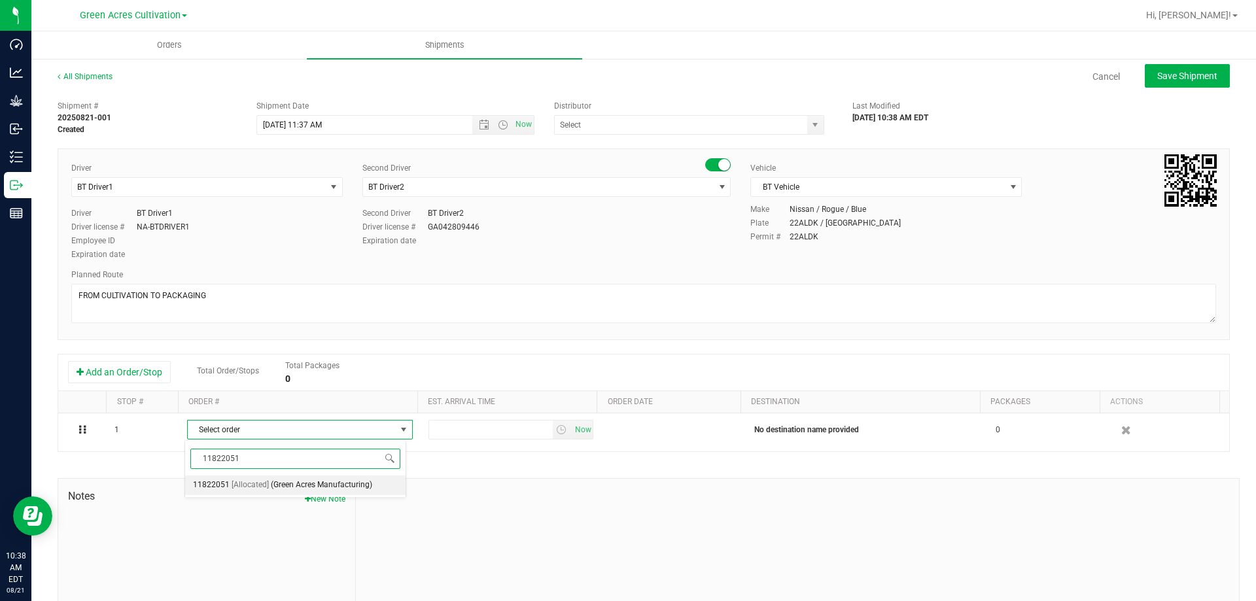
click at [334, 480] on span "(Green Acres Manufacturing)" at bounding box center [321, 485] width 101 height 17
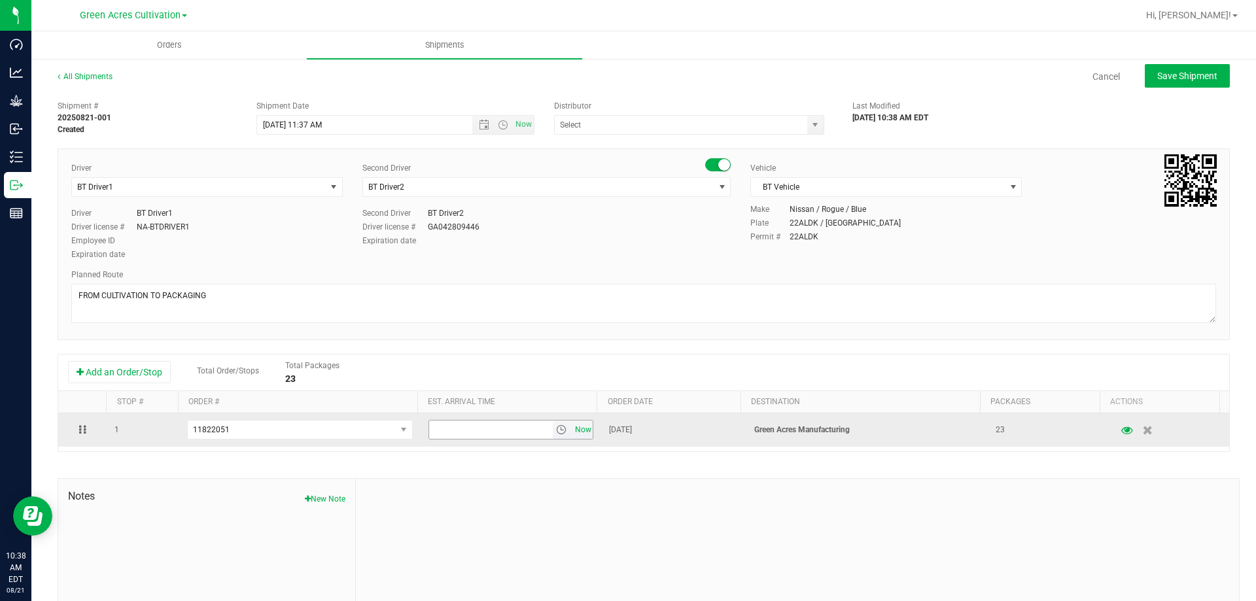
click at [574, 427] on span "Now" at bounding box center [583, 430] width 22 height 19
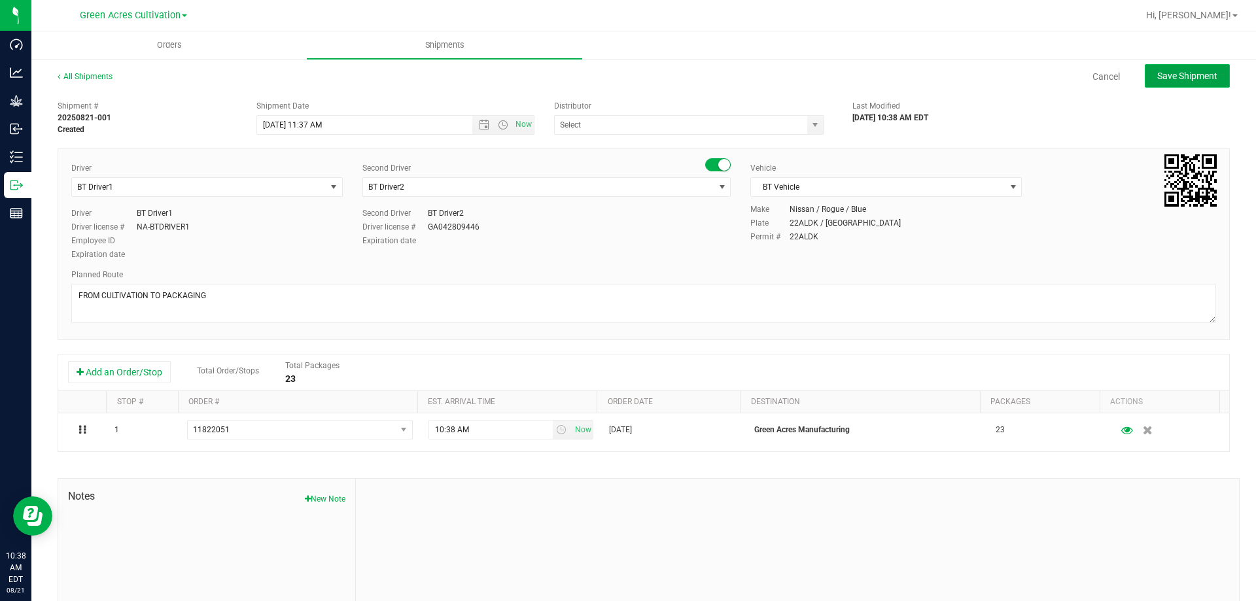
click at [1193, 71] on span "Save Shipment" at bounding box center [1187, 76] width 60 height 10
type input "[DATE] 3:37 PM"
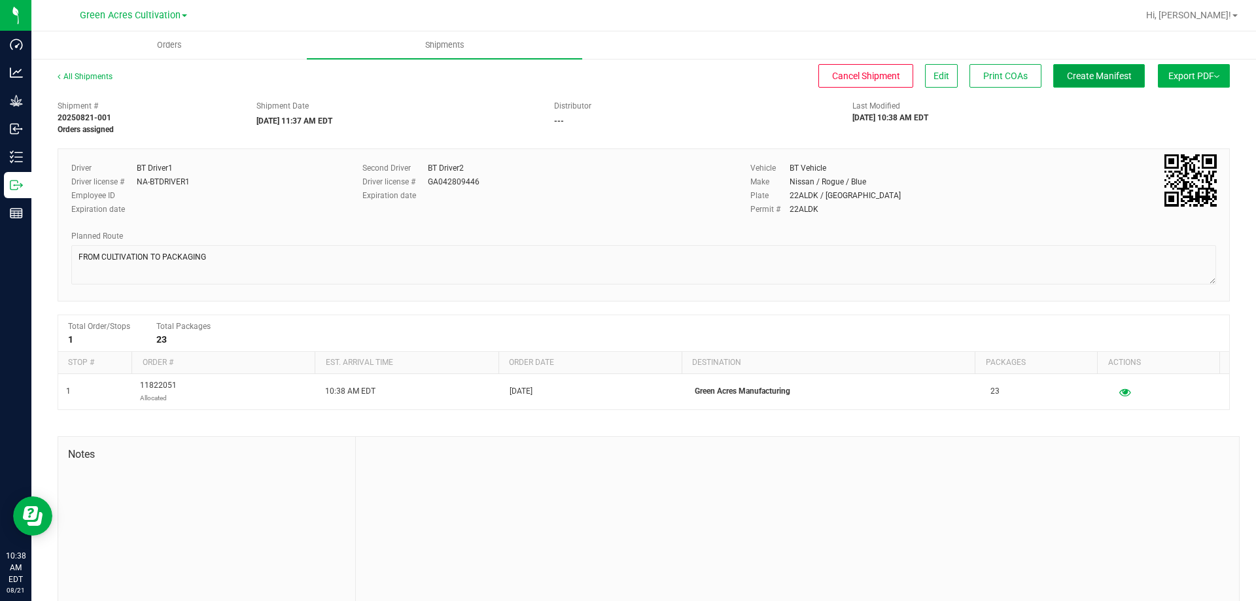
click at [1070, 73] on span "Create Manifest" at bounding box center [1099, 76] width 65 height 10
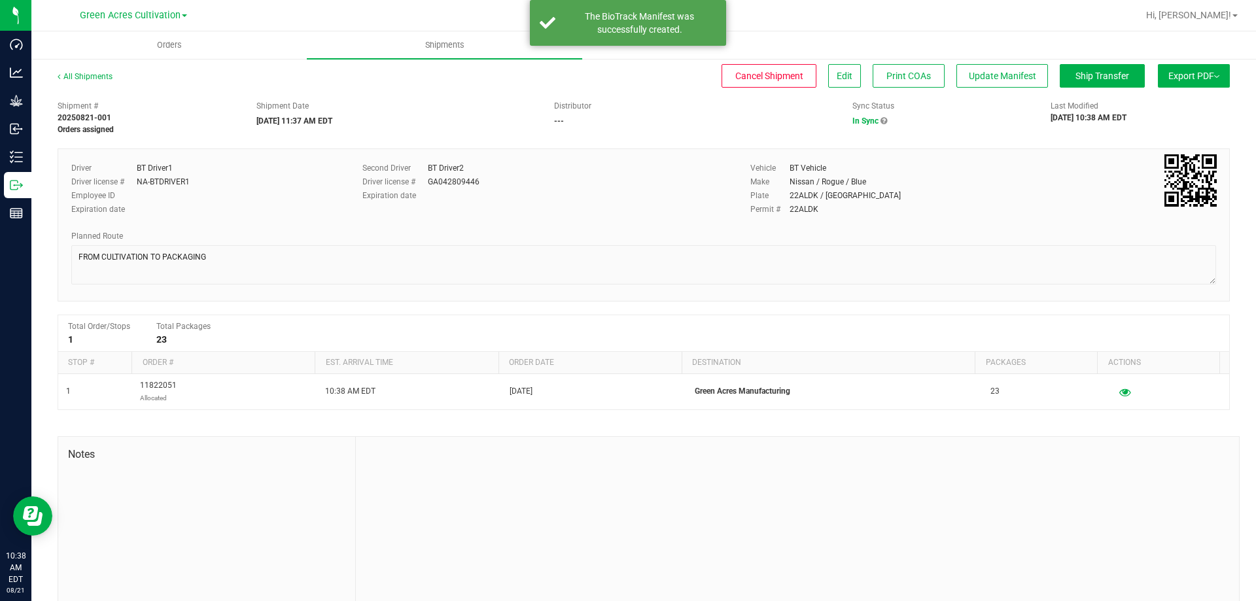
click at [1177, 71] on button "Export PDF" at bounding box center [1194, 76] width 72 height 24
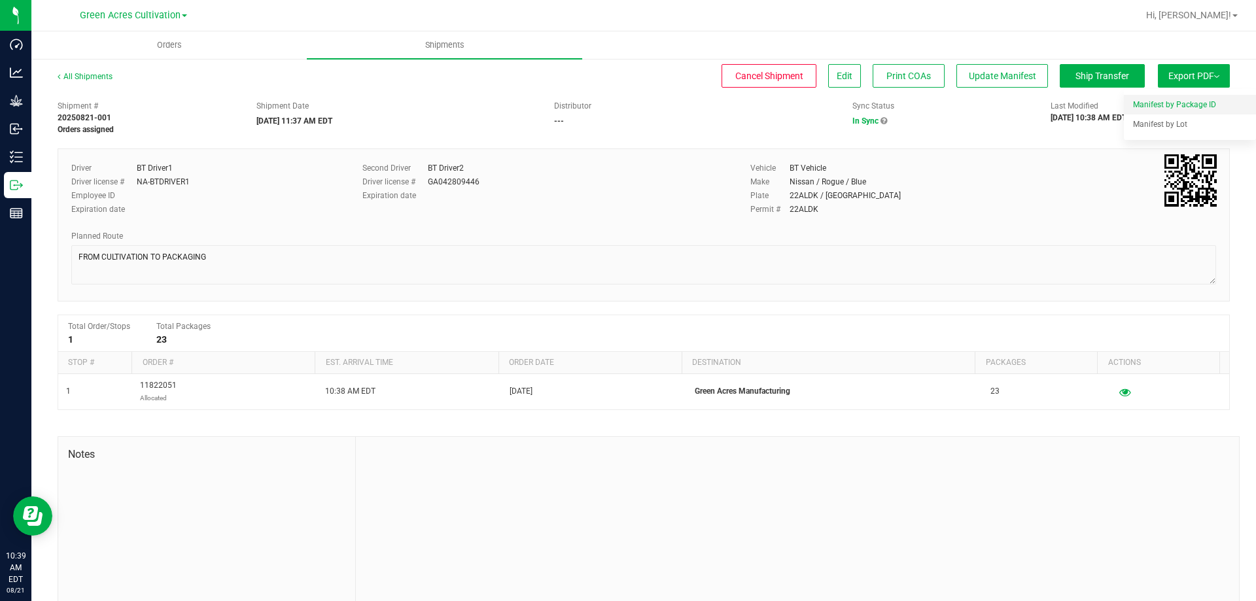
click at [1155, 99] on li "Manifest by Package ID" at bounding box center [1190, 105] width 132 height 20
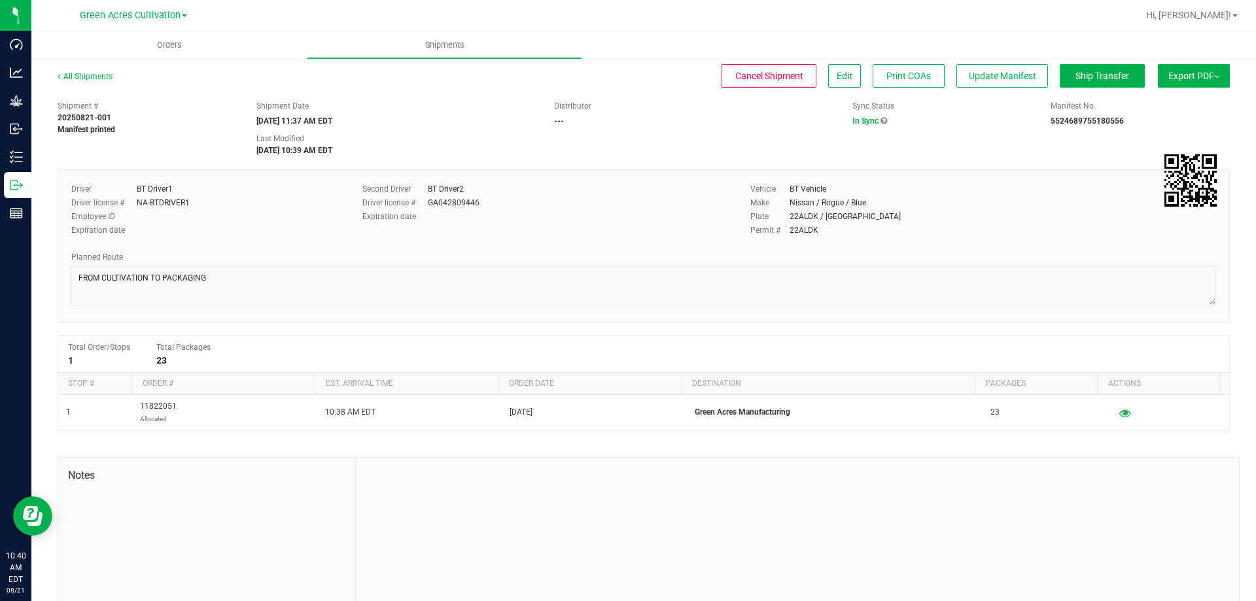
click at [1172, 76] on button "Export PDF" at bounding box center [1194, 76] width 72 height 24
click at [1236, 150] on div "All Shipments Cancel Shipment Edit Print COAs Update Manifest Ship Transfer Exp…" at bounding box center [643, 352] width 1225 height 589
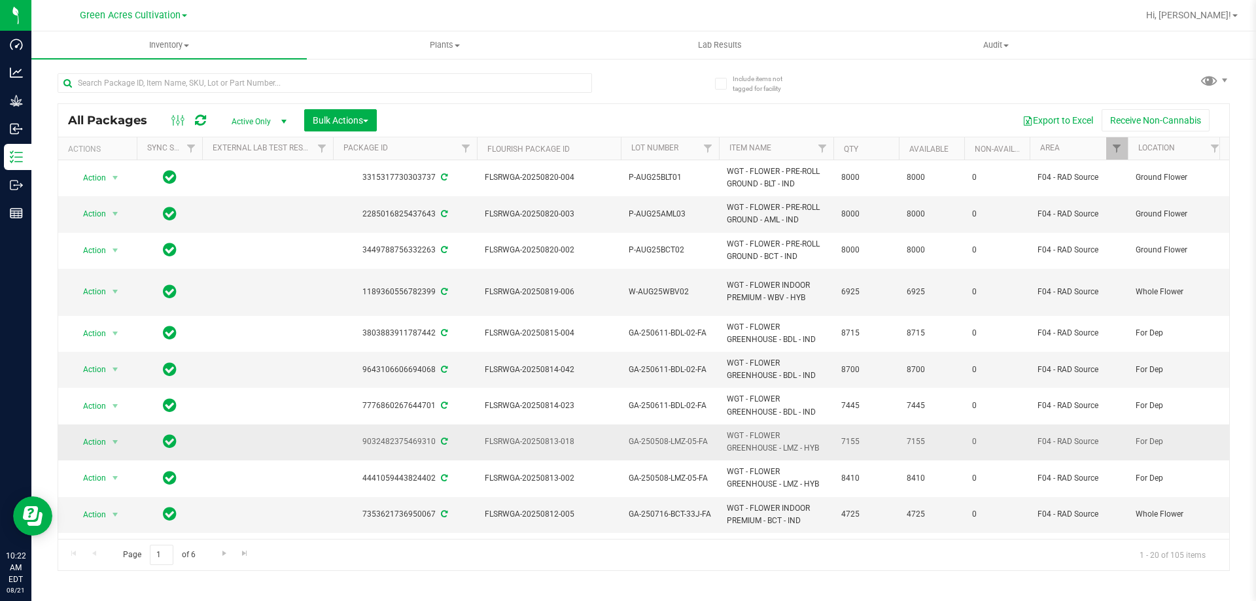
scroll to position [262, 0]
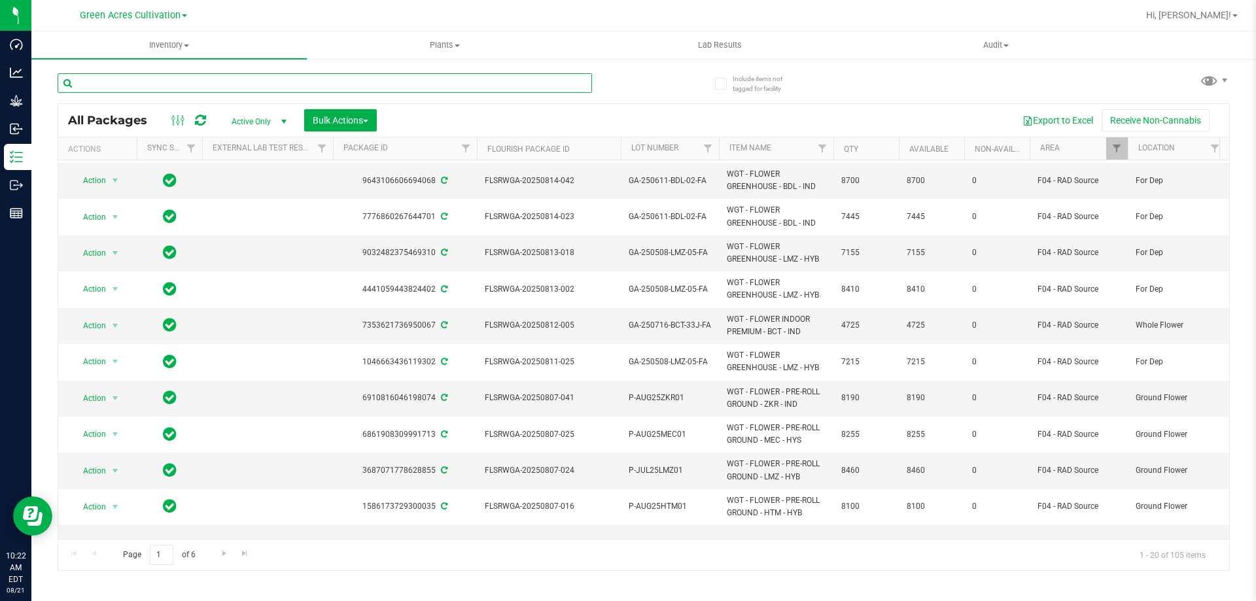
click at [279, 89] on input "text" at bounding box center [325, 83] width 534 height 20
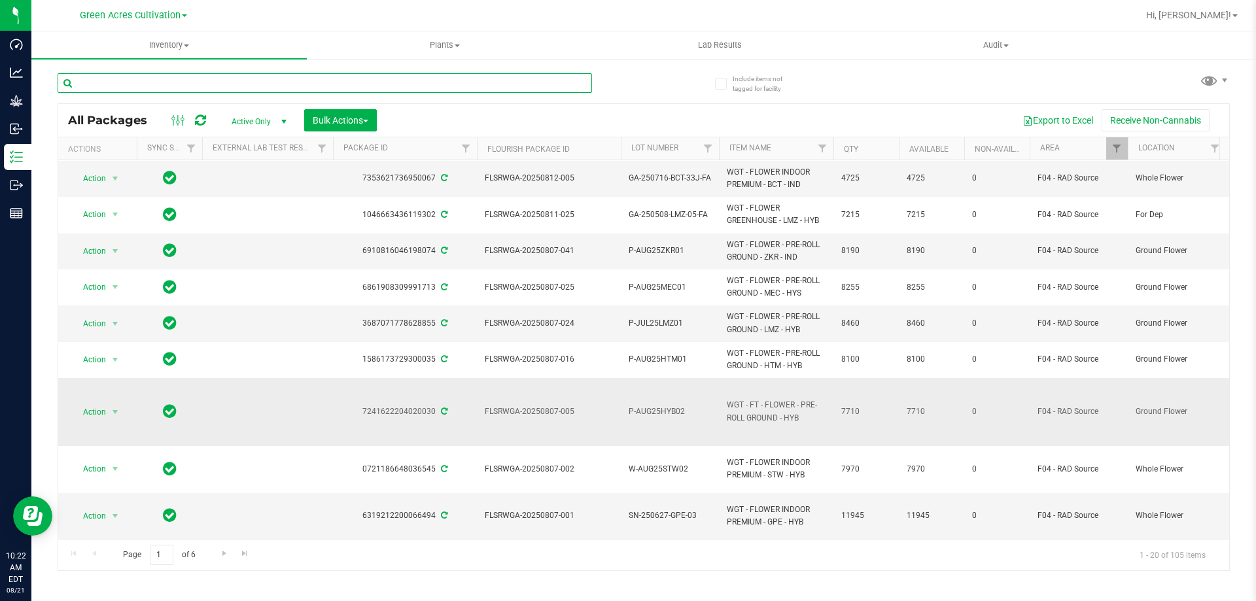
scroll to position [419, 0]
click at [244, 83] on input "text" at bounding box center [325, 83] width 534 height 20
type input "A"
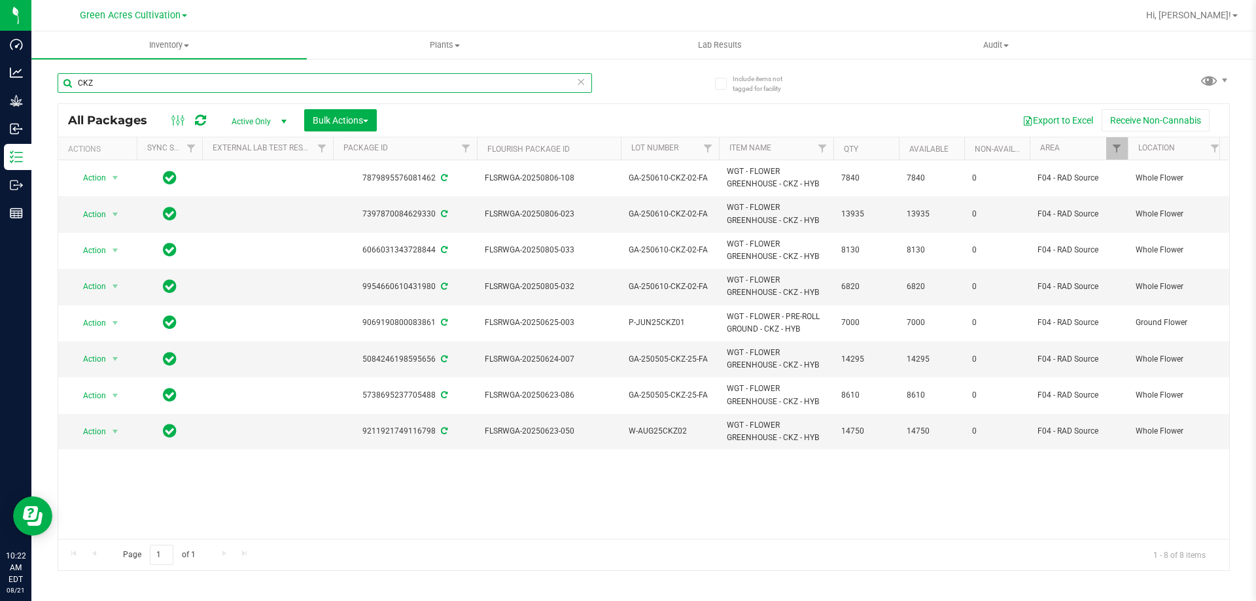
type input "CKZ"
click at [1113, 138] on link "Filter" at bounding box center [1117, 148] width 22 height 22
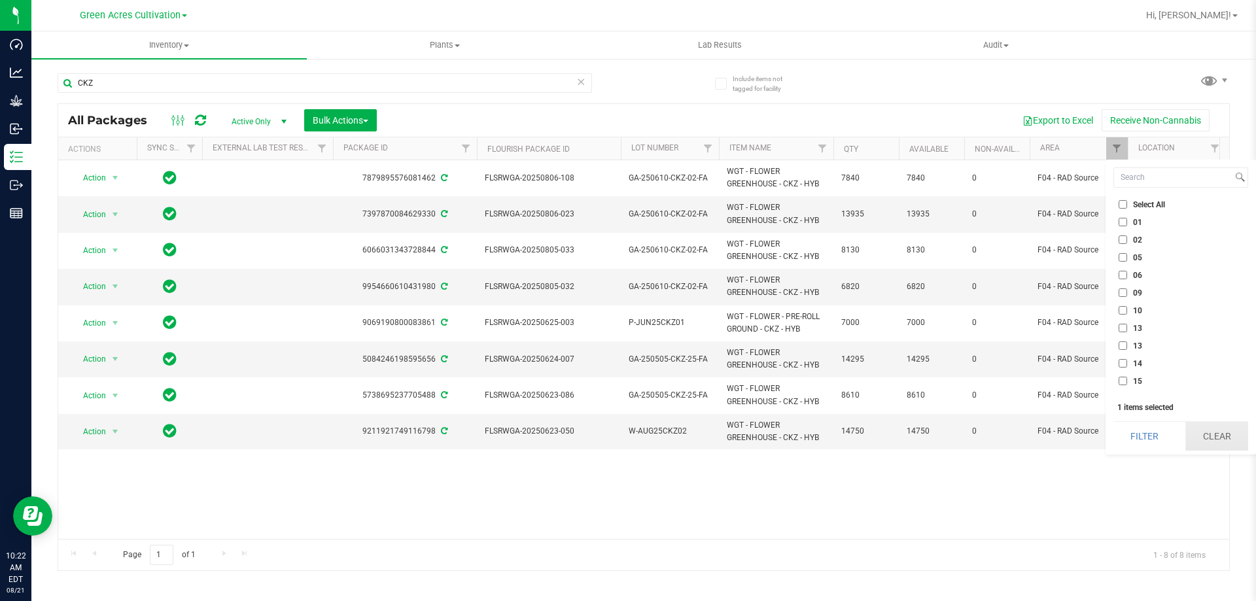
click at [1211, 429] on button "Clear" at bounding box center [1216, 436] width 63 height 29
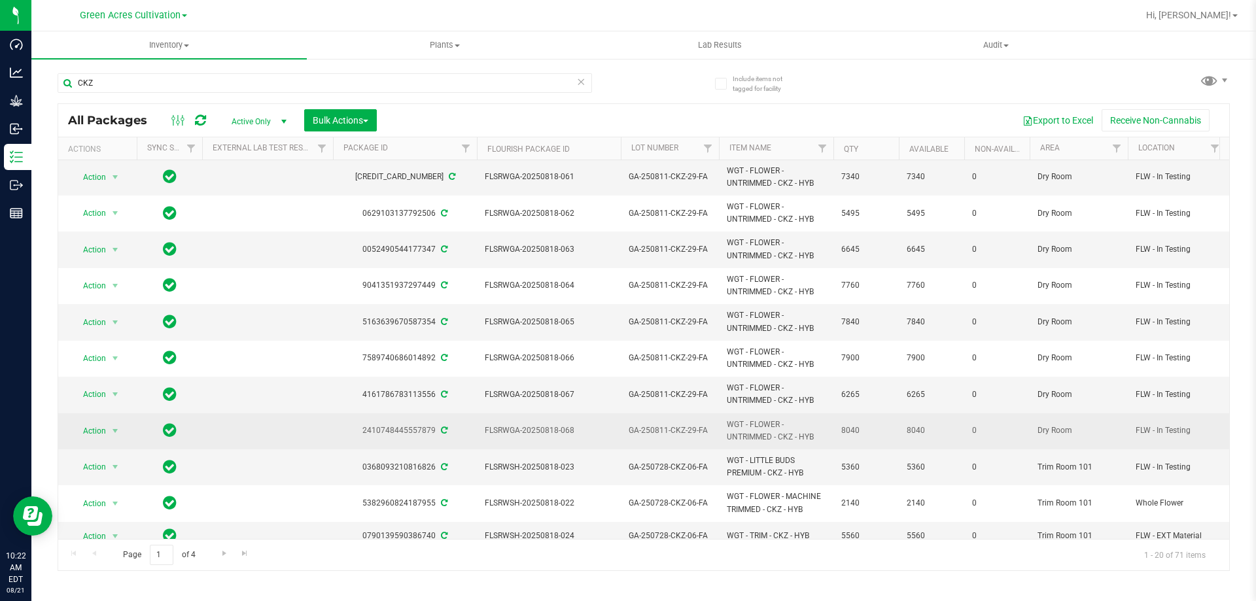
scroll to position [328, 0]
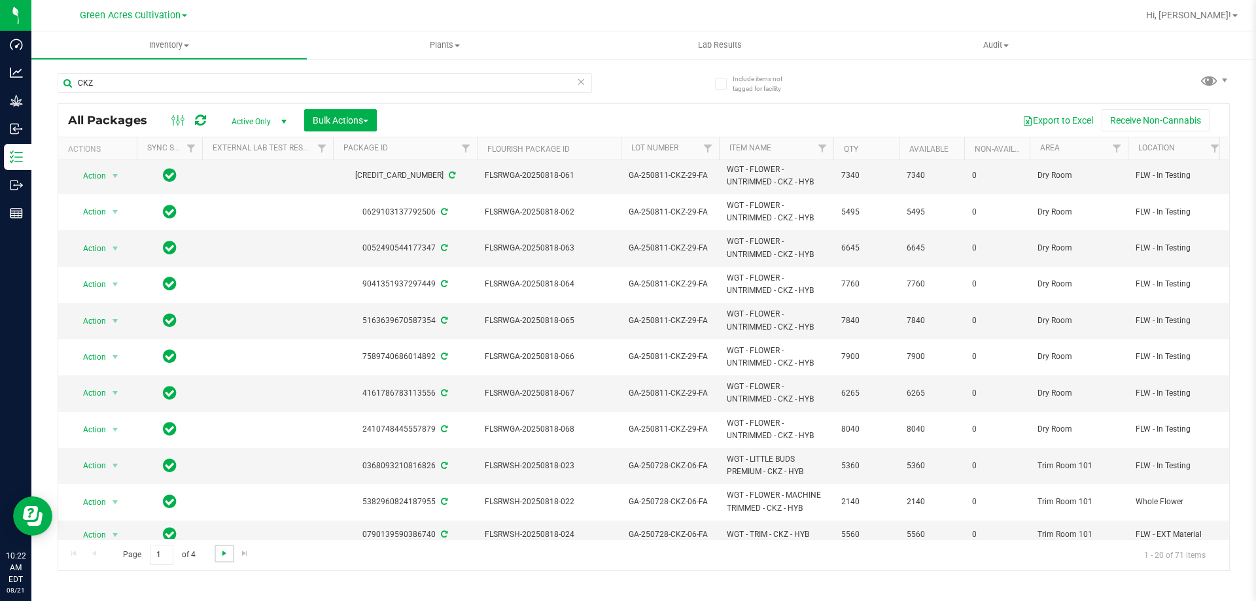
click at [221, 555] on span "Go to the next page" at bounding box center [224, 553] width 10 height 10
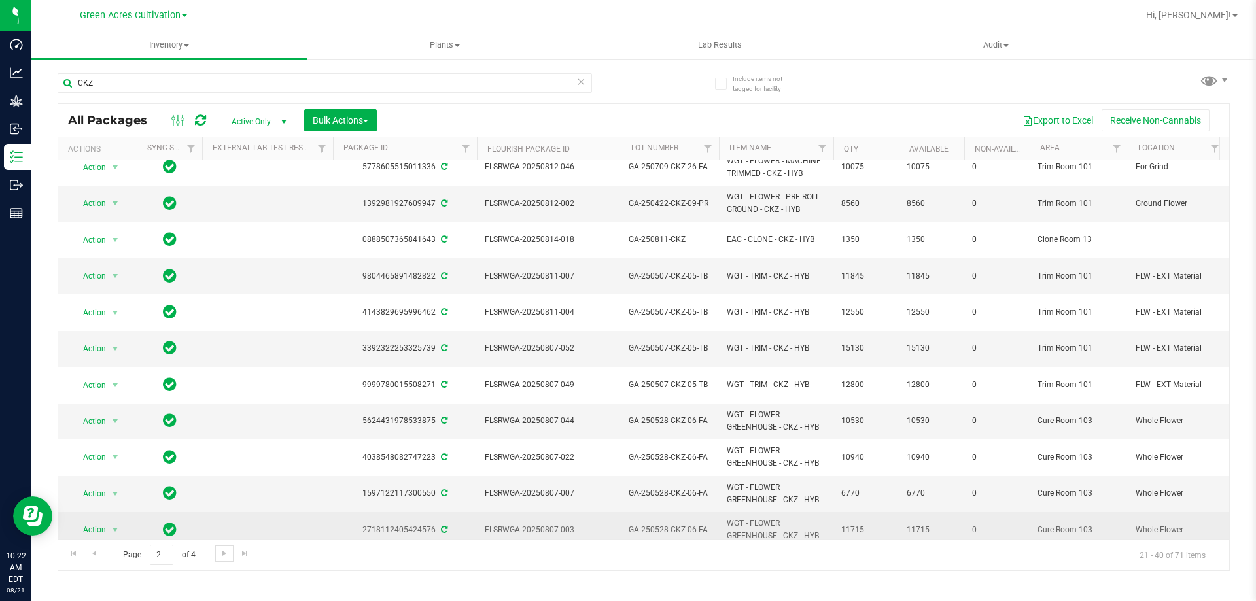
scroll to position [345, 0]
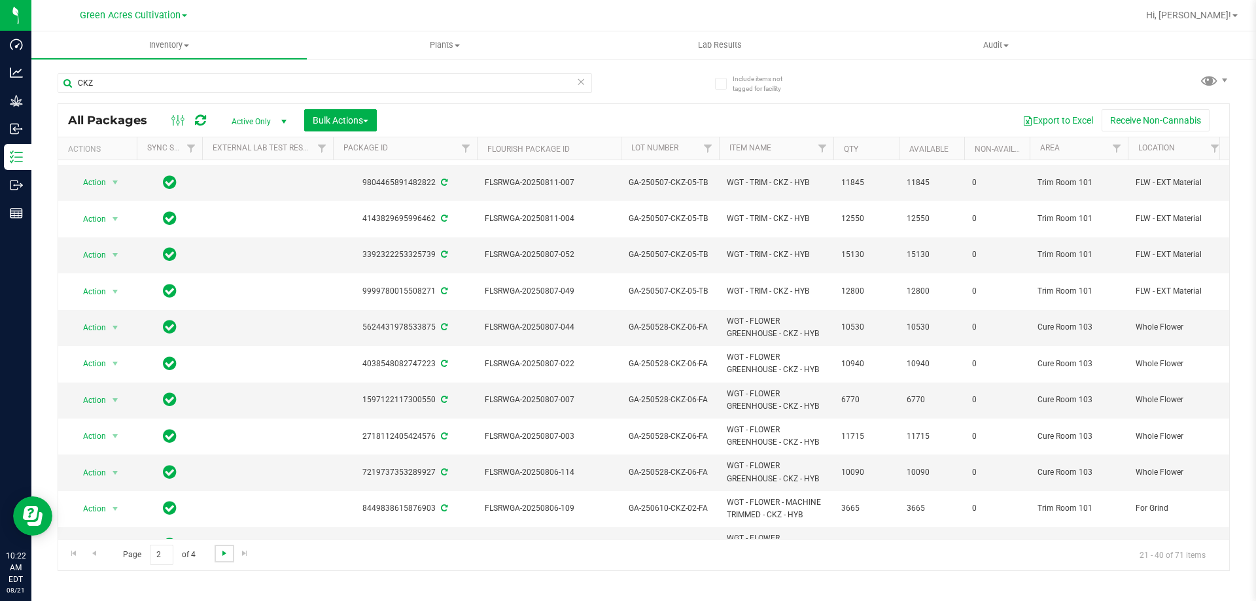
click at [228, 557] on span "Go to the next page" at bounding box center [224, 553] width 10 height 10
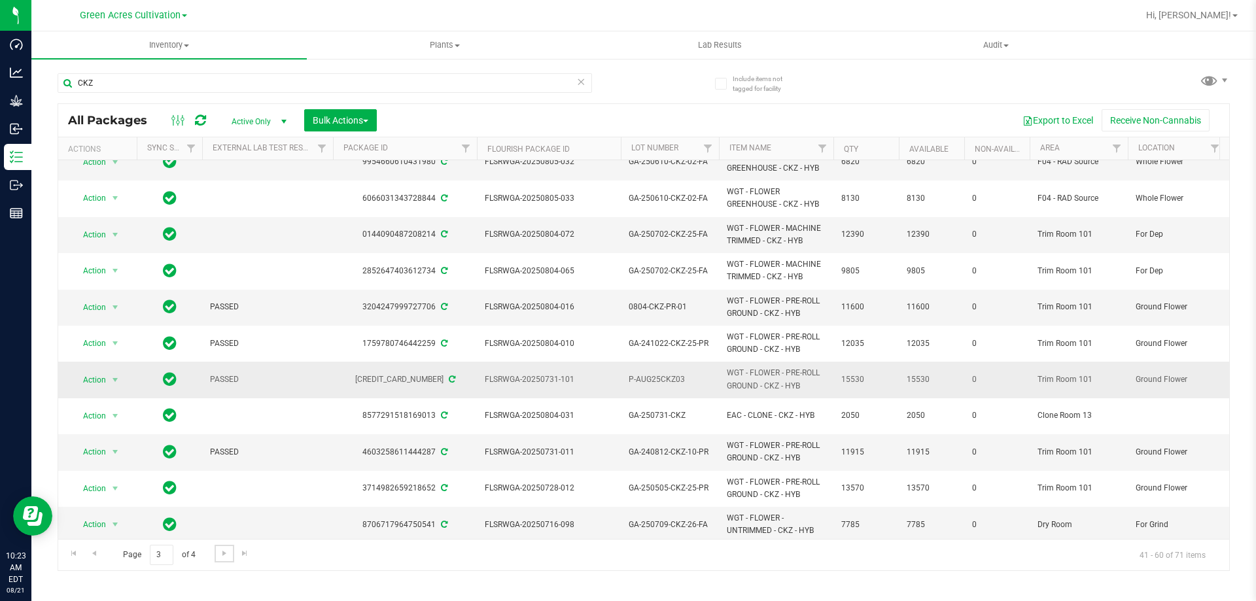
scroll to position [359, 0]
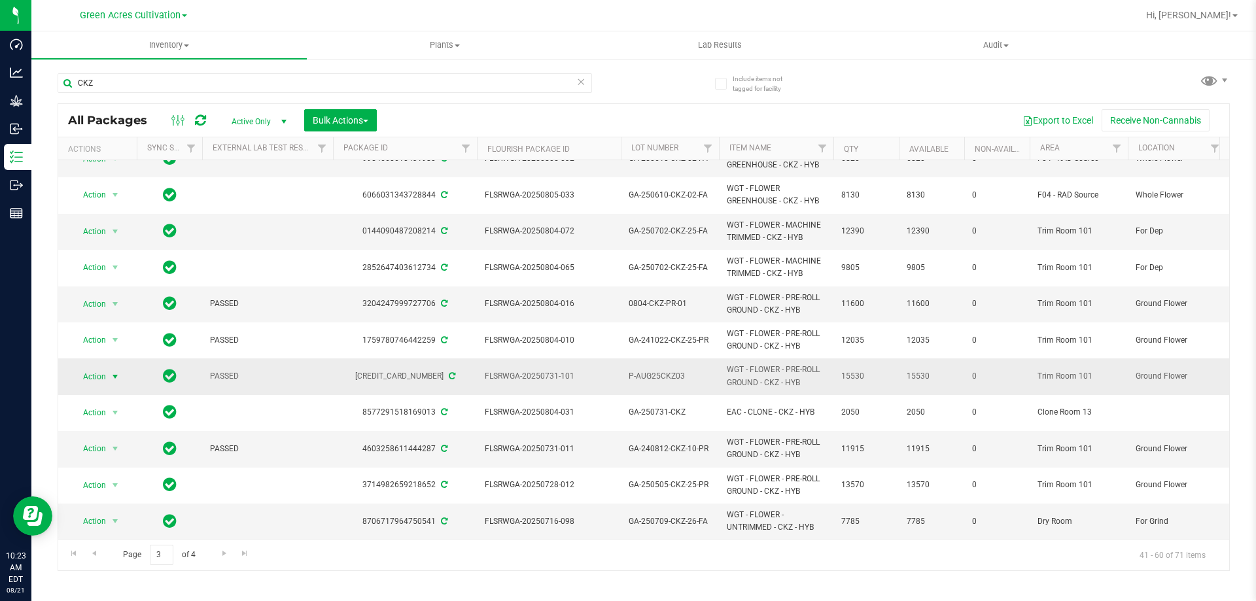
click at [110, 374] on span "select" at bounding box center [115, 377] width 10 height 10
click at [456, 574] on div "Inventory All packages All inventory Waste log Create inventory Plants All plan…" at bounding box center [643, 316] width 1225 height 570
click at [445, 553] on div "Page 3 of 4 41 - 60 of 71 items" at bounding box center [643, 554] width 1171 height 31
click at [117, 368] on span "select" at bounding box center [115, 377] width 16 height 18
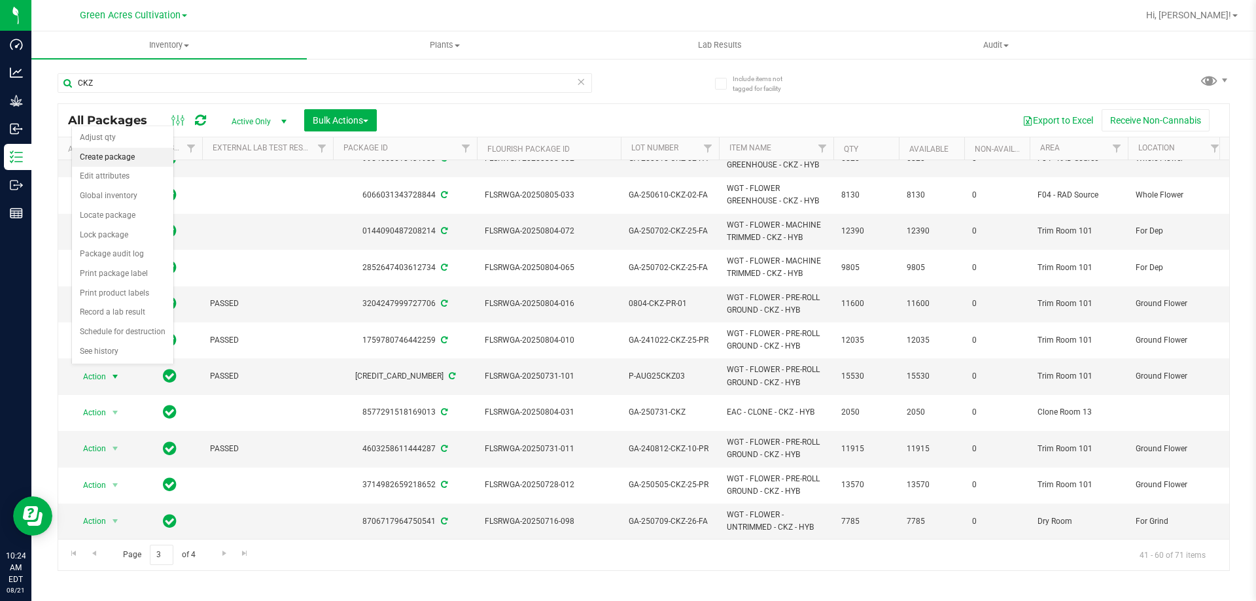
click at [105, 150] on li "Create package" at bounding box center [122, 158] width 101 height 20
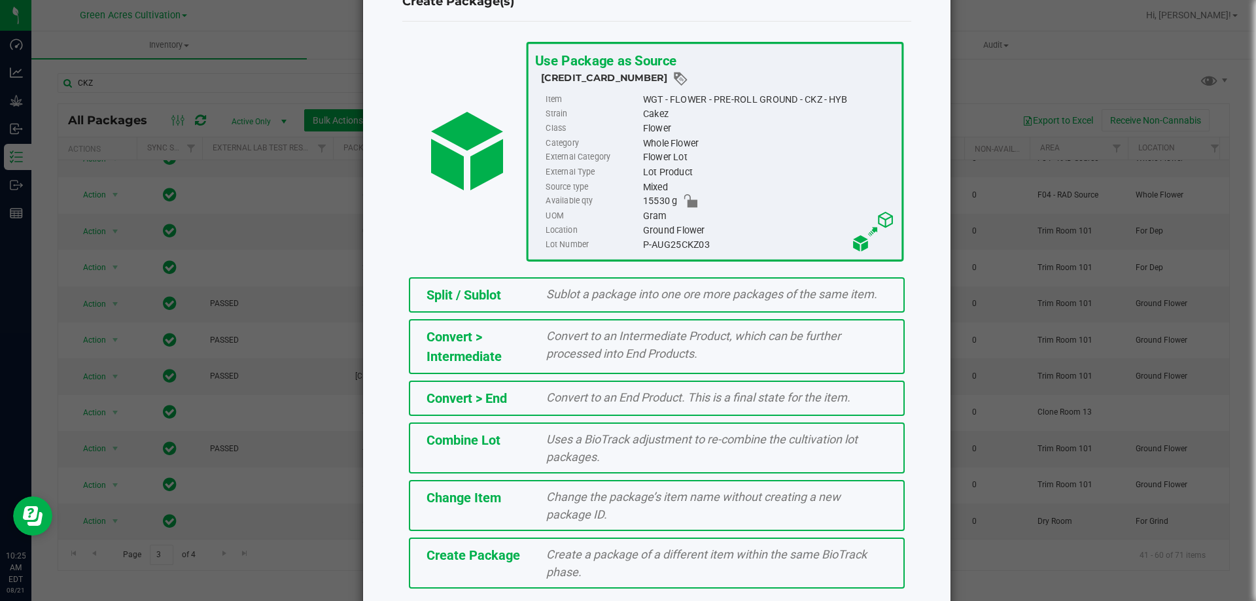
scroll to position [94, 0]
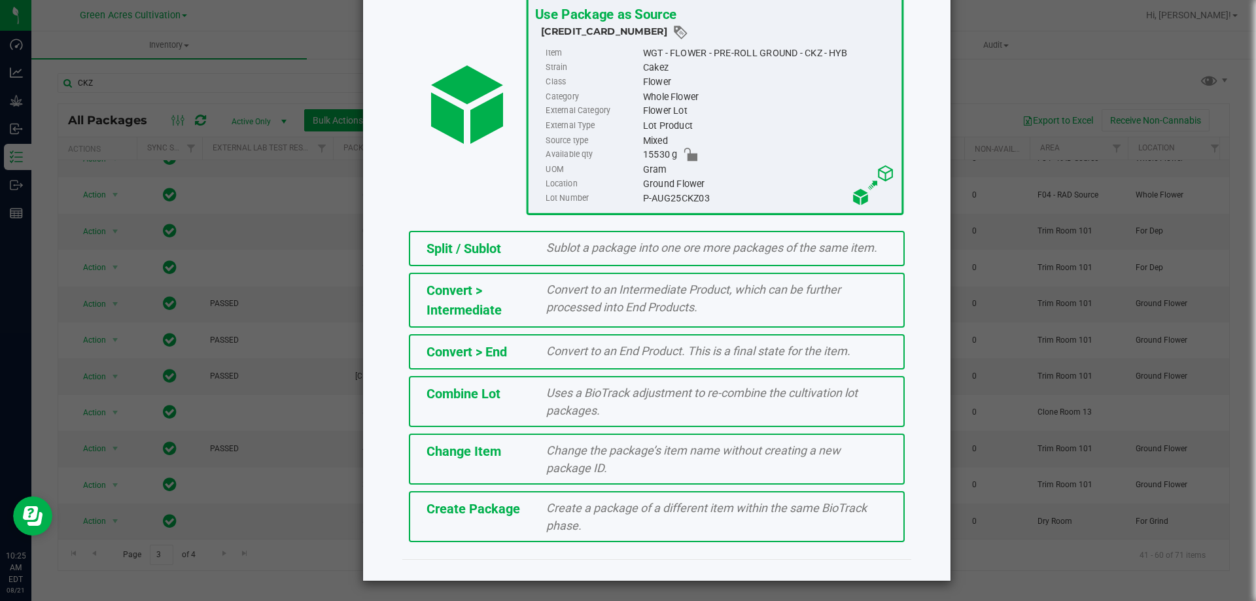
click at [432, 514] on span "Create Package" at bounding box center [474, 509] width 94 height 16
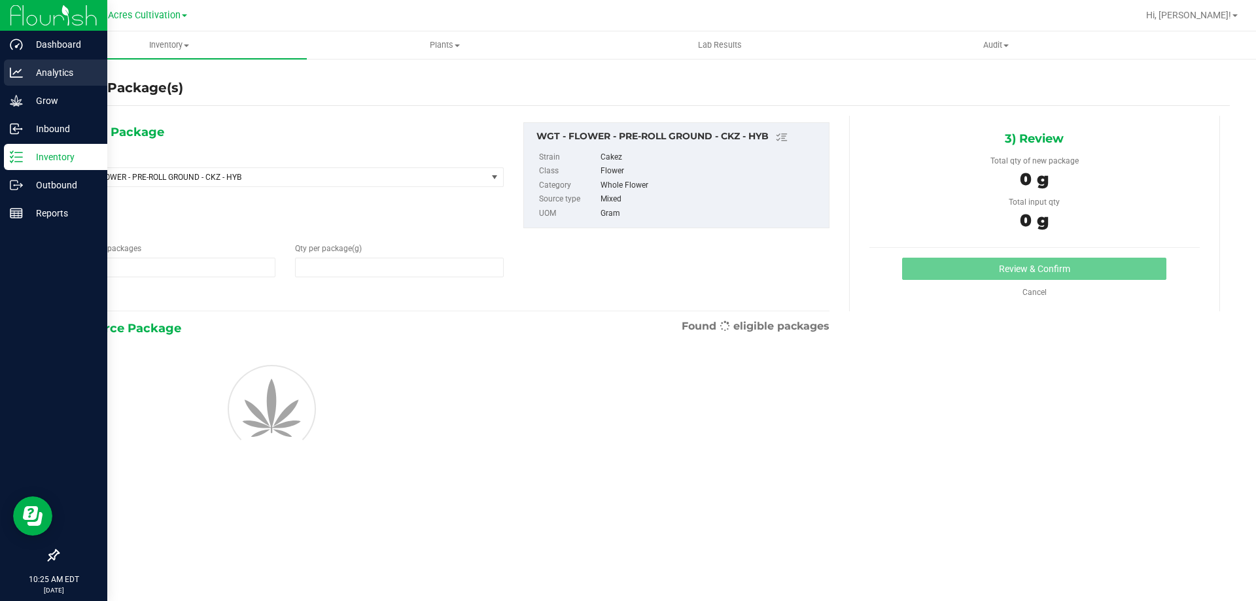
type input "1"
type input "0.0000"
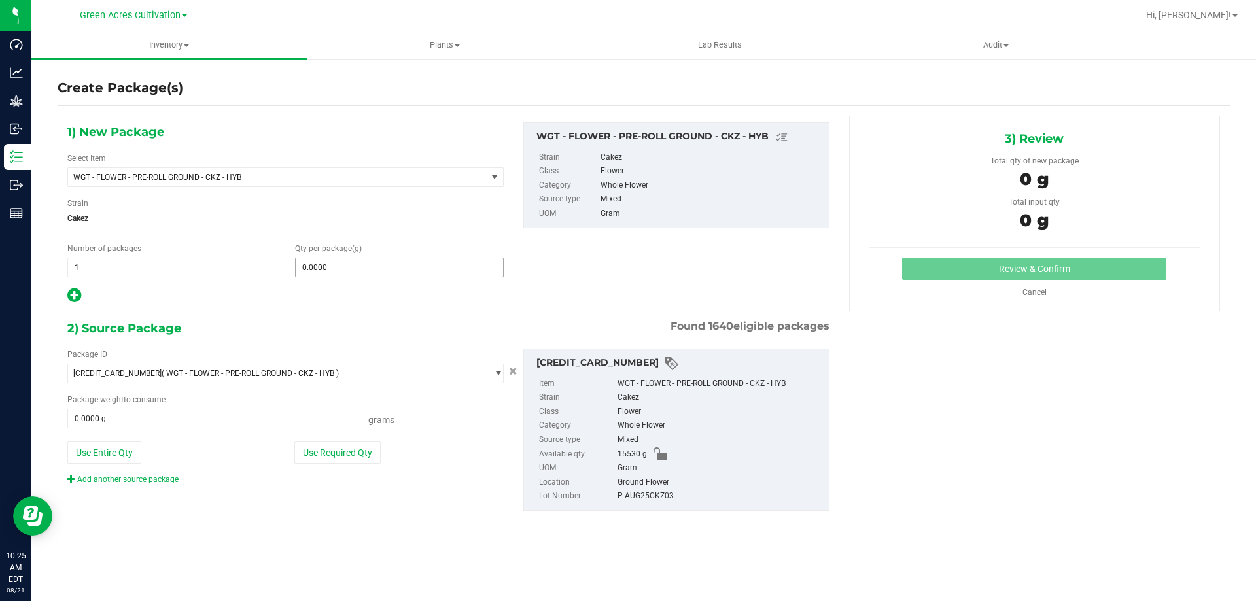
click at [425, 269] on span "0.0000 0" at bounding box center [399, 268] width 208 height 20
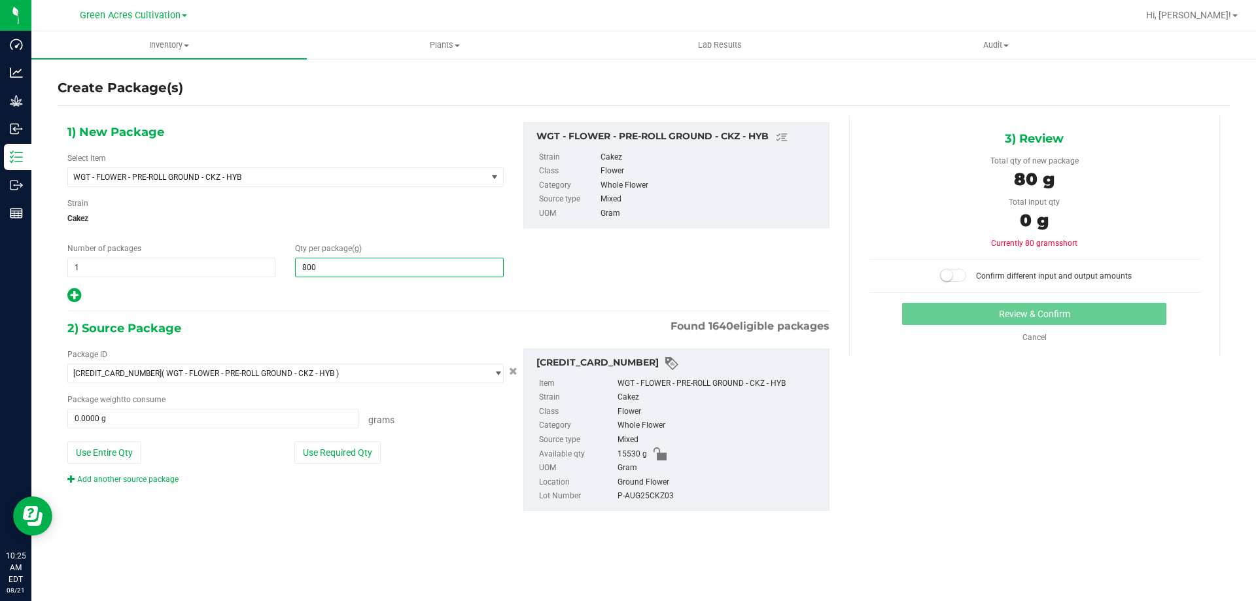
type input "8000"
type input "8,000.0000"
click at [339, 462] on button "Use Required Qty" at bounding box center [337, 453] width 86 height 22
type input "8000.0000 g"
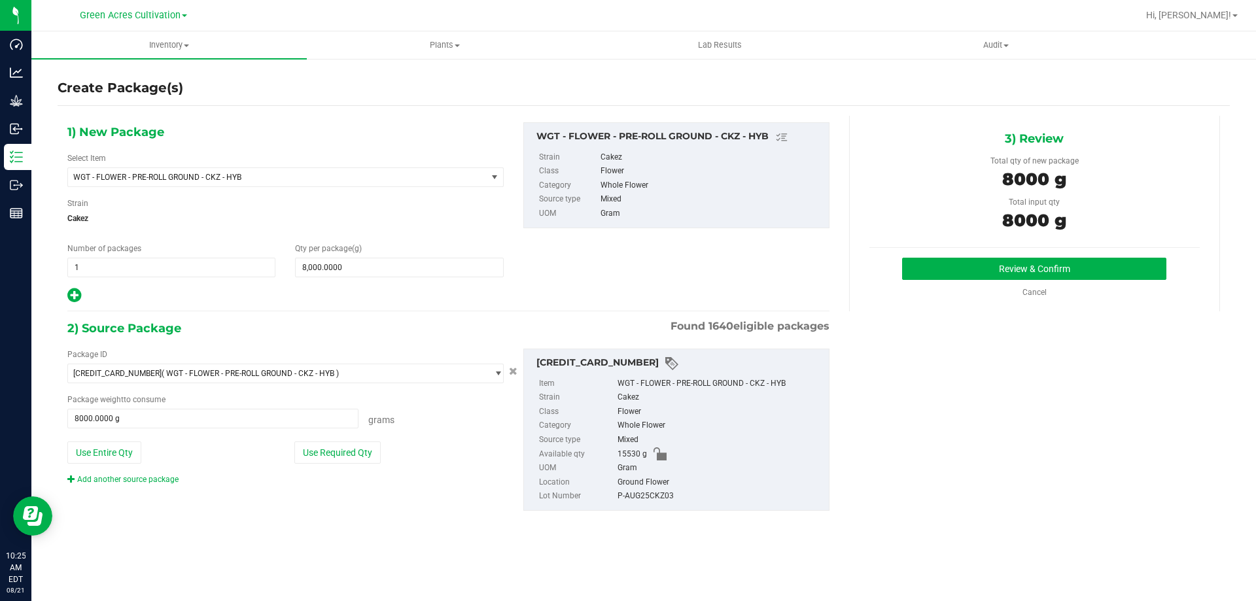
click at [635, 495] on div "P-AUG25CKZ03" at bounding box center [720, 496] width 205 height 14
copy div "P-AUG25CKZ03"
click at [955, 264] on button "Review & Confirm" at bounding box center [1034, 269] width 264 height 22
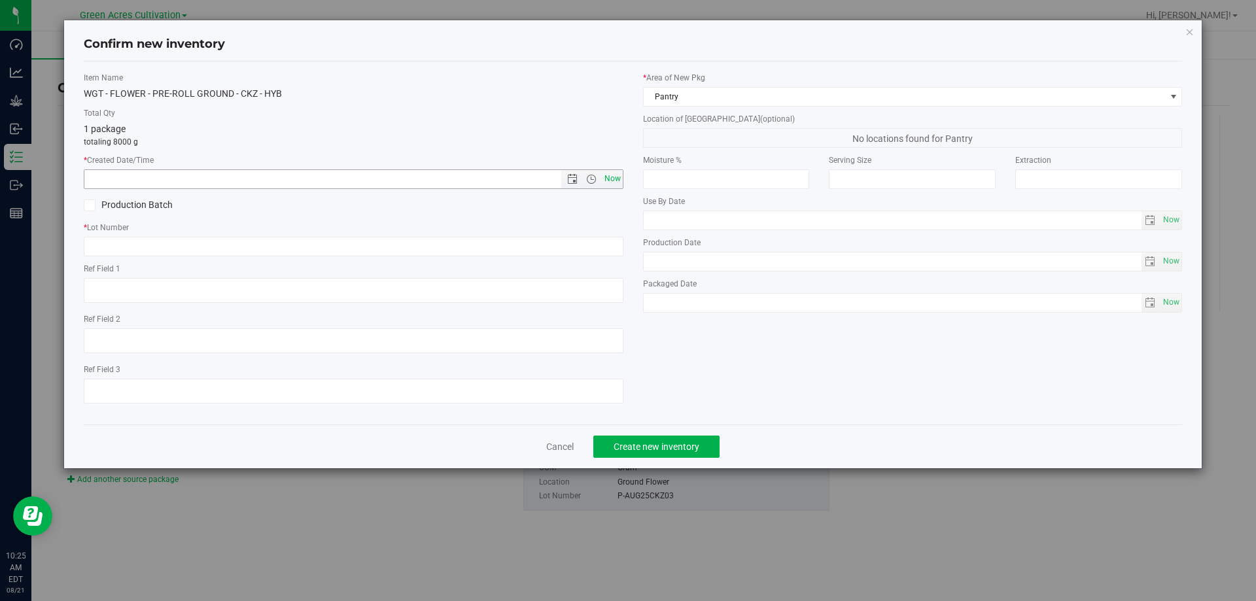
click at [609, 177] on span "Now" at bounding box center [612, 178] width 22 height 19
type input "8/21/2025 10:25 AM"
click at [543, 250] on input "text" at bounding box center [354, 247] width 540 height 20
paste input "P-AUG25CKZ03"
type input "P-AUG25CKZ03"
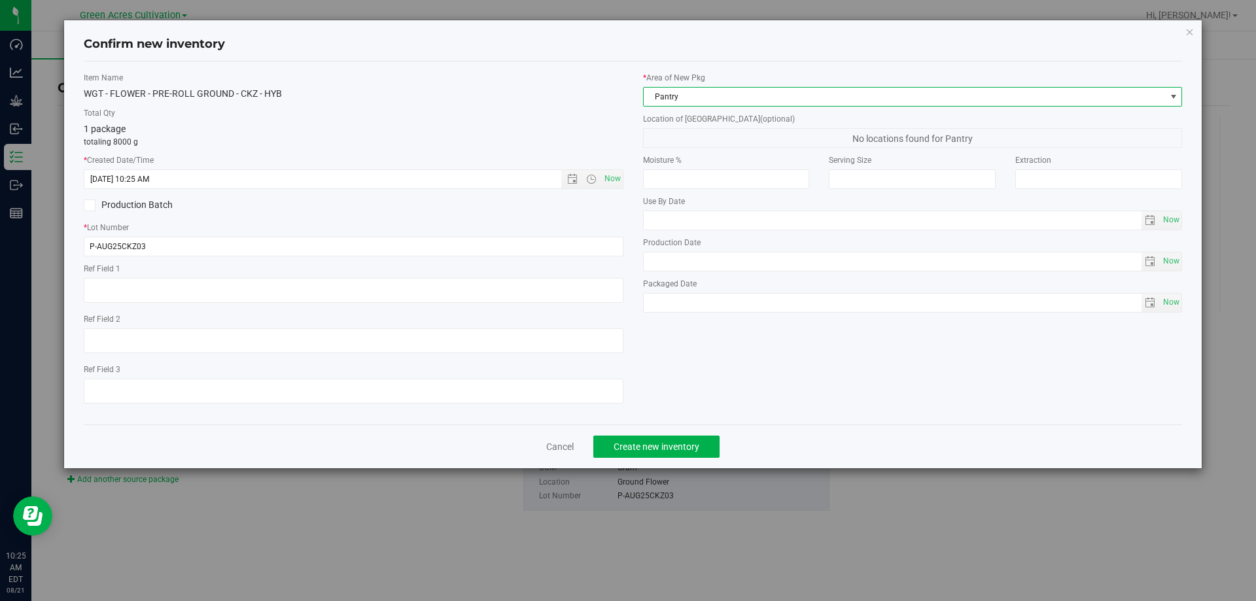
click at [709, 94] on span "Pantry" at bounding box center [905, 97] width 522 height 18
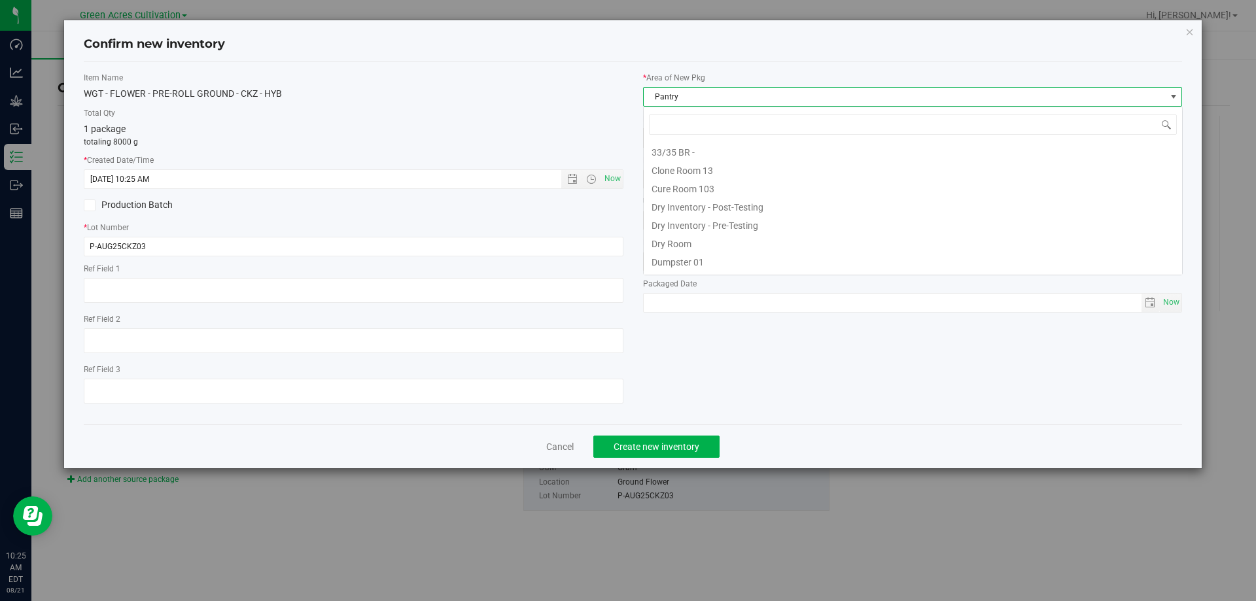
scroll to position [20, 540]
click at [677, 211] on li "F04 - RAD Source" at bounding box center [913, 208] width 538 height 18
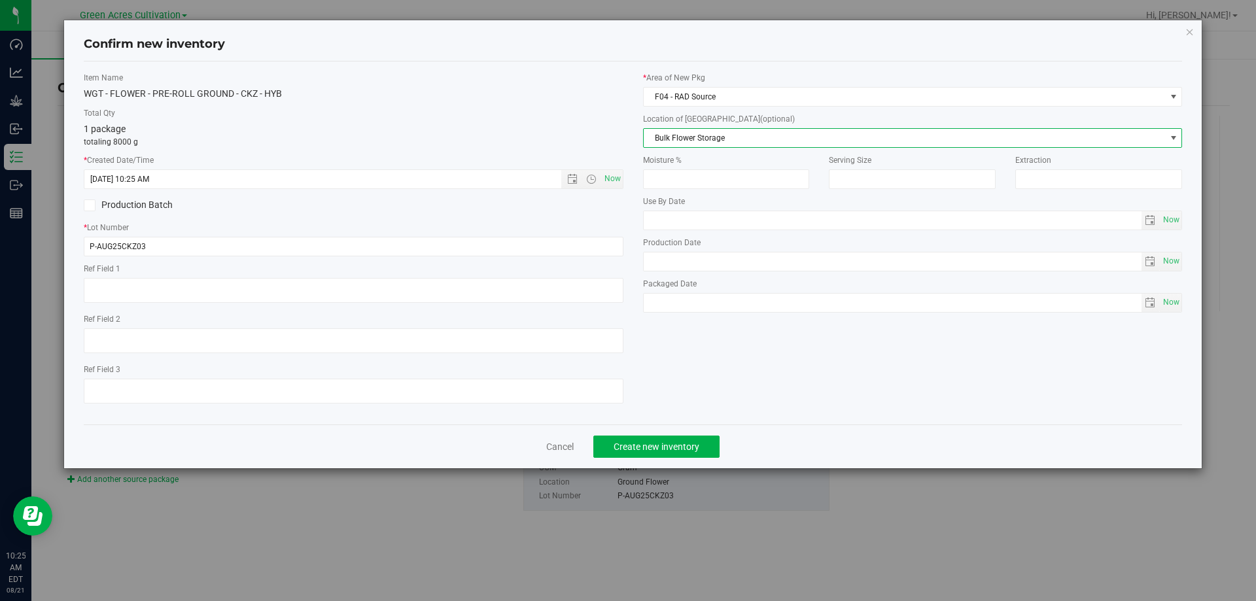
click at [708, 141] on span "Bulk Flower Storage" at bounding box center [905, 138] width 522 height 18
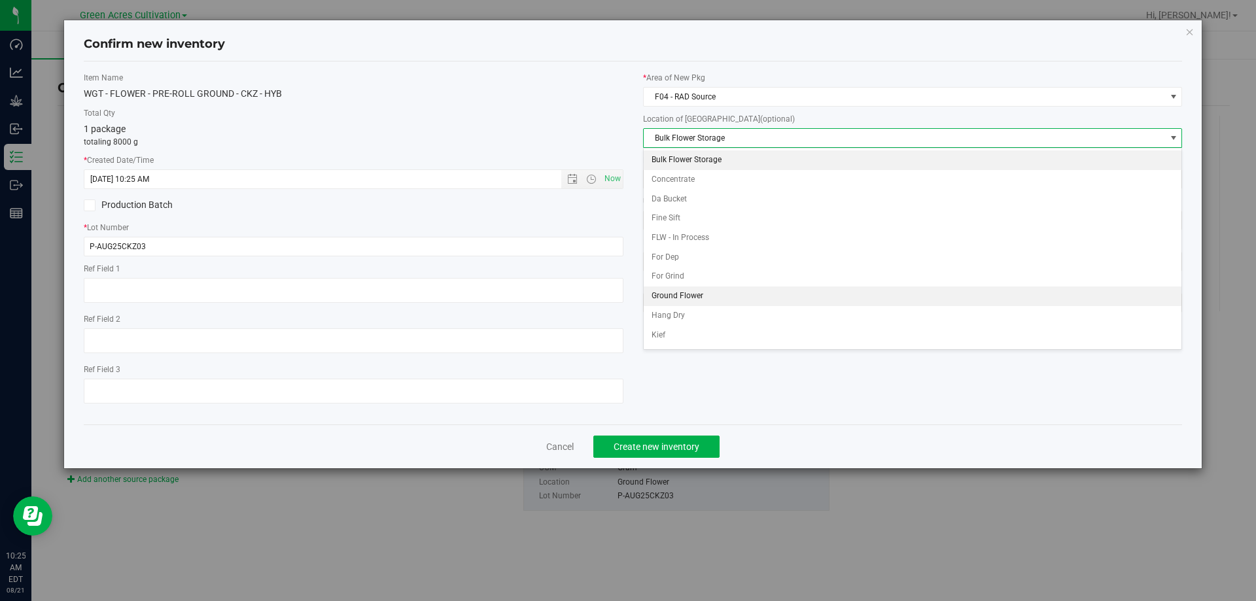
click at [676, 298] on li "Ground Flower" at bounding box center [913, 297] width 538 height 20
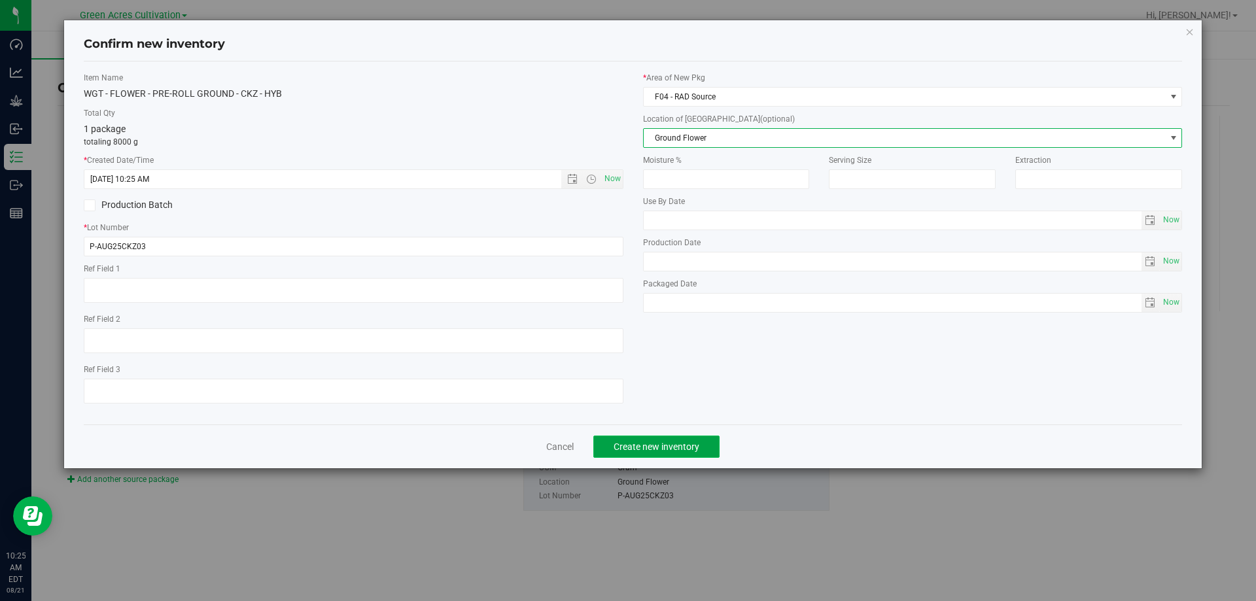
click at [688, 442] on span "Create new inventory" at bounding box center [657, 447] width 86 height 10
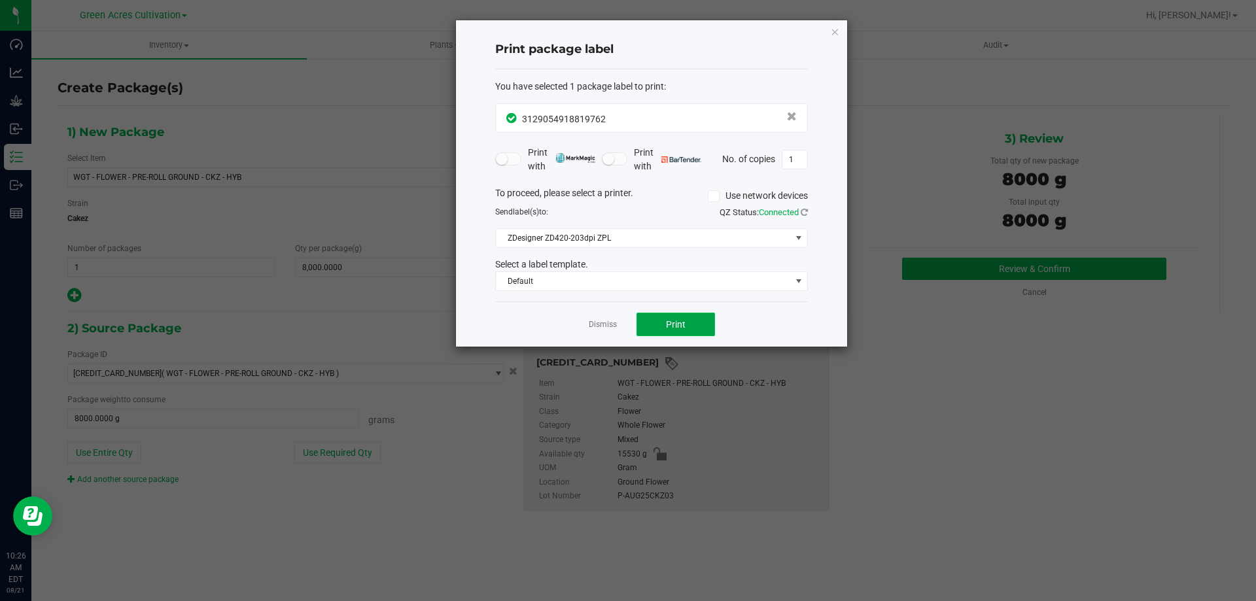
click at [667, 321] on span "Print" at bounding box center [676, 324] width 20 height 10
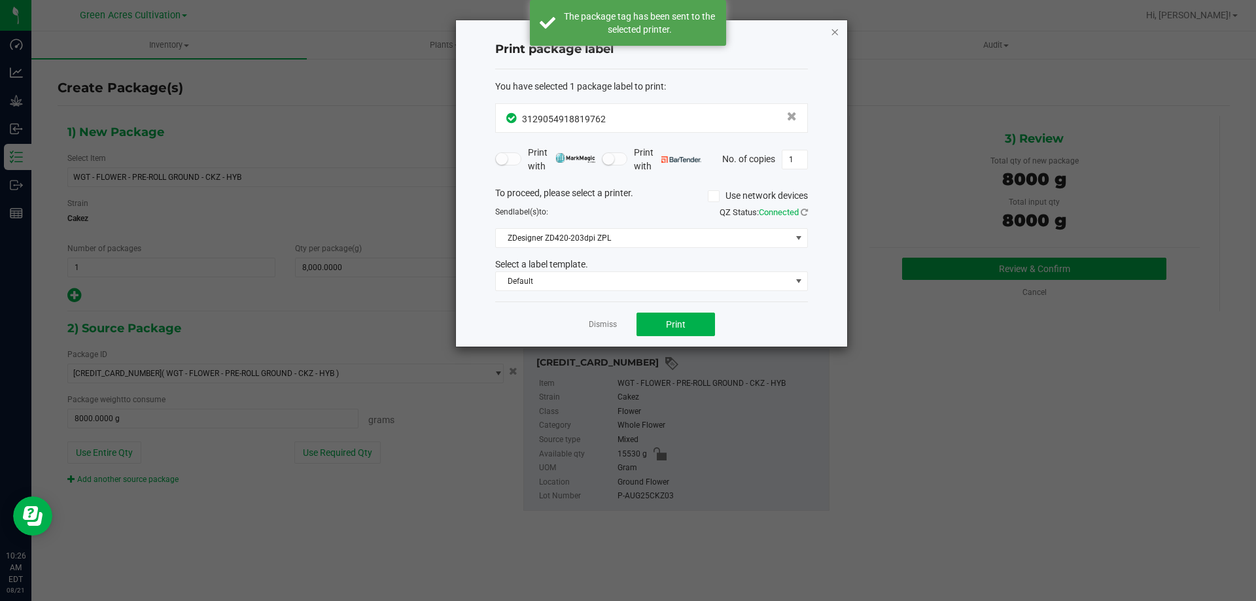
click at [833, 33] on icon "button" at bounding box center [834, 32] width 9 height 16
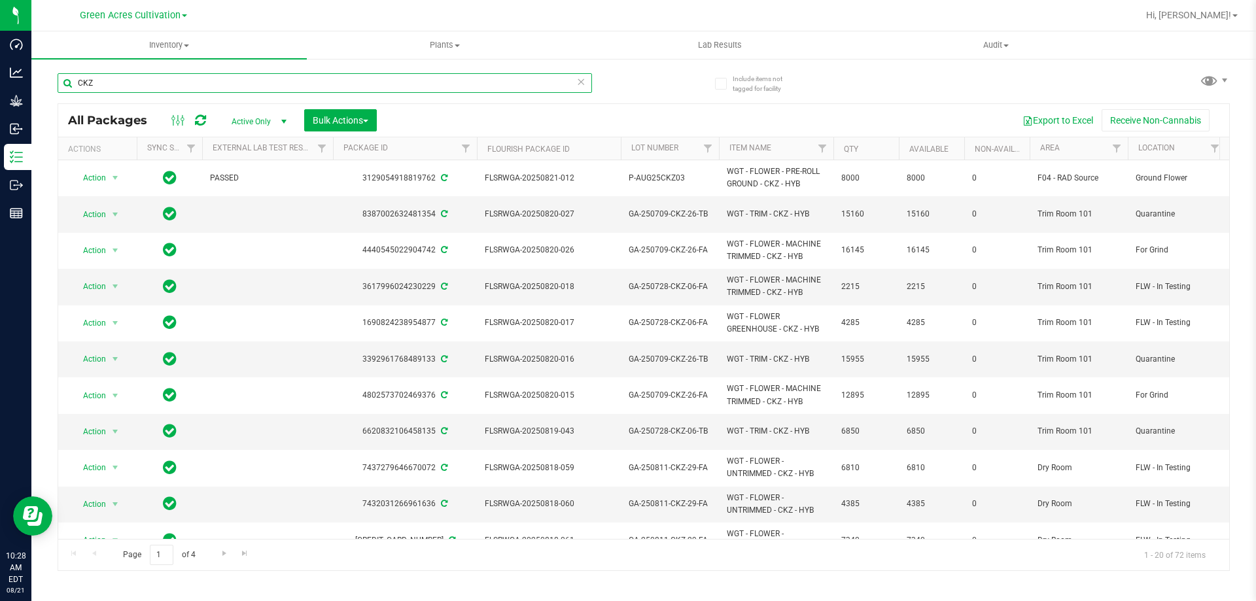
click at [444, 77] on input "CKZ" at bounding box center [325, 83] width 534 height 20
paste input "0611-HYB-DW-01"
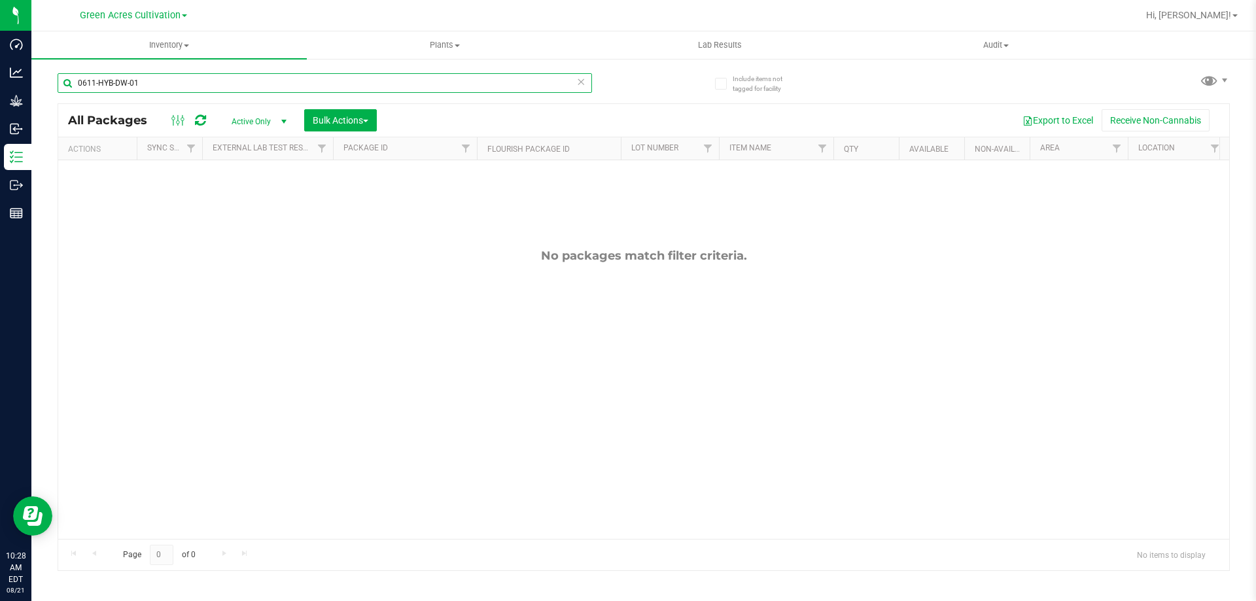
type input "0611-HYB-DW-01"
click at [584, 82] on icon at bounding box center [580, 81] width 9 height 16
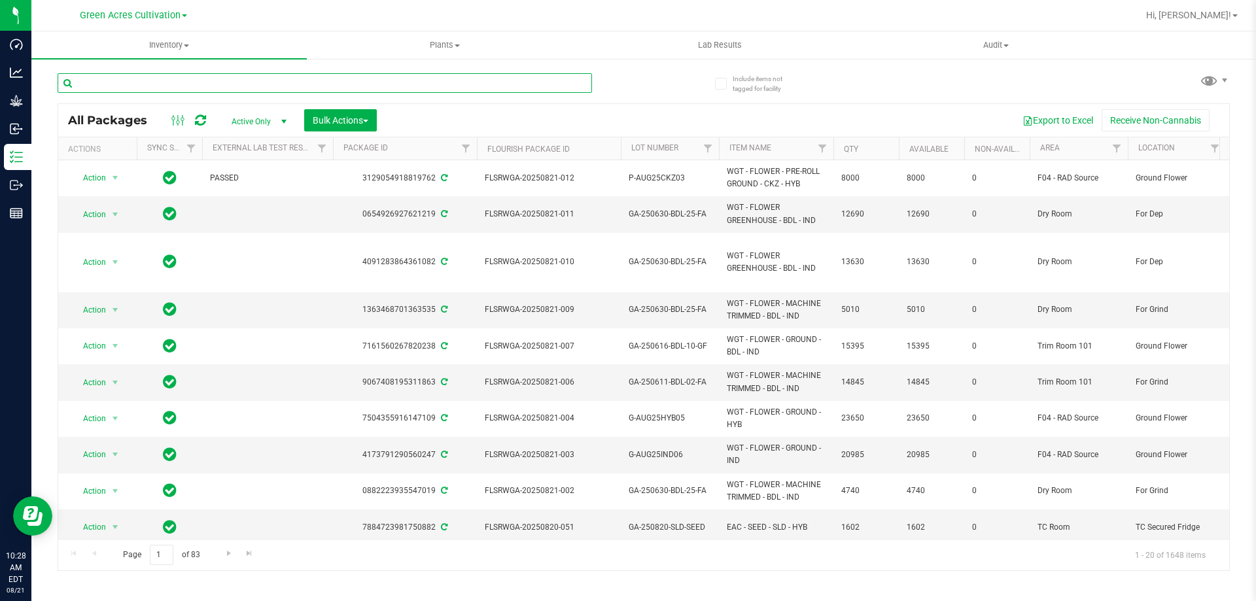
click at [561, 89] on input "text" at bounding box center [325, 83] width 534 height 20
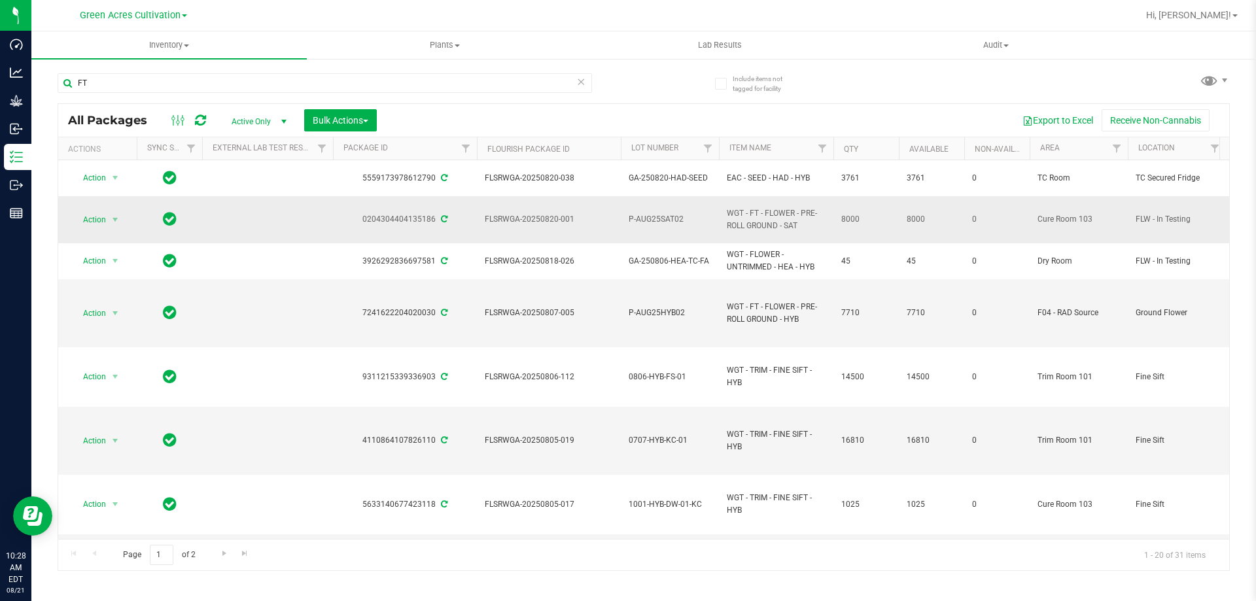
drag, startPoint x: 779, startPoint y: 226, endPoint x: 720, endPoint y: 211, distance: 60.6
click at [720, 211] on td "WGT - FT - FLOWER - PRE-ROLL GROUND - SAT" at bounding box center [776, 219] width 114 height 47
copy span "WGT - FT - FLOWER - PRE-ROLL GROUND"
click at [192, 79] on input "FT" at bounding box center [325, 83] width 534 height 20
click at [192, 80] on input "FT" at bounding box center [325, 83] width 534 height 20
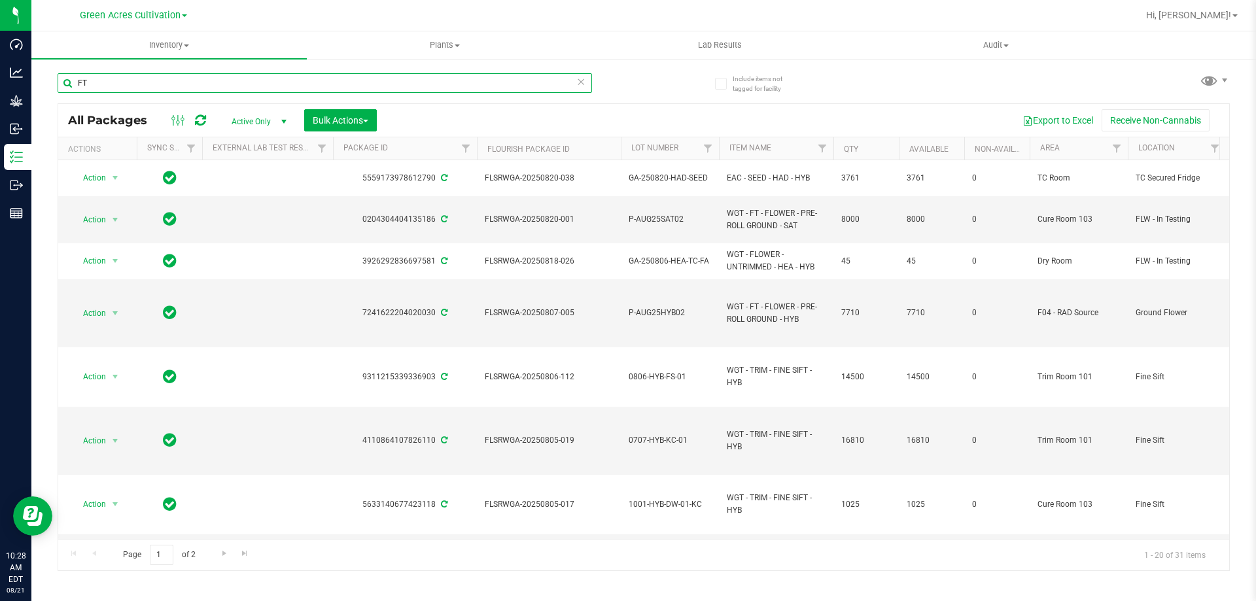
paste input "WGT - FT - FLOWER - PRE-ROLL GROUND"
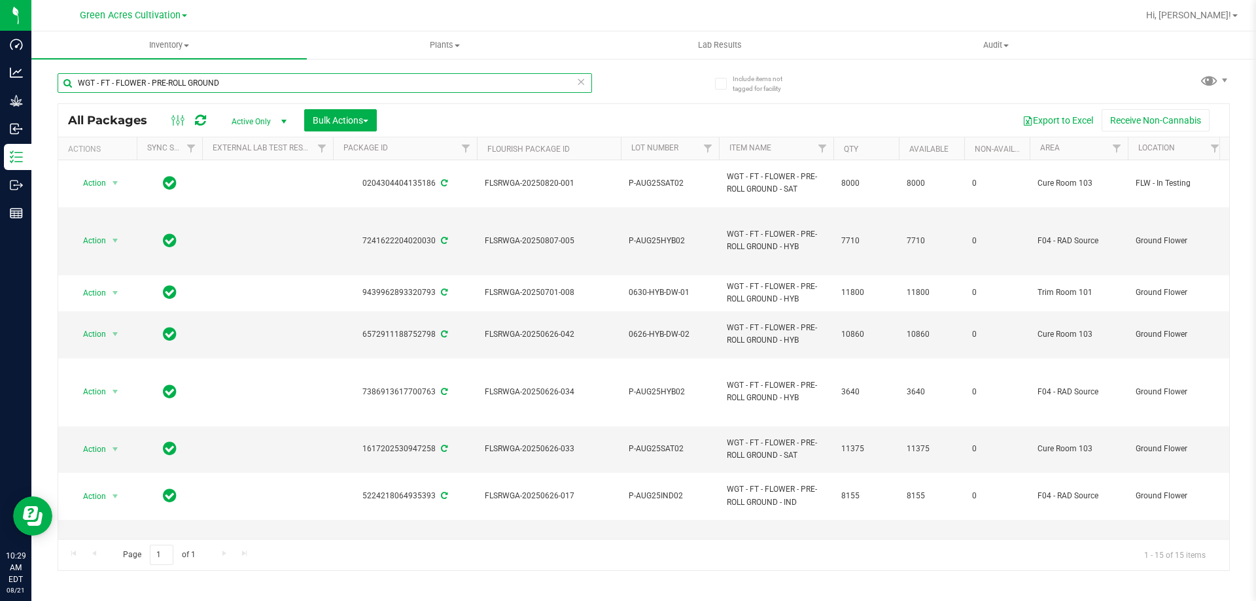
type input "WGT - FT - FLOWER - PRE-ROLL GROUND"
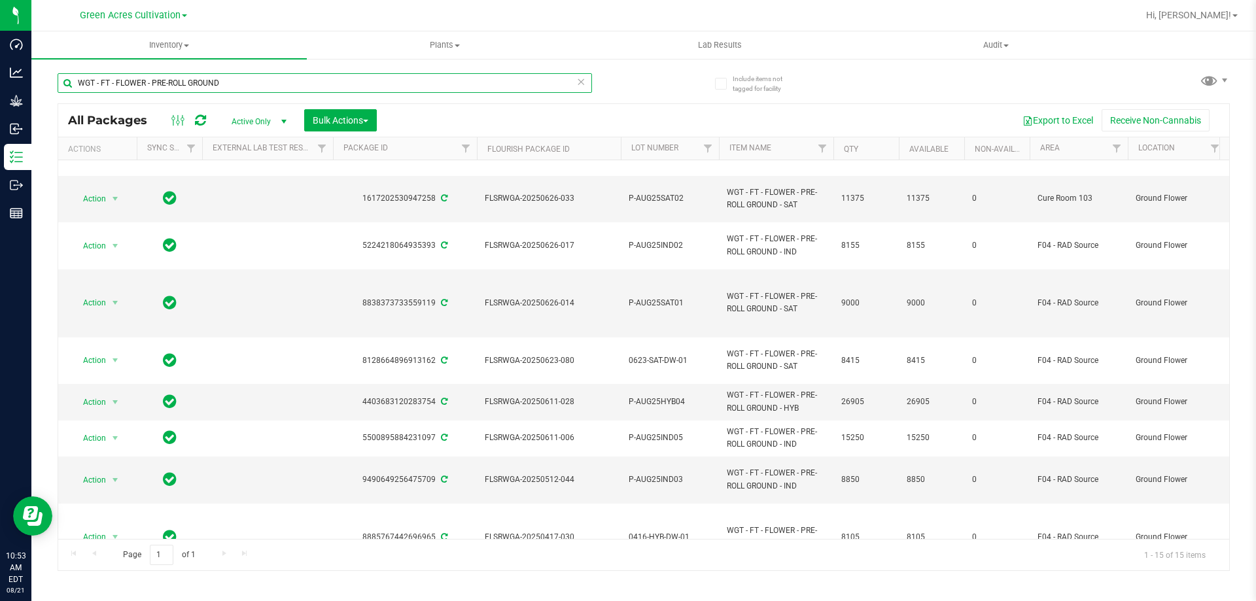
scroll to position [262, 0]
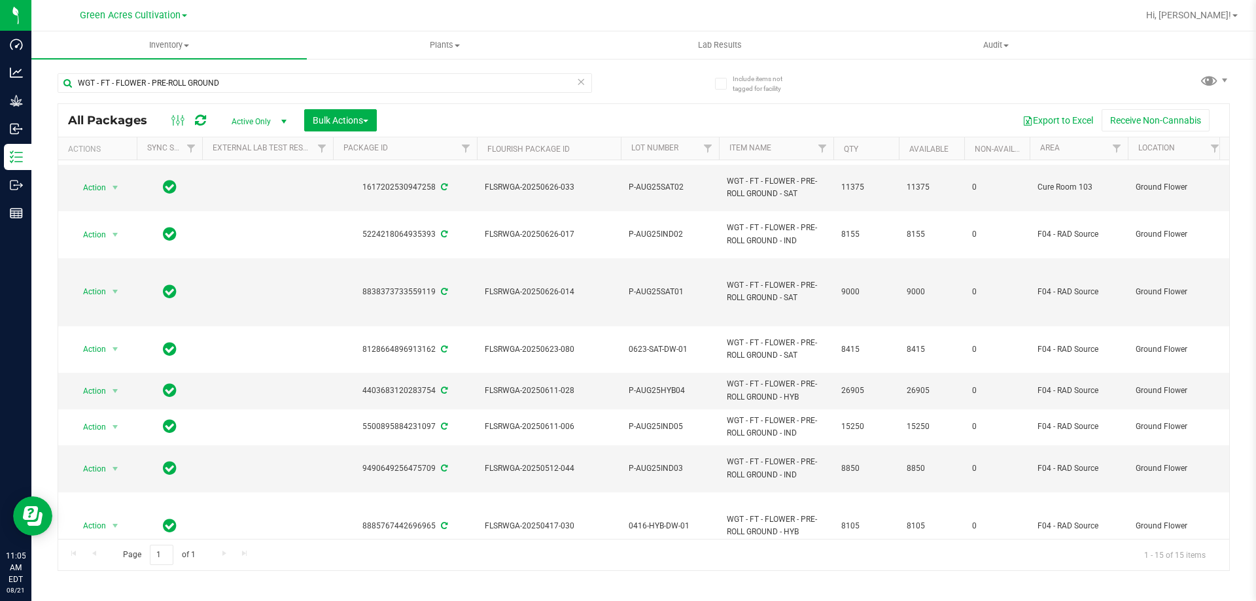
click at [939, 566] on div "Page 1 of 1 1 - 15 of 15 items" at bounding box center [643, 554] width 1171 height 31
click at [808, 558] on div "Page 1 of 1 1 - 15 of 15 items" at bounding box center [643, 554] width 1171 height 31
click at [747, 561] on div "Page 1 of 1 1 - 15 of 15 items" at bounding box center [643, 554] width 1171 height 31
click at [707, 567] on div "Page 1 of 1 1 - 15 of 15 items" at bounding box center [643, 554] width 1171 height 31
click at [721, 573] on div "Inventory All packages All inventory Waste log Create inventory Plants All plan…" at bounding box center [643, 316] width 1225 height 570
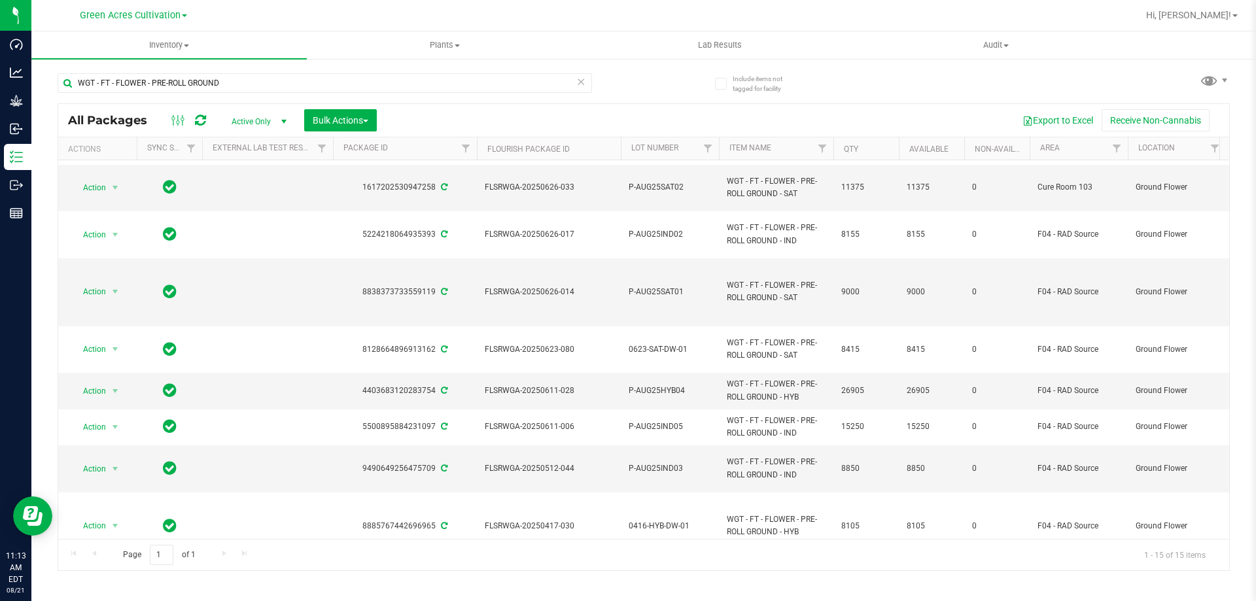
click at [897, 20] on div at bounding box center [685, 16] width 903 height 26
click at [481, 120] on div "Export to Excel Receive Non-Cannabis" at bounding box center [803, 120] width 833 height 22
click at [682, 563] on div "Page 1 of 1 1 - 15 of 15 items" at bounding box center [643, 554] width 1171 height 31
click at [652, 572] on div "Inventory All packages All inventory Waste log Create inventory Plants All plan…" at bounding box center [643, 316] width 1225 height 570
